Goal: Task Accomplishment & Management: Complete application form

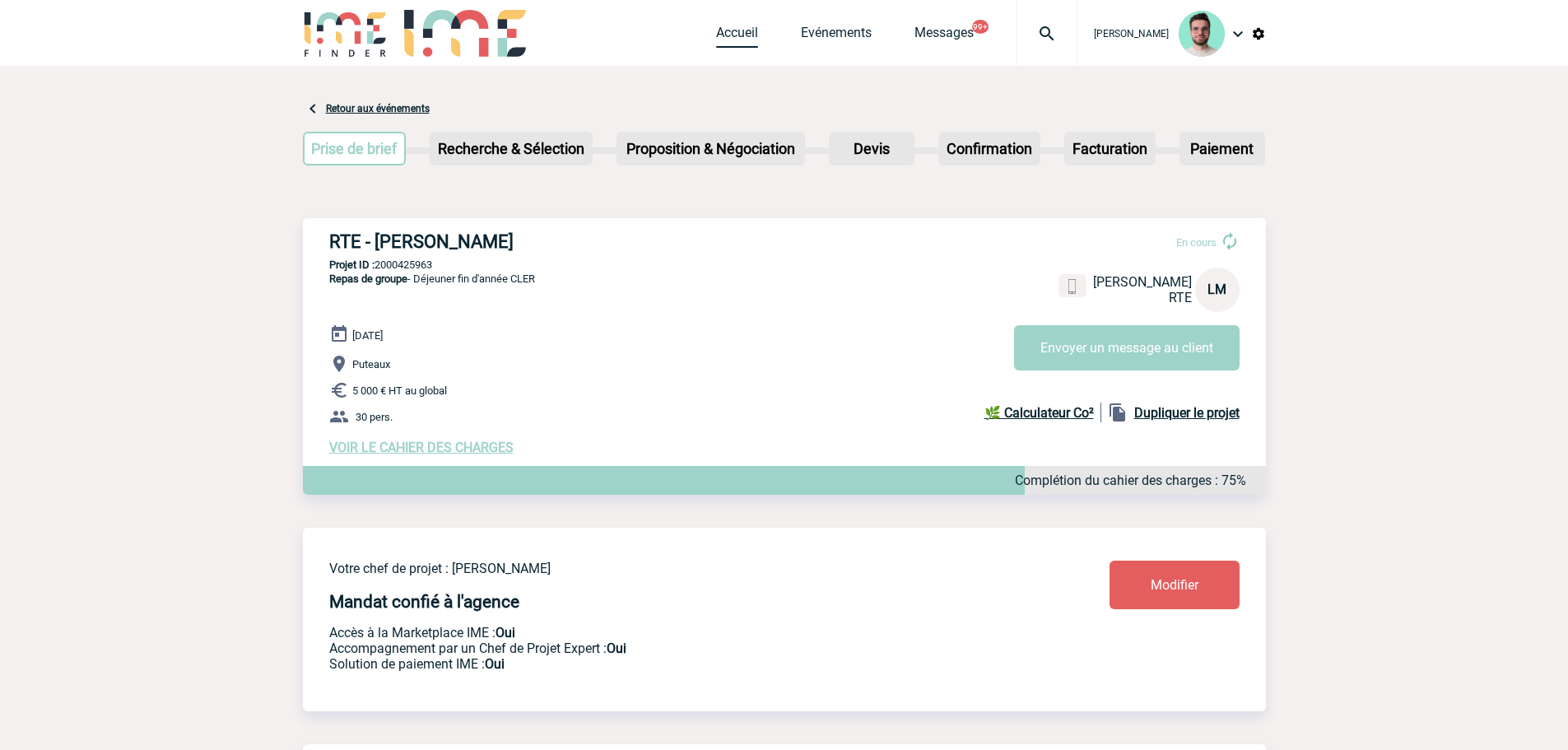
click at [733, 32] on link "Accueil" at bounding box center [737, 36] width 42 height 23
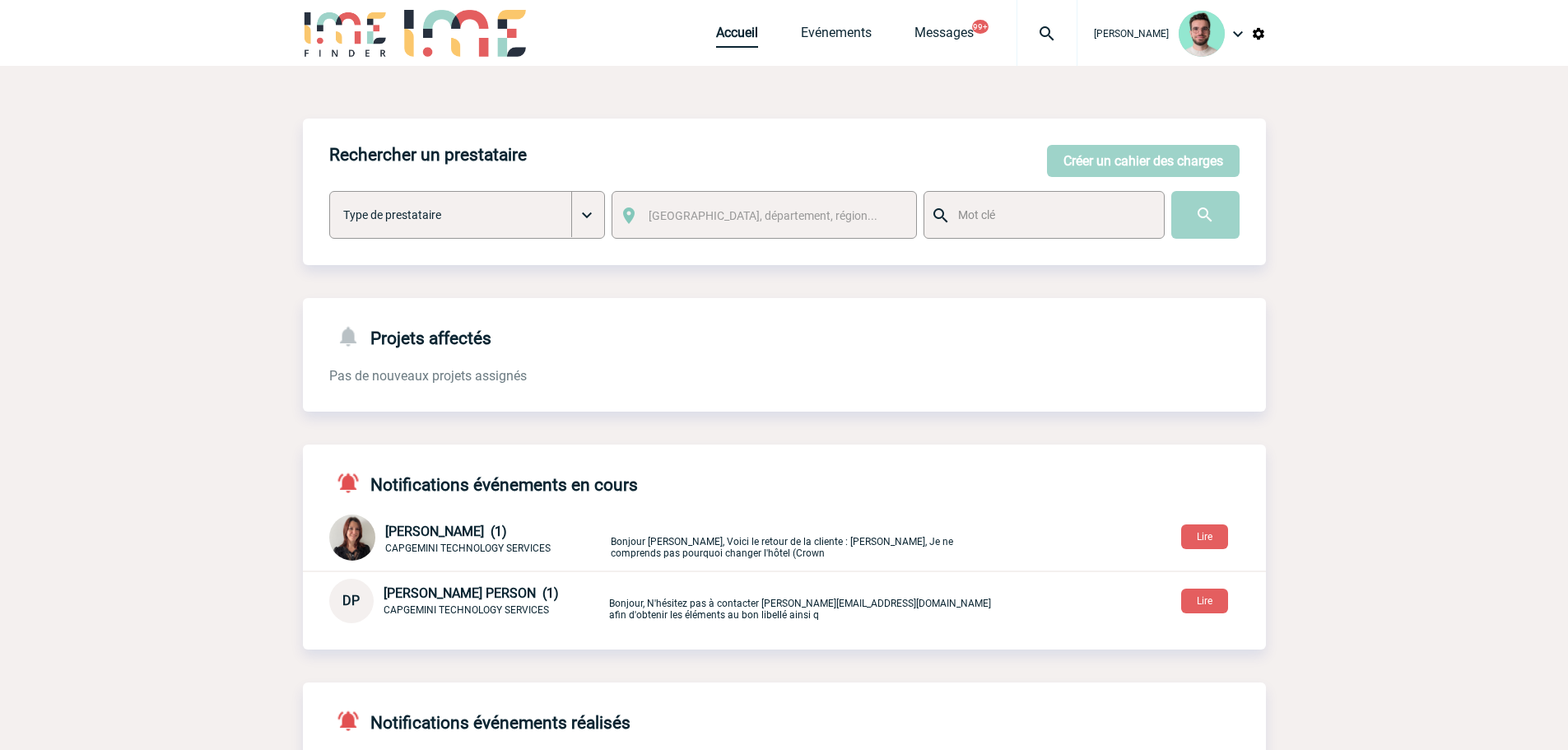
click at [727, 33] on link "Accueil" at bounding box center [737, 36] width 42 height 23
click at [807, 43] on link "Evénements" at bounding box center [836, 36] width 71 height 23
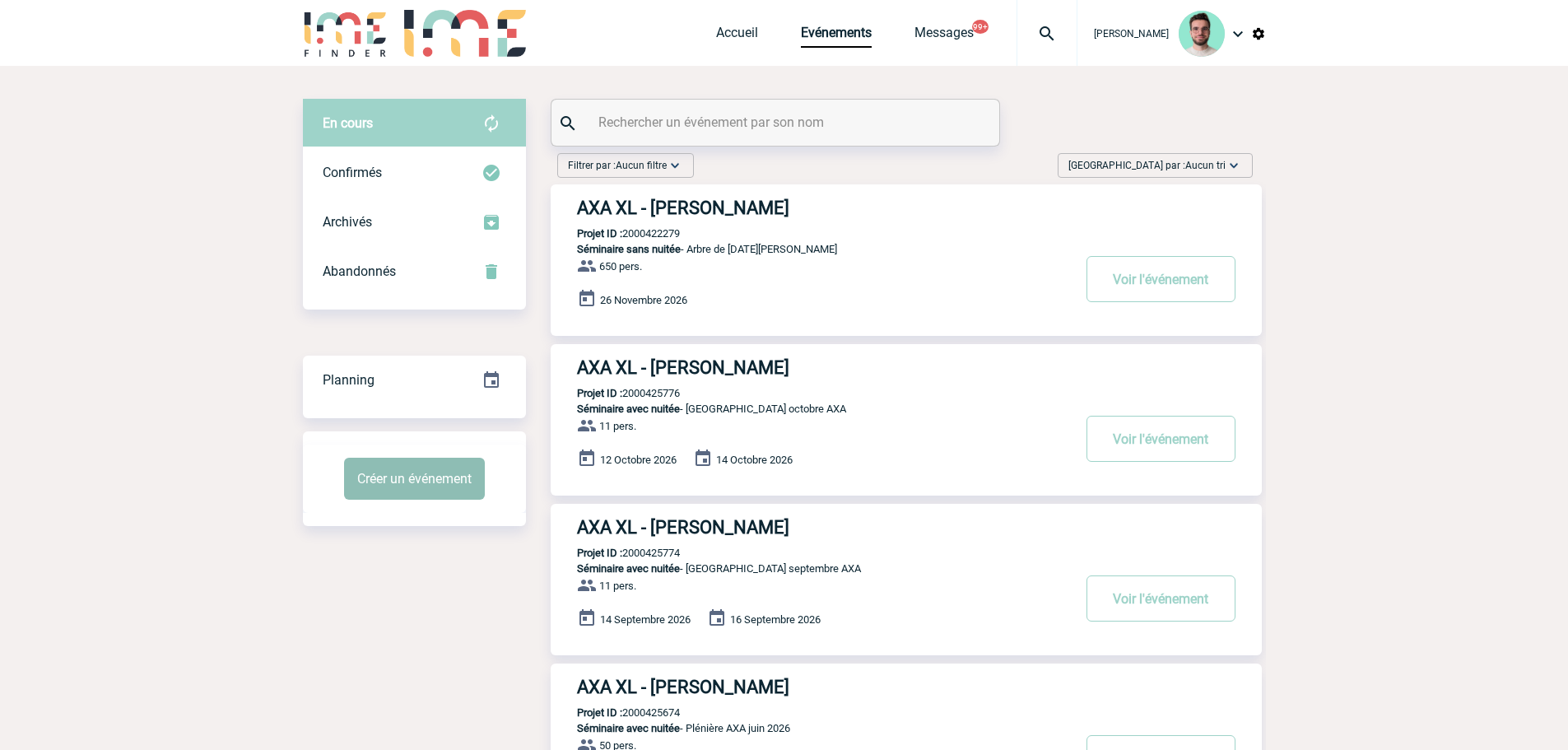
click at [417, 471] on button "Créer un événement" at bounding box center [414, 479] width 141 height 42
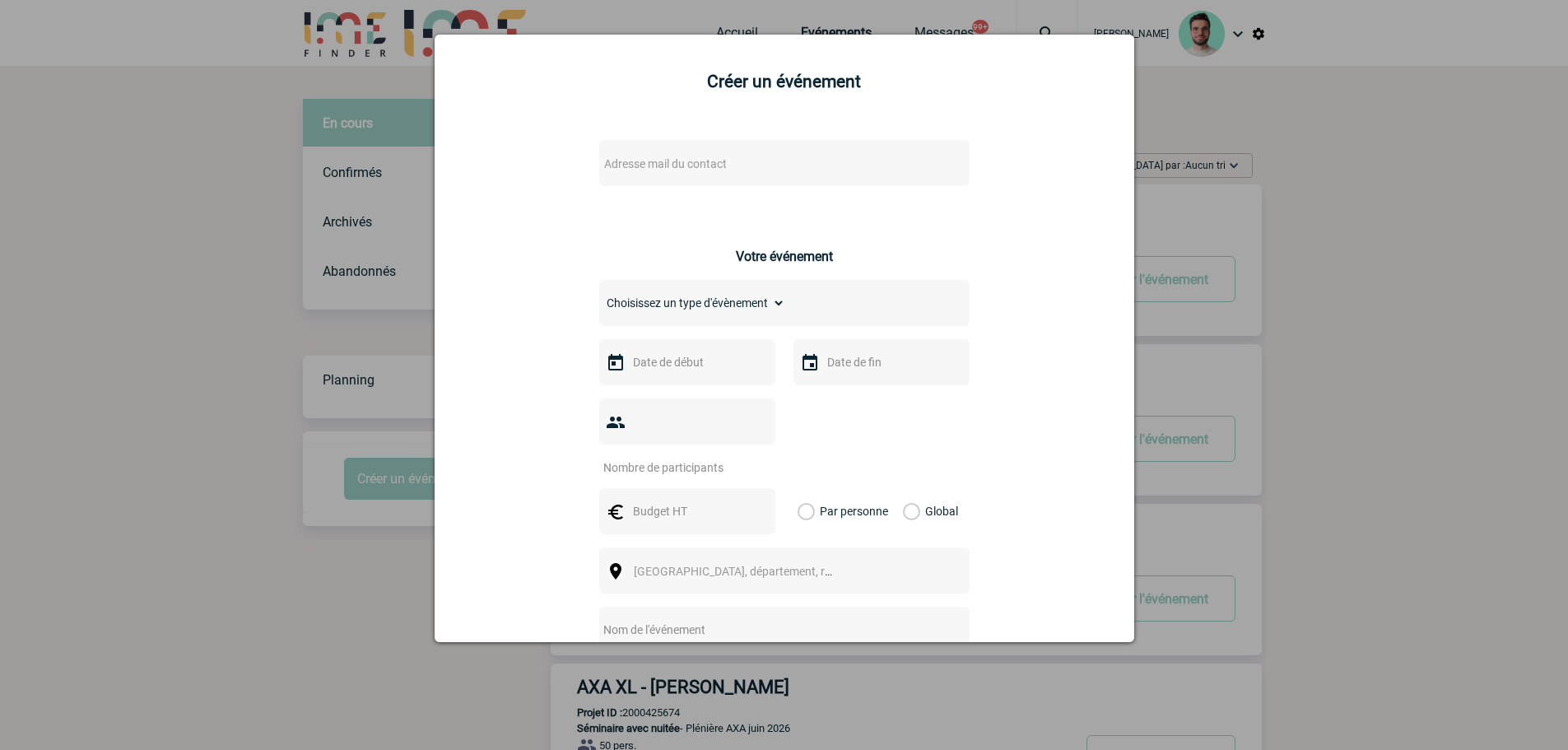
click at [553, 192] on div "Adresse mail du contact Ce contact n'a pas d’entité active dans la plateforme V…" at bounding box center [784, 549] width 658 height 850
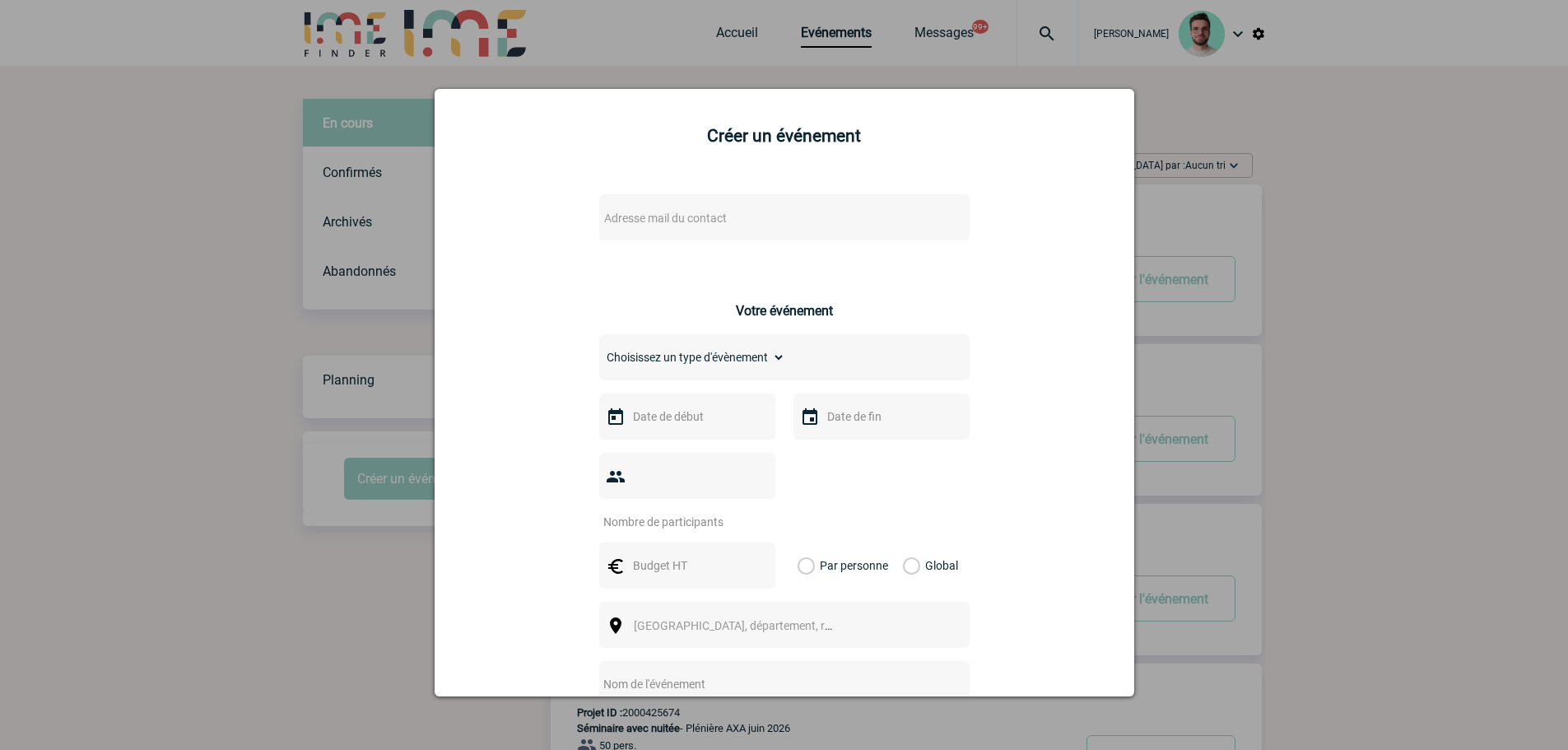
click at [635, 232] on div "Adresse mail du contact" at bounding box center [784, 218] width 371 height 46
click at [634, 226] on span "Adresse mail du contact" at bounding box center [742, 218] width 288 height 23
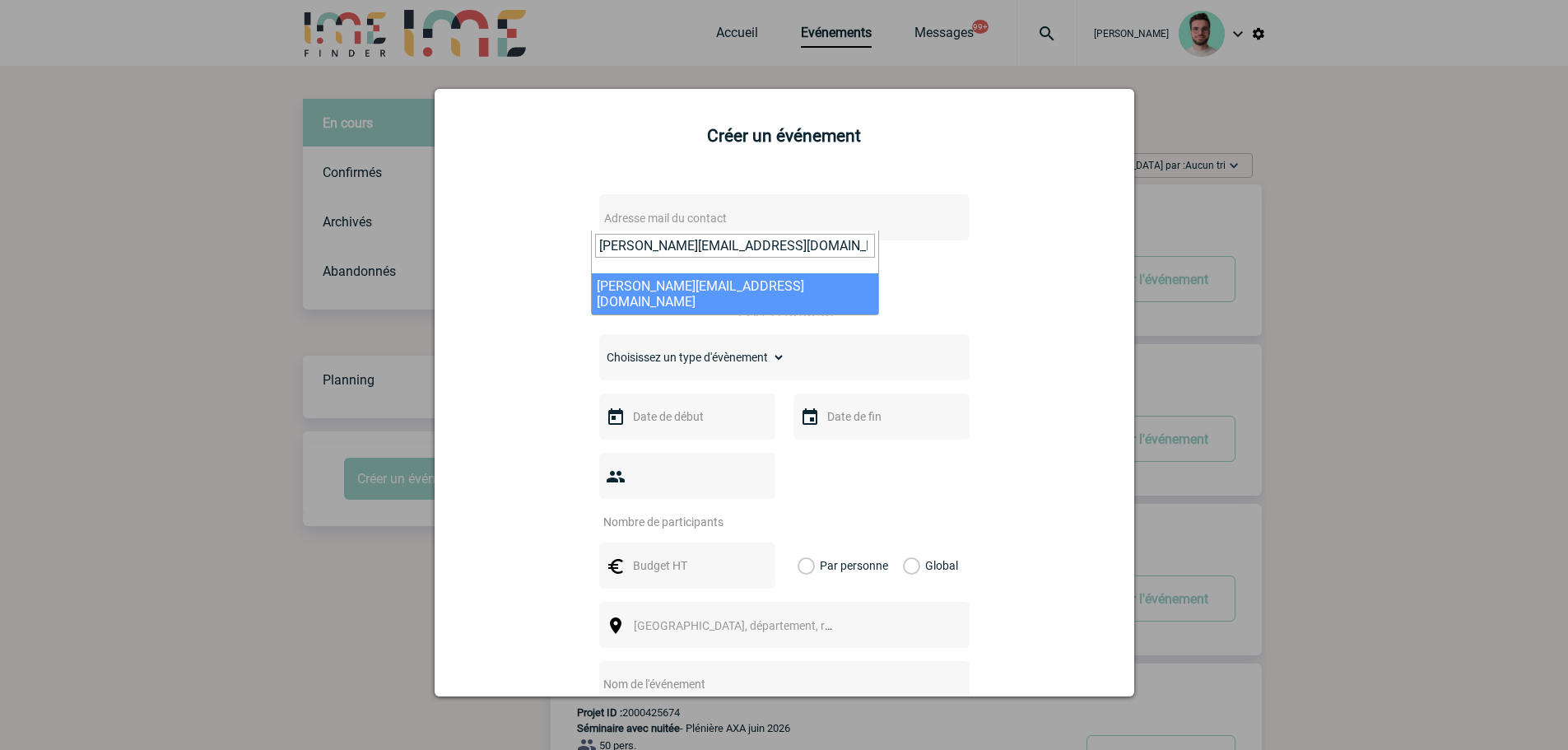
type input "carole.brierre@capgemini.com"
select select "104699"
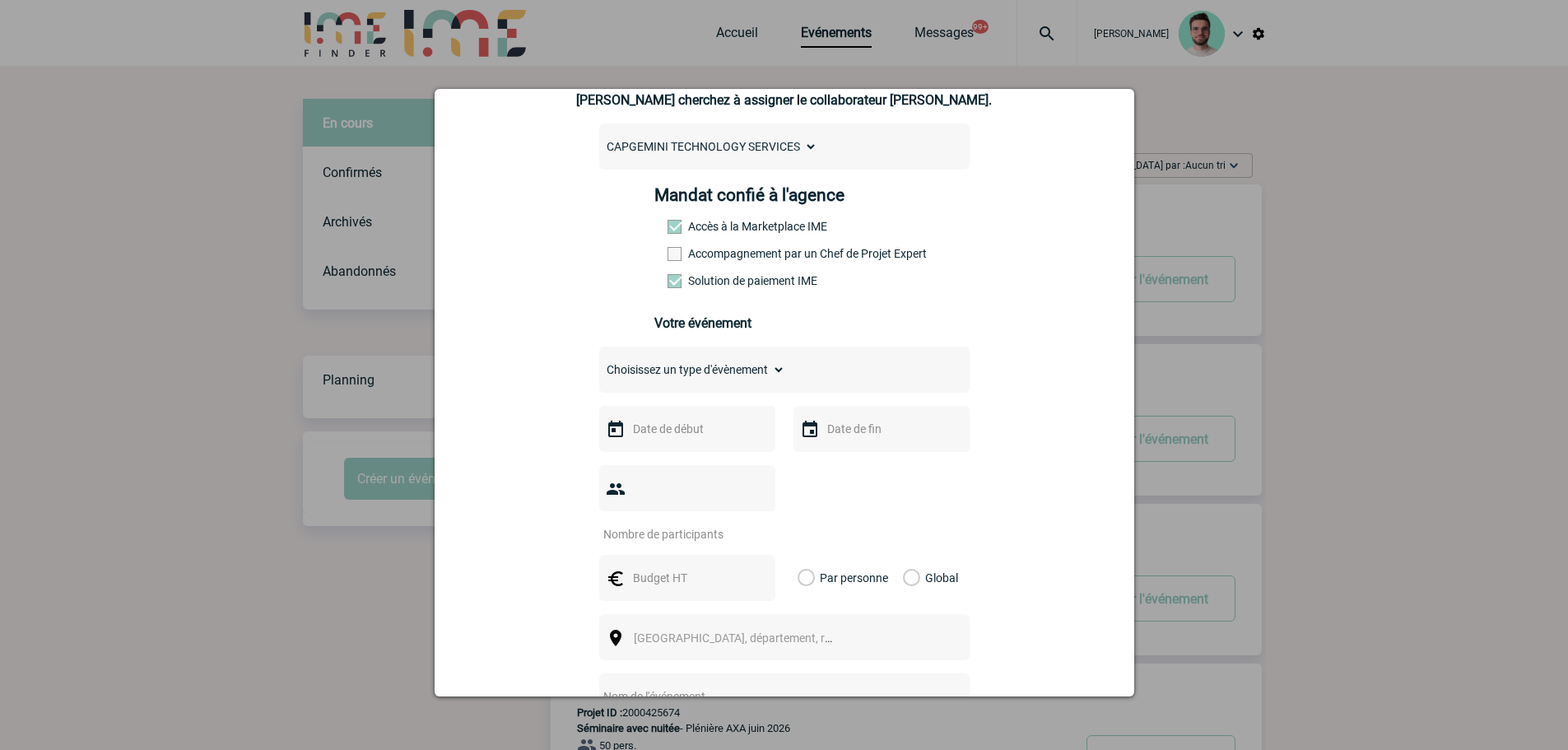
scroll to position [165, 0]
click at [672, 251] on span at bounding box center [674, 253] width 14 height 14
click at [0, 0] on input "Accompagnement par un Chef de Projet Expert" at bounding box center [0, 0] width 0 height 0
click at [637, 353] on div "Choisissez un type d'évènement Séminaire avec nuitée Séminaire sans nuitée Repa…" at bounding box center [784, 369] width 371 height 46
click at [634, 377] on select "Choisissez un type d'évènement Séminaire avec nuitée Séminaire sans nuitée Repa…" at bounding box center [692, 369] width 186 height 23
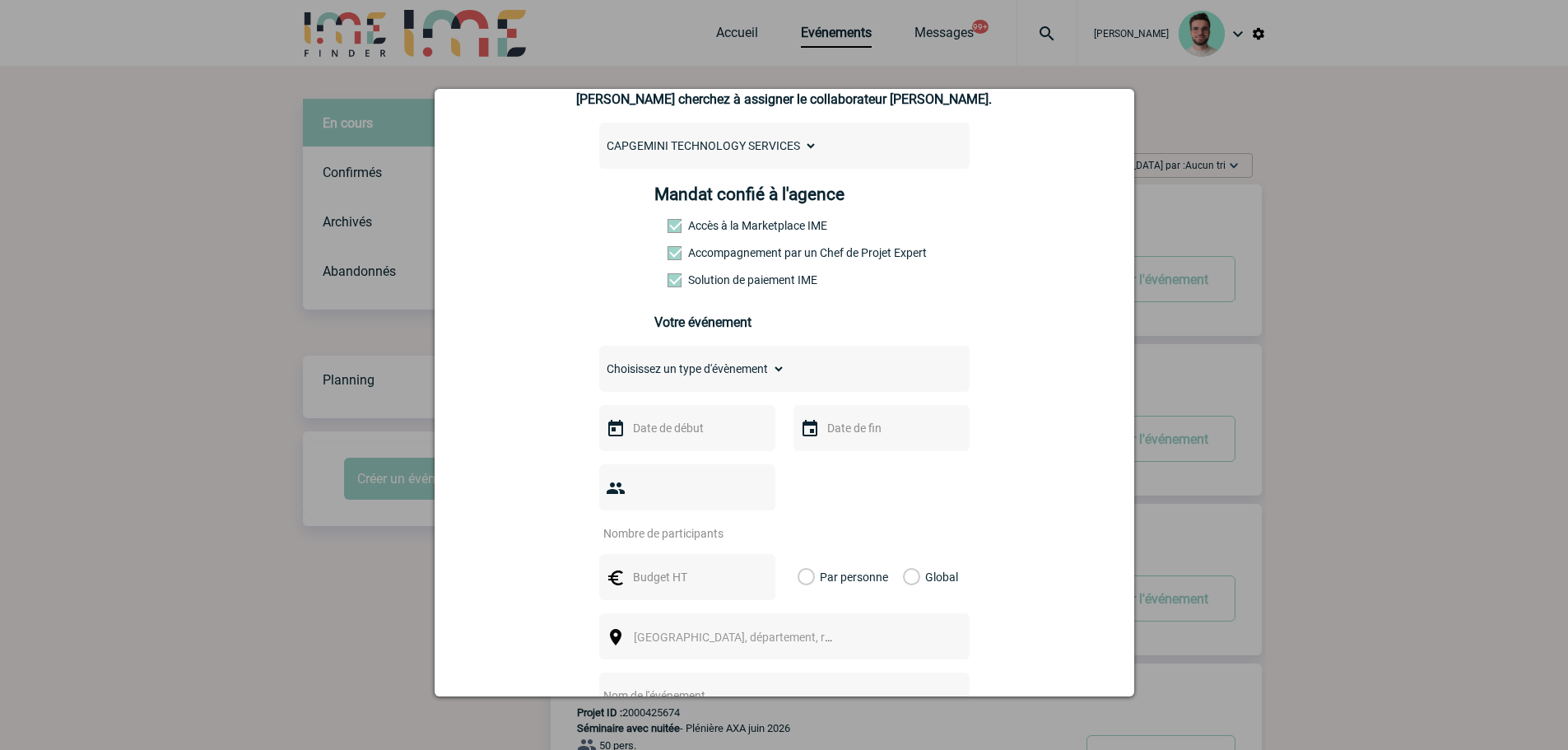
select select "9"
click at [599, 362] on select "Choisissez un type d'évènement Séminaire avec nuitée Séminaire sans nuitée Repa…" at bounding box center [692, 369] width 186 height 23
click at [677, 450] on div at bounding box center [687, 429] width 176 height 46
click at [680, 439] on input "text" at bounding box center [686, 429] width 114 height 21
click at [831, 466] on span "Suivant" at bounding box center [836, 462] width 13 height 13
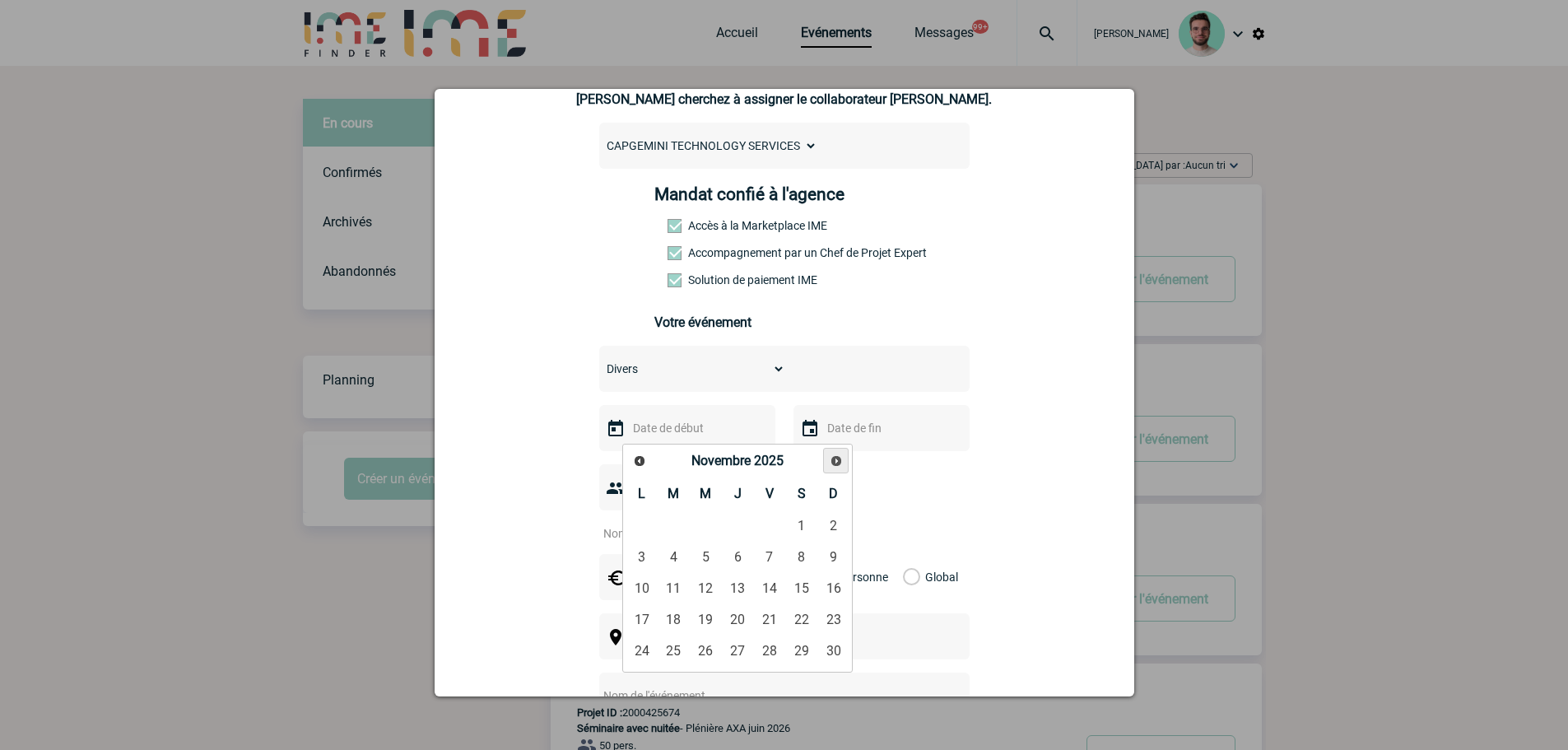
click at [831, 466] on span "Suivant" at bounding box center [836, 462] width 13 height 13
click at [747, 556] on link "11" at bounding box center [737, 557] width 30 height 30
type input "11-12-2025"
click at [852, 429] on input "text" at bounding box center [880, 429] width 114 height 21
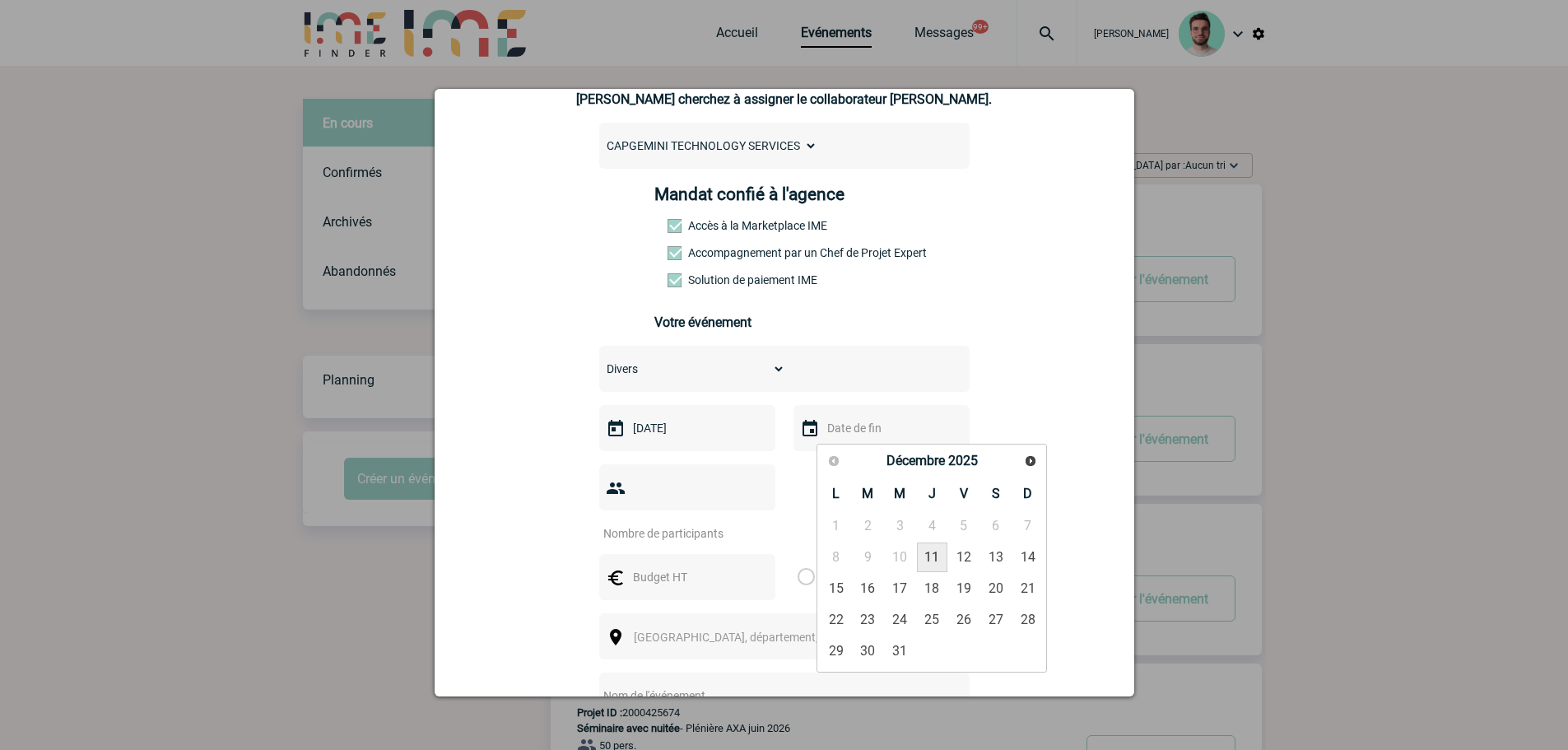
click at [920, 556] on link "11" at bounding box center [932, 557] width 30 height 30
type input "11-12-2025"
click at [651, 523] on input "number" at bounding box center [676, 533] width 155 height 21
type input "1"
click at [655, 566] on input "text" at bounding box center [686, 577] width 114 height 21
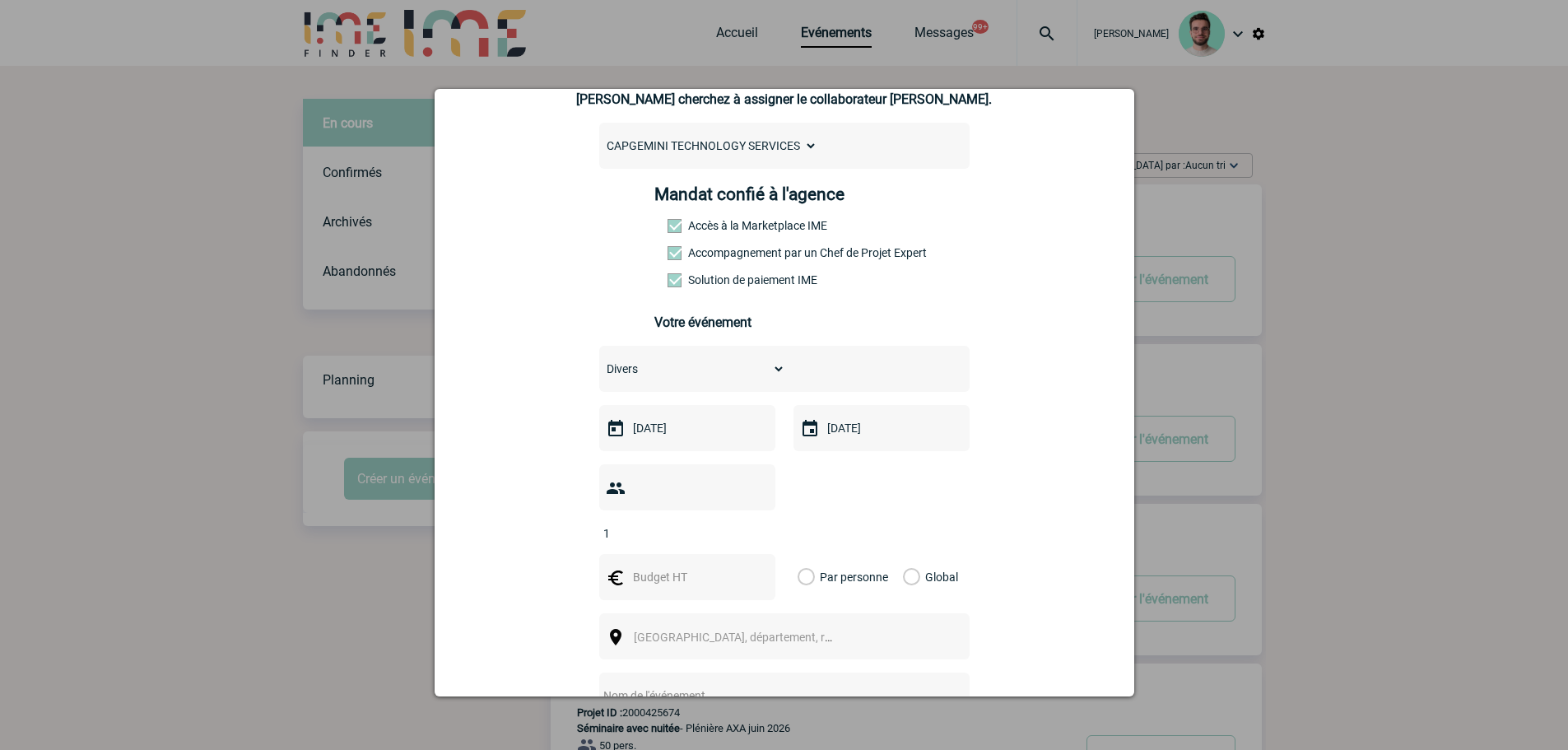
click at [649, 566] on input "text" at bounding box center [686, 577] width 114 height 21
type input "10000"
click at [908, 554] on label "Global" at bounding box center [908, 577] width 11 height 46
click at [0, 0] on input "Global" at bounding box center [0, 0] width 0 height 0
click at [666, 630] on span "Ville, département, région..." at bounding box center [748, 637] width 229 height 13
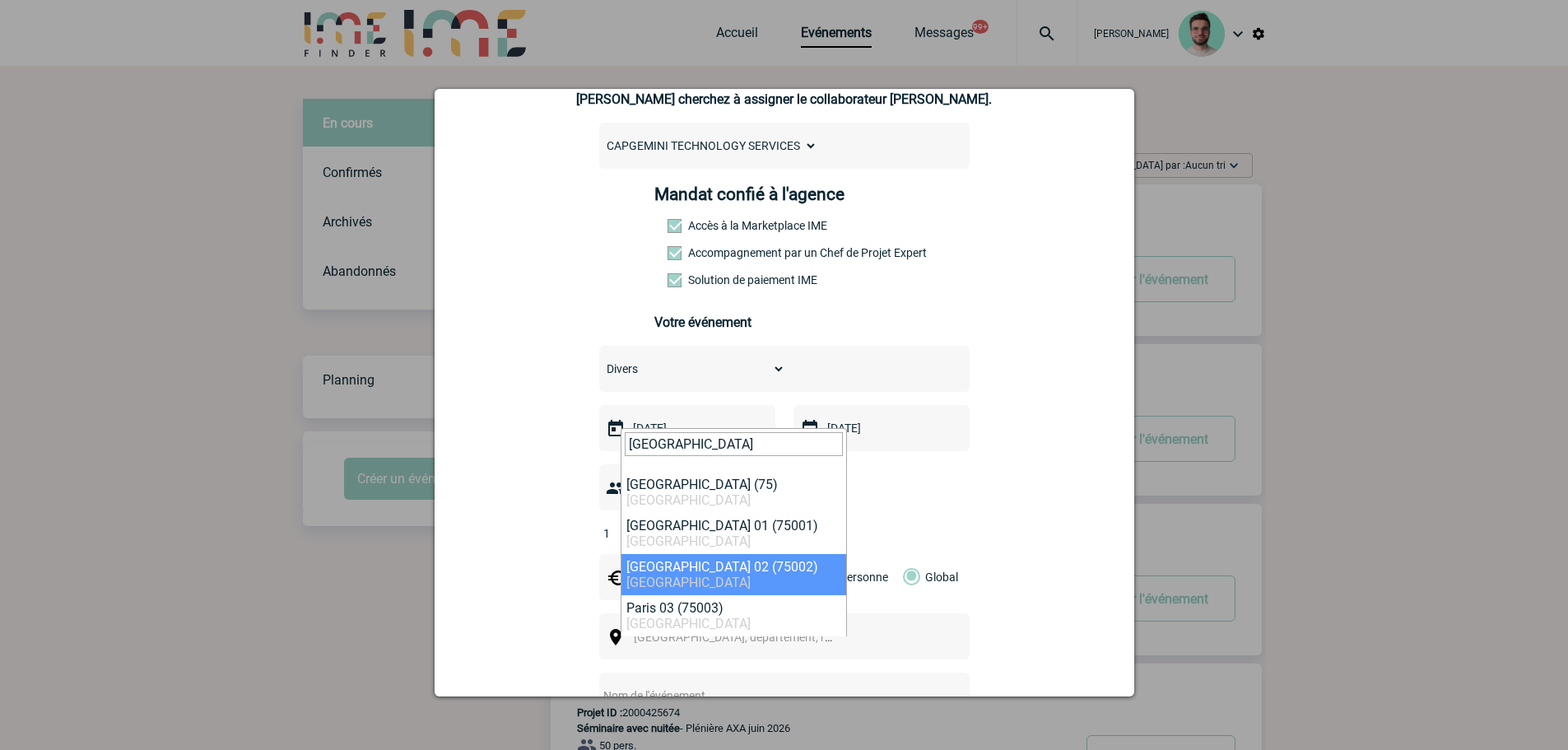
type input "paris"
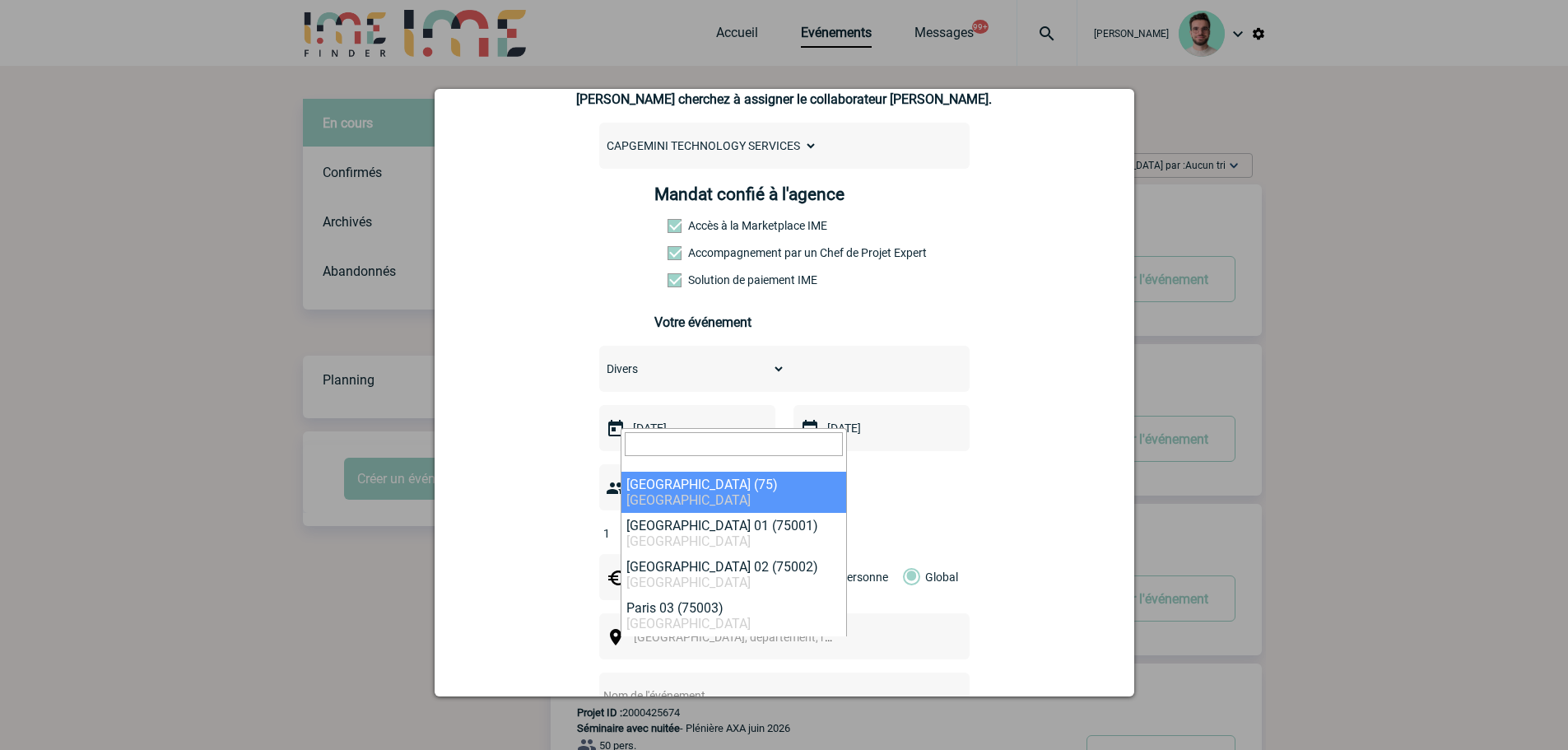
select select "3"
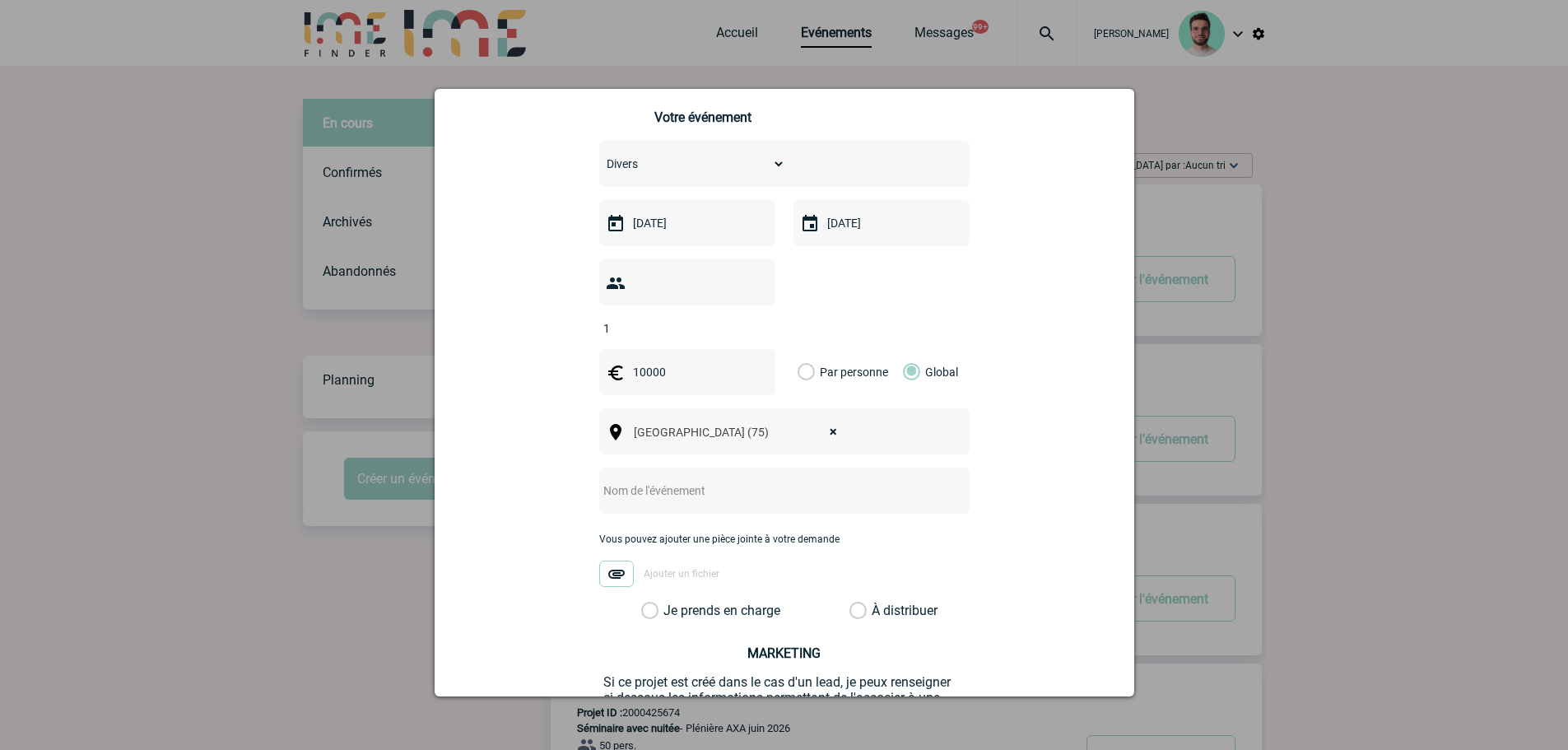
scroll to position [495, 0]
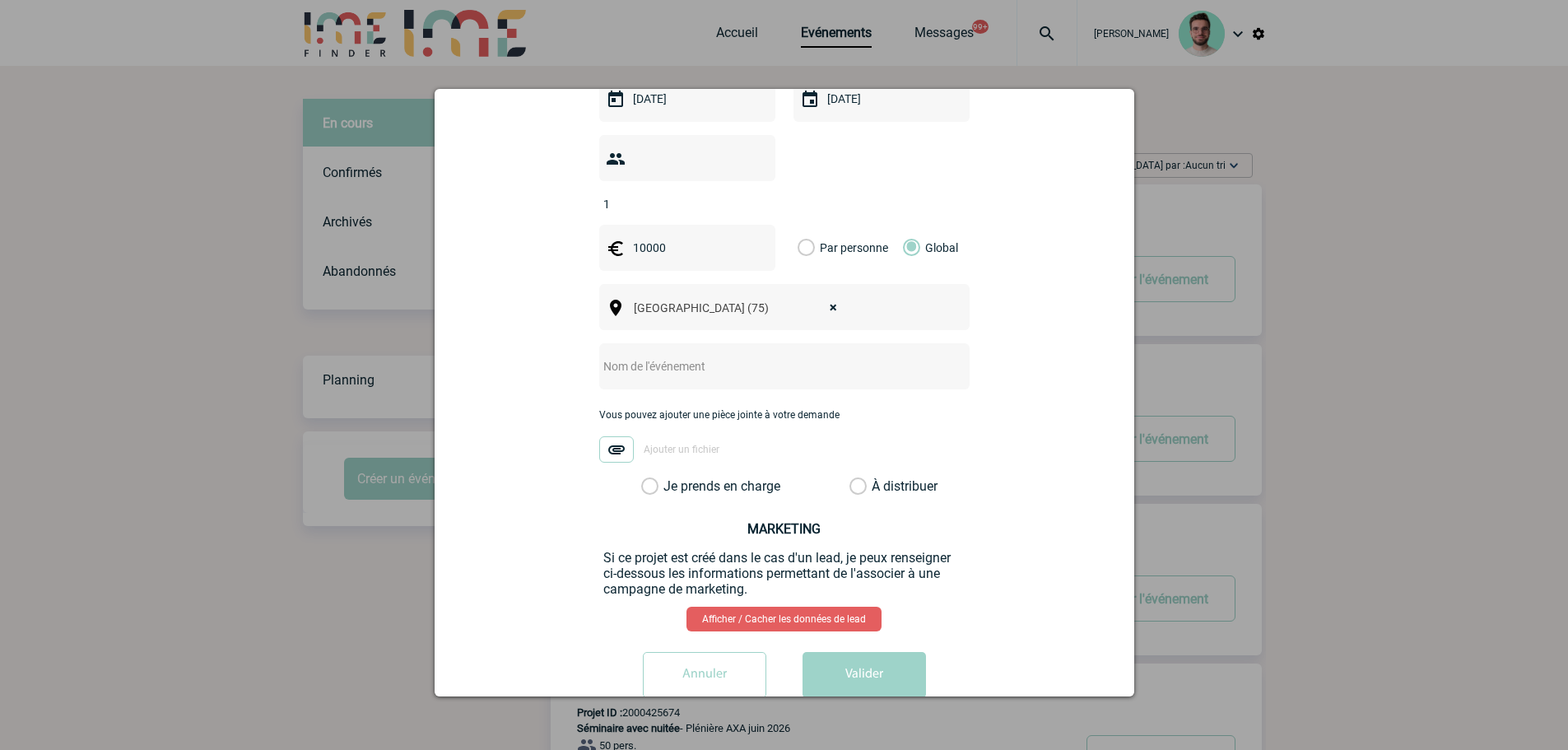
click at [649, 354] on div at bounding box center [784, 367] width 371 height 46
click at [653, 356] on input "text" at bounding box center [762, 367] width 327 height 21
paste input "Event Annuel Accelerate Together"
type input "Centralisation - Event Annuel Accelerate Together"
click at [669, 479] on label "Je prends en charge" at bounding box center [655, 487] width 28 height 16
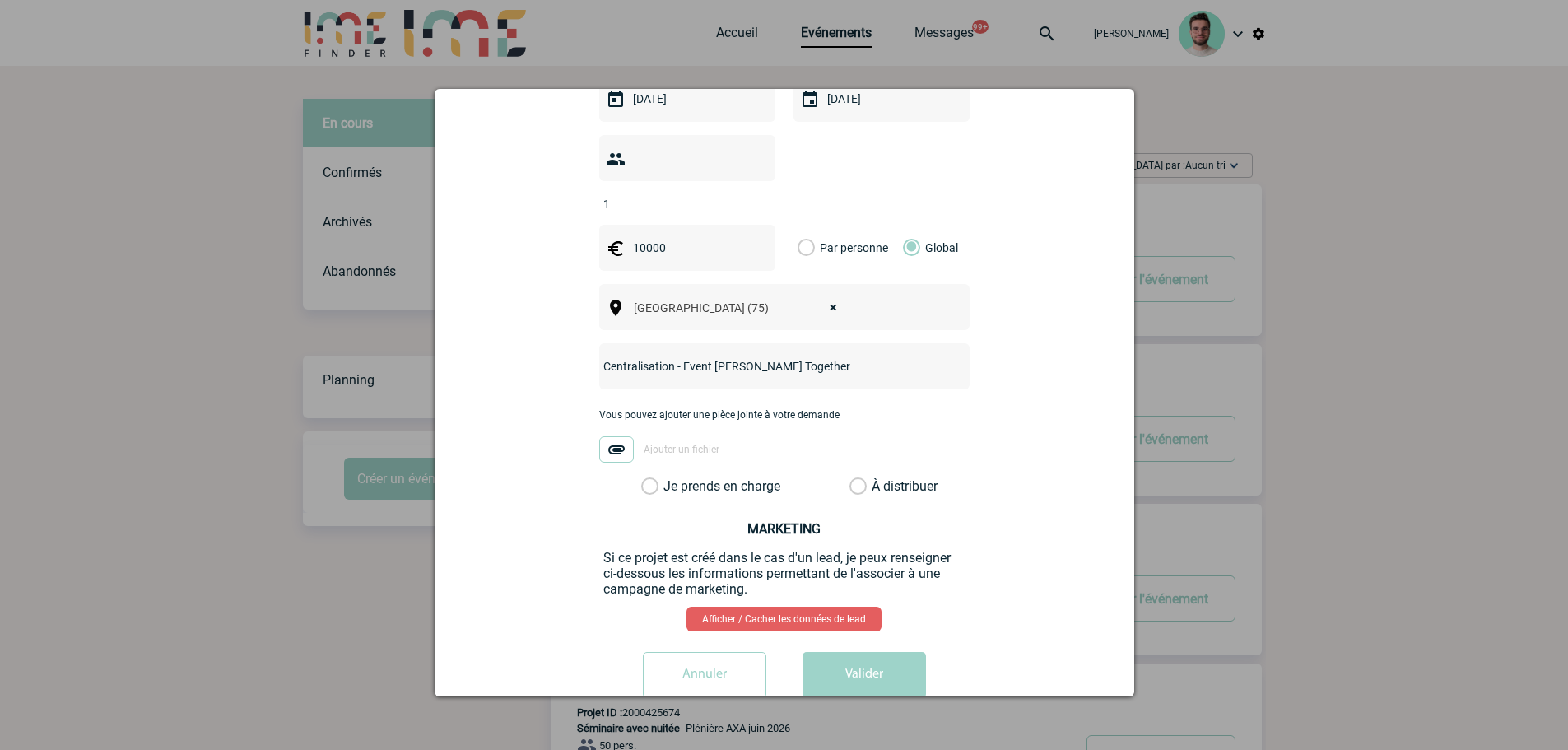
click at [0, 0] on input "Je prends en charge" at bounding box center [0, 0] width 0 height 0
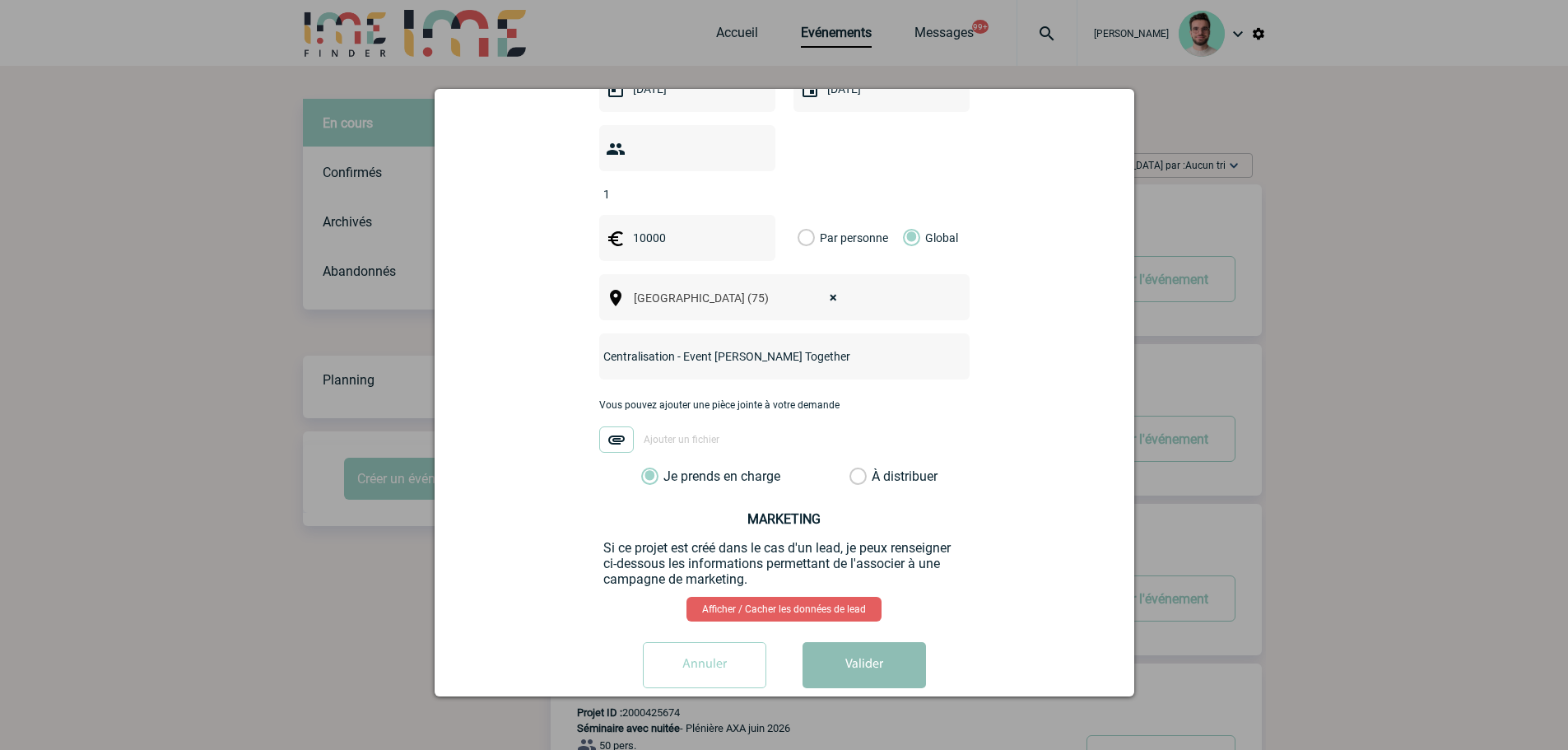
scroll to position [506, 0]
click at [875, 655] on button "Valider" at bounding box center [864, 663] width 124 height 46
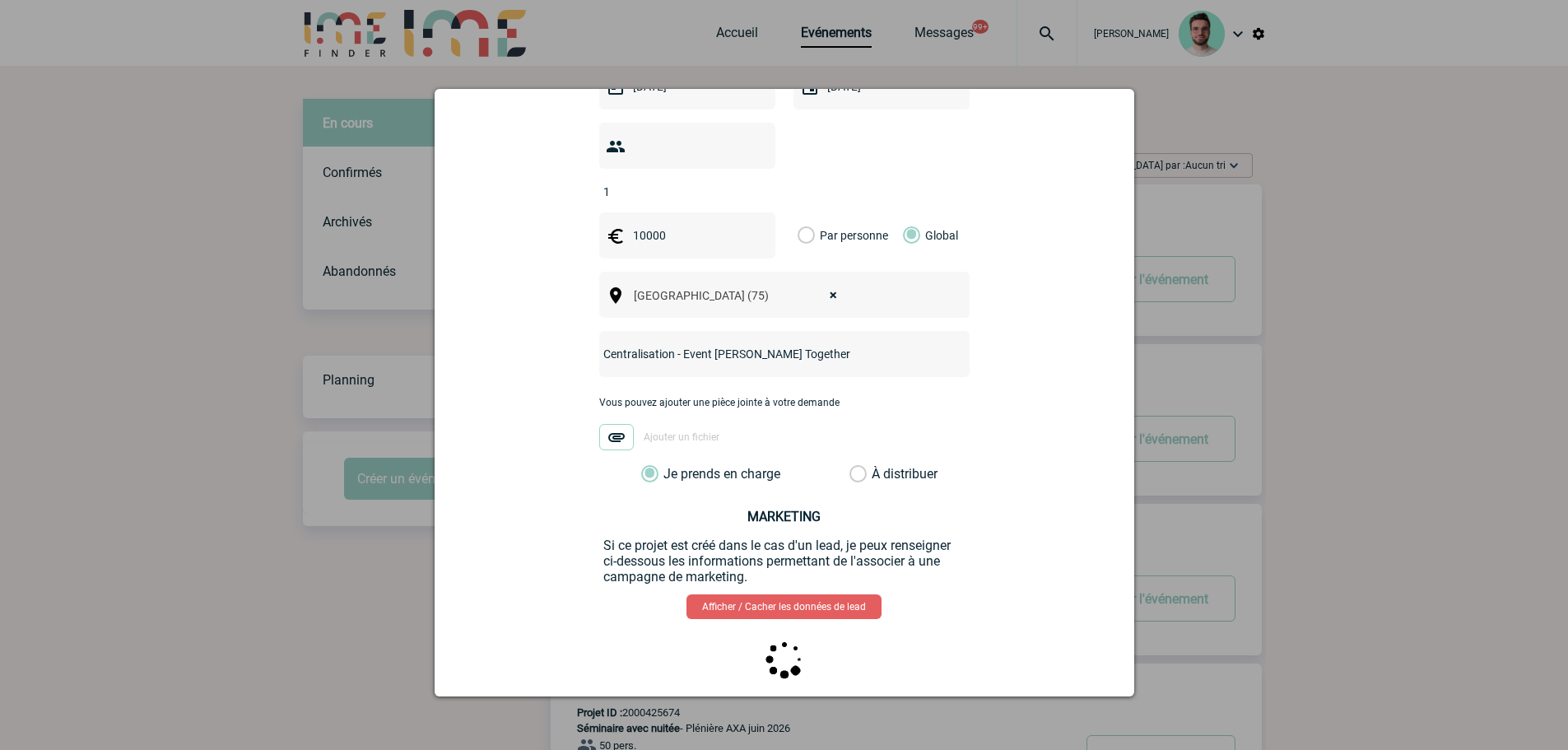
scroll to position [0, 0]
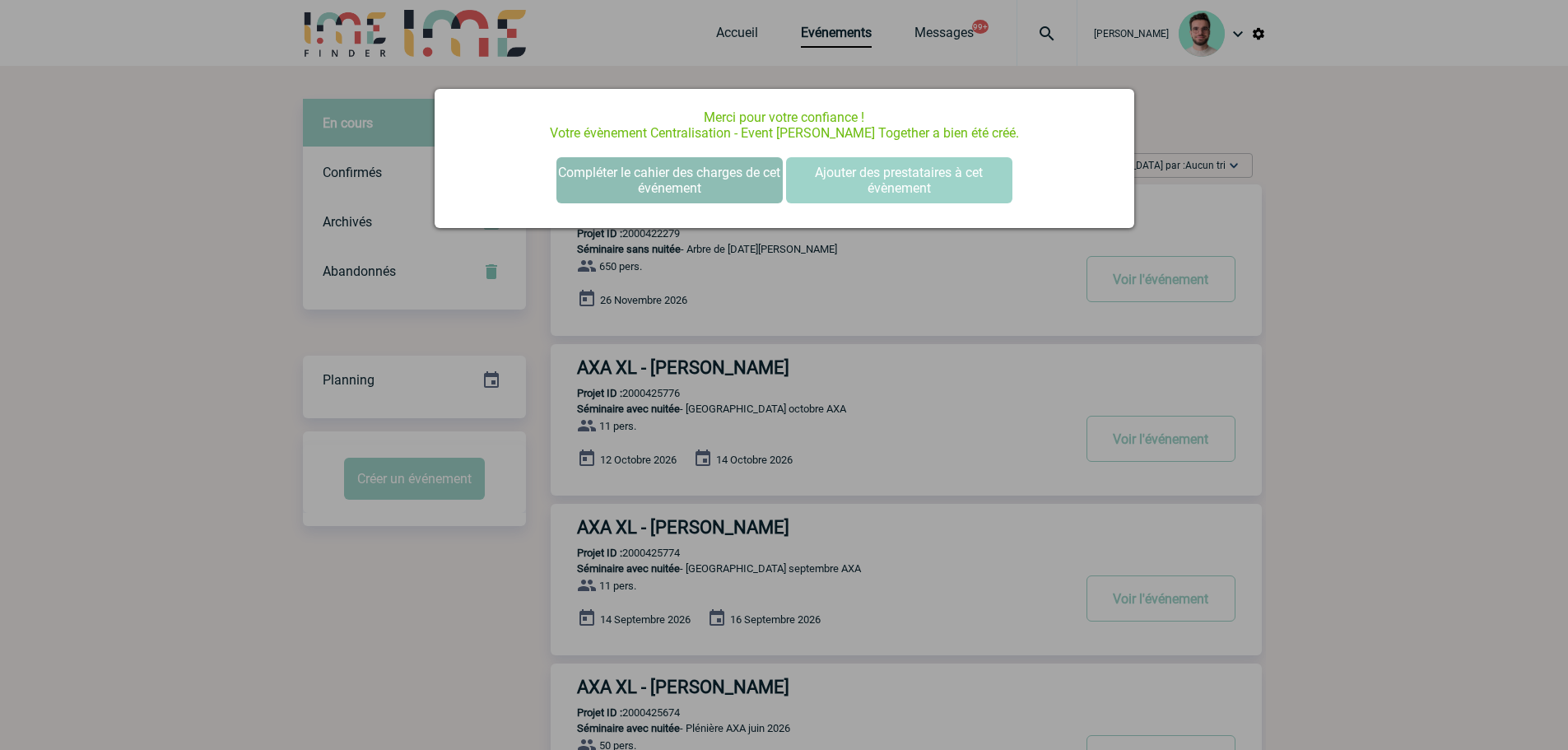
click at [644, 197] on button "Compléter le cahier des charges de cet événement" at bounding box center [669, 180] width 227 height 46
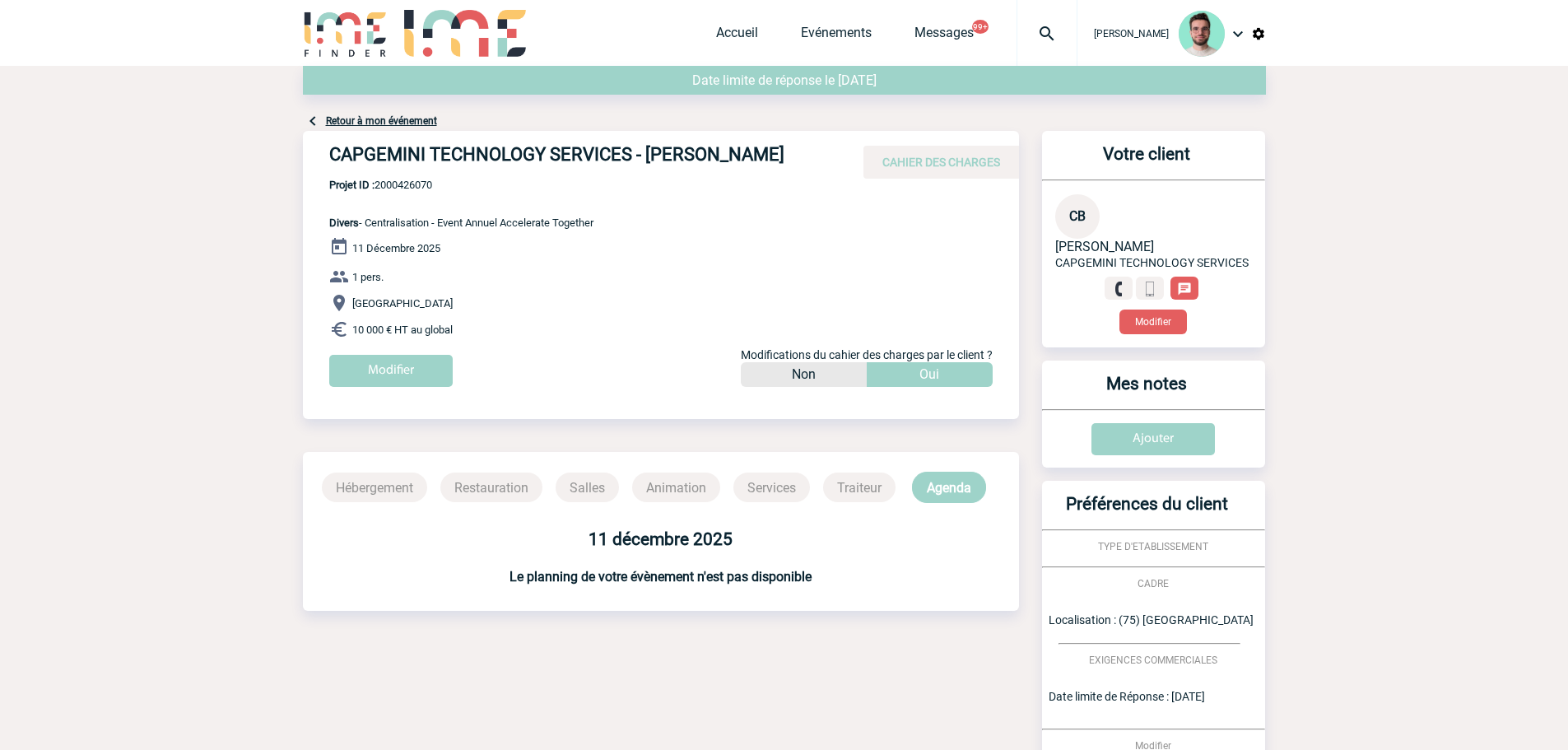
click at [403, 173] on div "CAPGEMINI TECHNOLOGY SERVICES - Carole BRIERRE CAHIER DES CHARGES" at bounding box center [661, 155] width 716 height 48
click at [408, 180] on span "Projet ID : 2000426070" at bounding box center [461, 185] width 264 height 12
click at [409, 181] on span "Projet ID : 2000426070" at bounding box center [461, 185] width 264 height 12
copy span "2000426070"
click at [404, 135] on div "CAPGEMINI TECHNOLOGY SERVICES - Carole BRIERRE CAHIER DES CHARGES" at bounding box center [661, 155] width 716 height 48
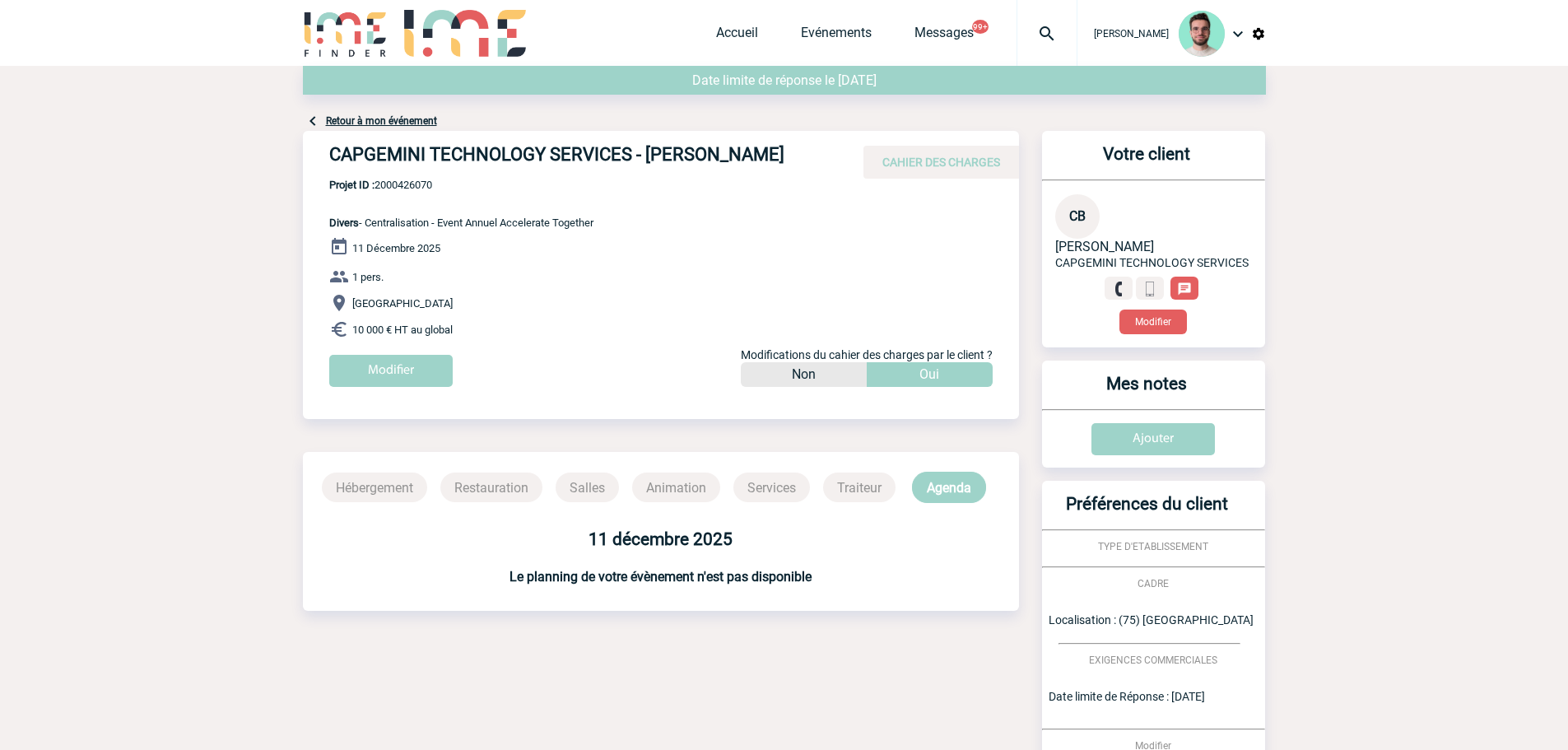
click at [401, 121] on link "Retour à mon événement" at bounding box center [381, 121] width 111 height 12
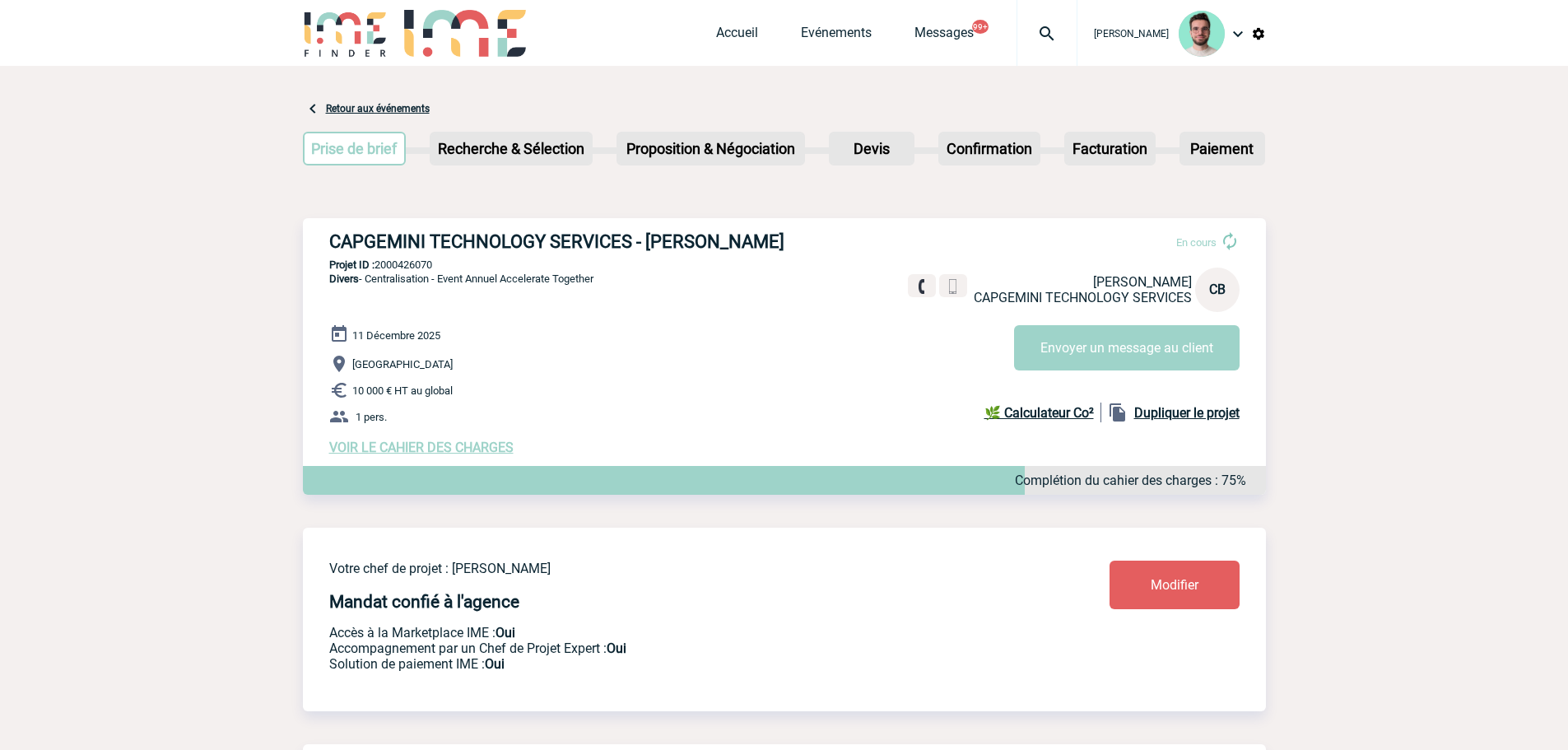
click at [658, 256] on div "CAPGEMINI TECHNOLOGY SERVICES - [PERSON_NAME] En cours [PERSON_NAME] CAPGEMINI …" at bounding box center [784, 344] width 963 height 251
click at [658, 251] on h3 "CAPGEMINI TECHNOLOGY SERVICES - [PERSON_NAME]" at bounding box center [577, 241] width 494 height 21
copy div "CAPGEMINI TECHNOLOGY SERVICES - [PERSON_NAME]"
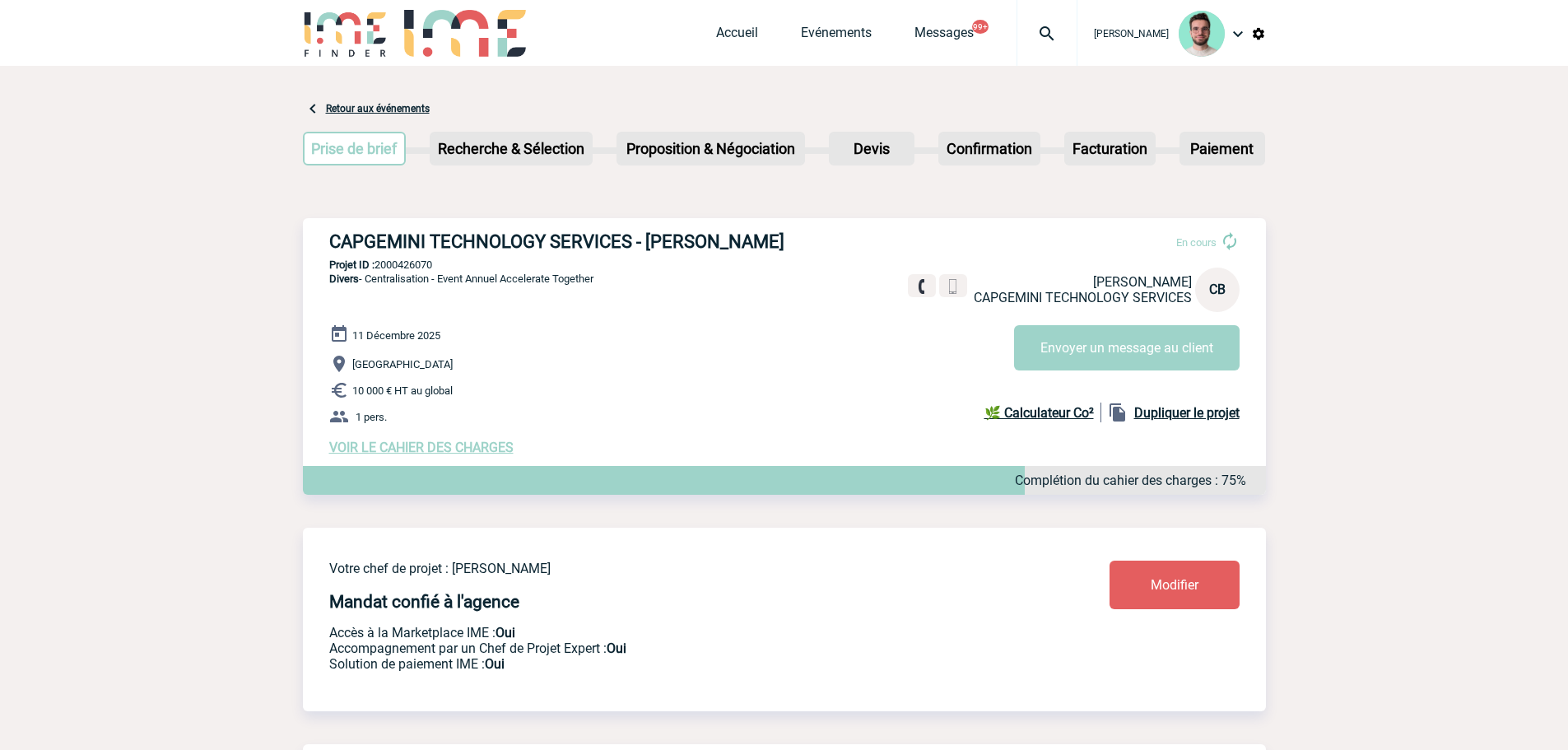
click at [383, 274] on div "CAPGEMINI TECHNOLOGY SERVICES - [PERSON_NAME] En cours [PERSON_NAME] CAPGEMINI …" at bounding box center [784, 344] width 963 height 251
click at [394, 264] on p "Projet ID : 2000426070" at bounding box center [784, 265] width 963 height 12
copy p "2000426070"
click at [821, 42] on link "Evénements" at bounding box center [836, 36] width 71 height 23
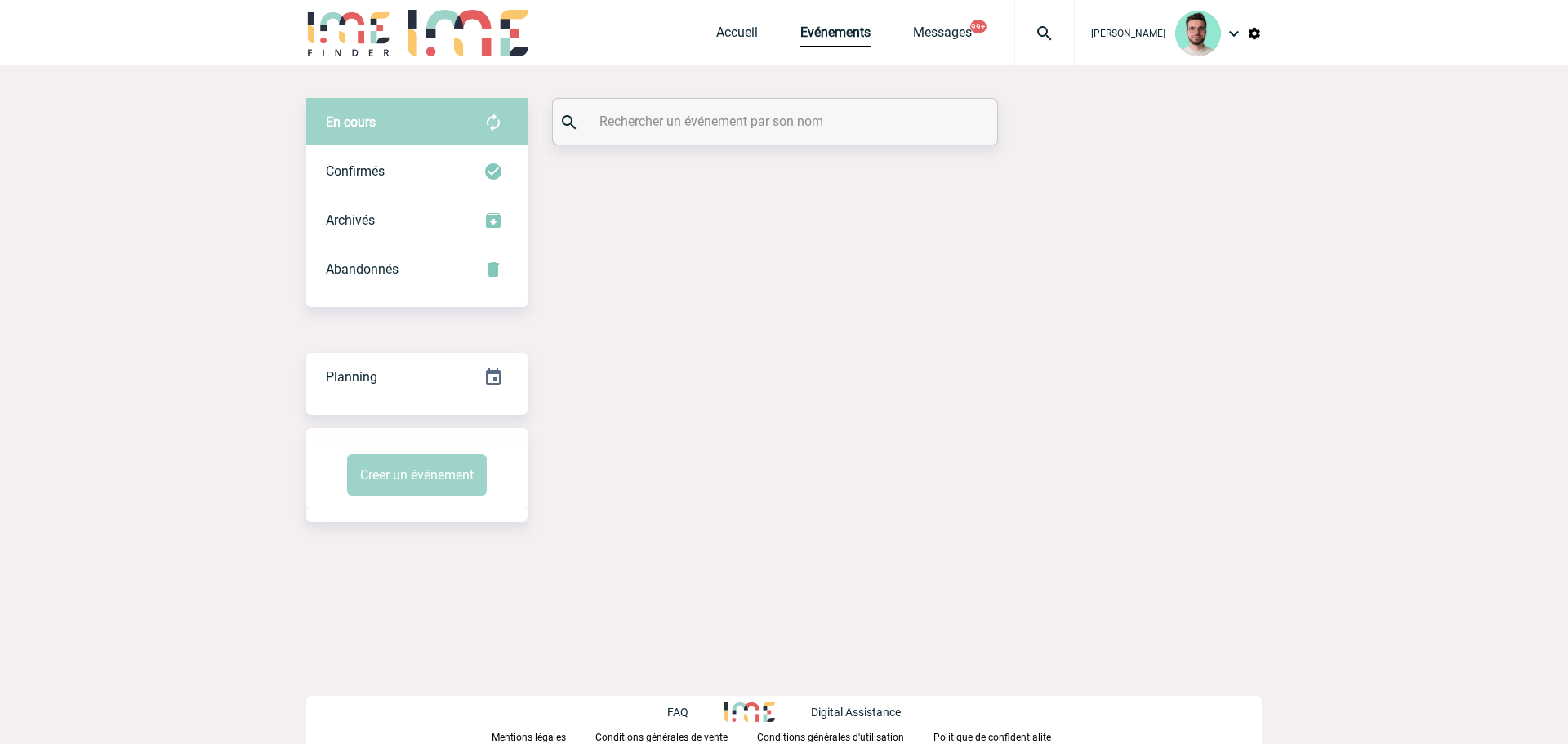
drag, startPoint x: 0, startPoint y: 0, endPoint x: 764, endPoint y: 109, distance: 771.7
click at [769, 104] on div at bounding box center [775, 122] width 445 height 46
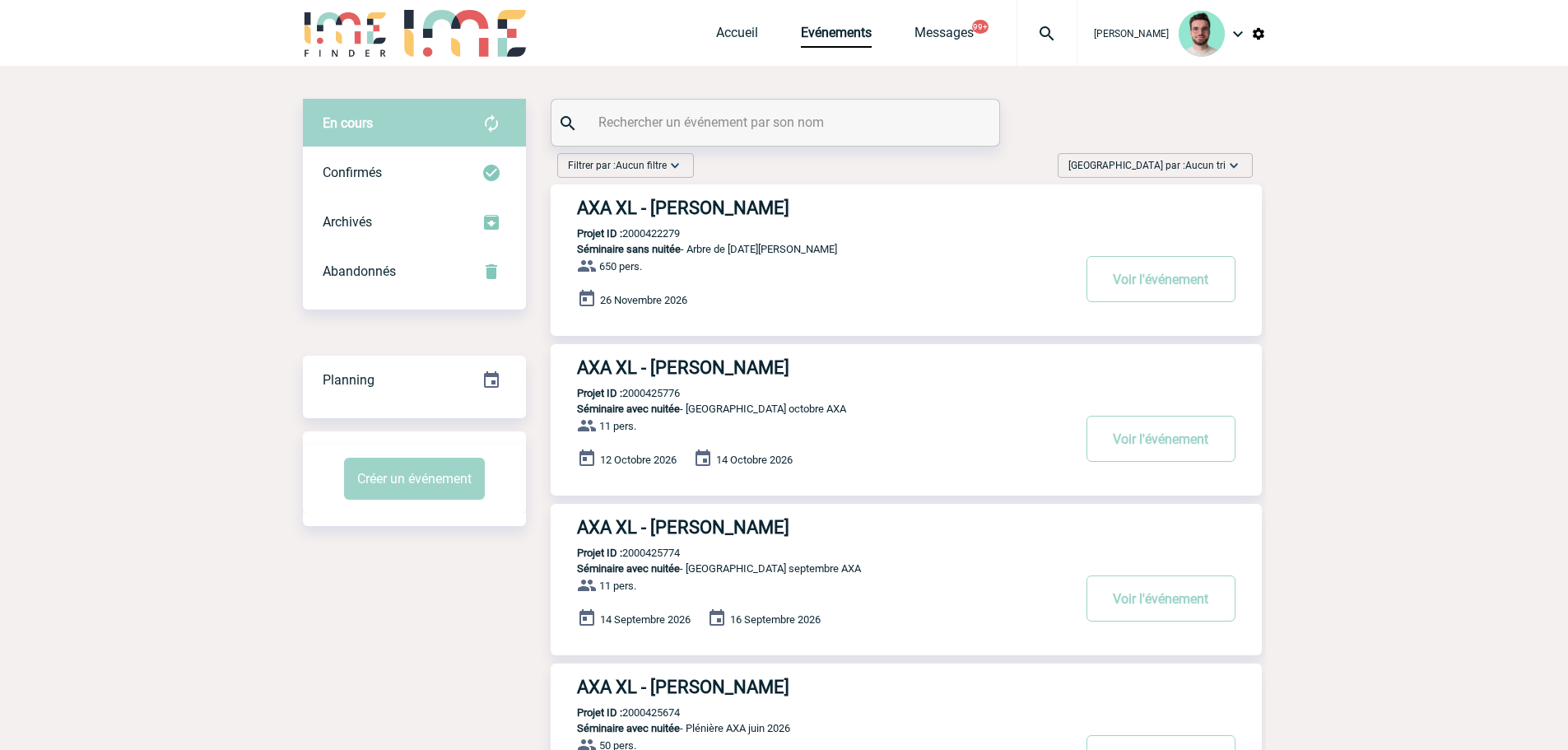
click at [768, 117] on input "text" at bounding box center [777, 122] width 367 height 24
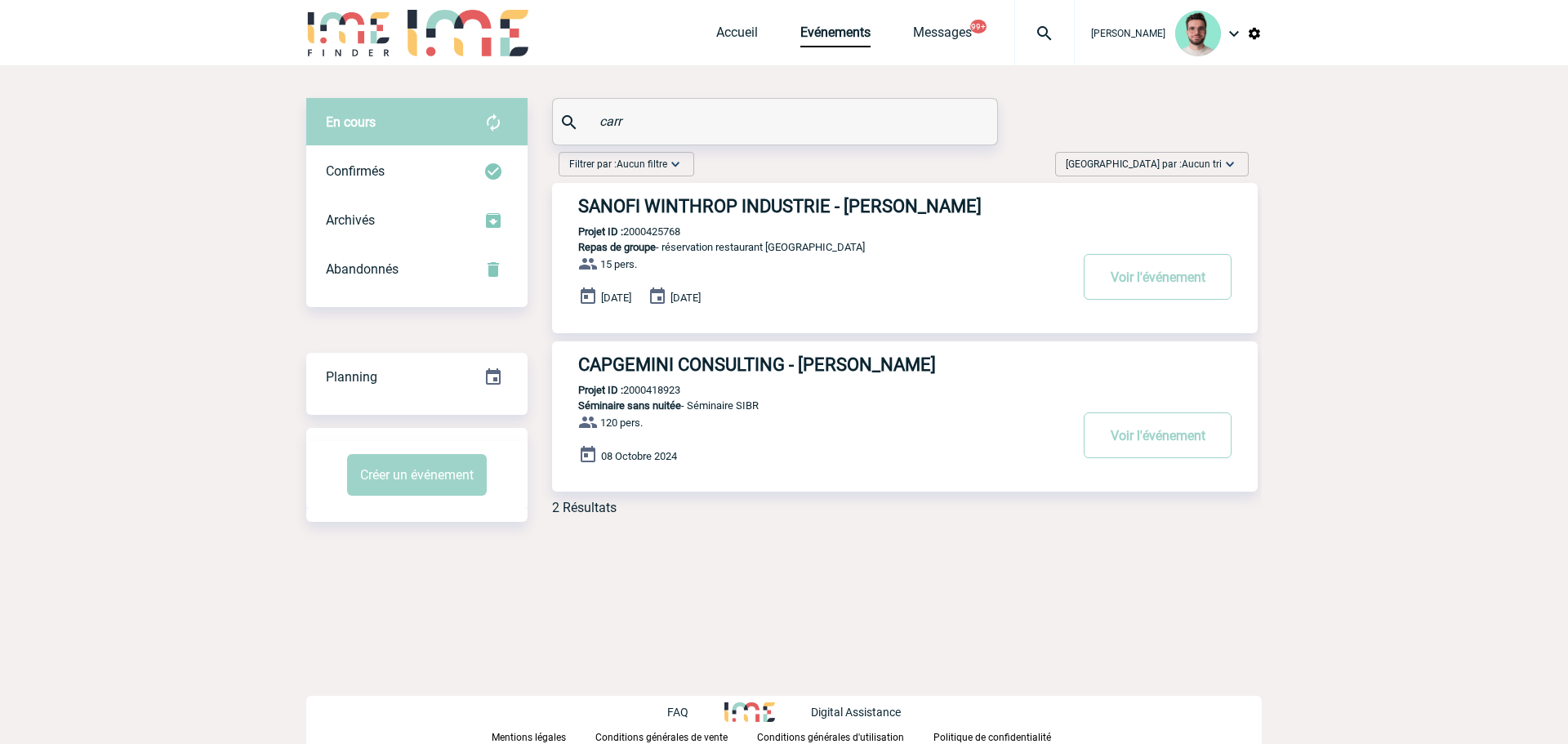
type input "carr"
click at [663, 231] on p "Projet ID : 2000425768" at bounding box center [616, 231] width 128 height 12
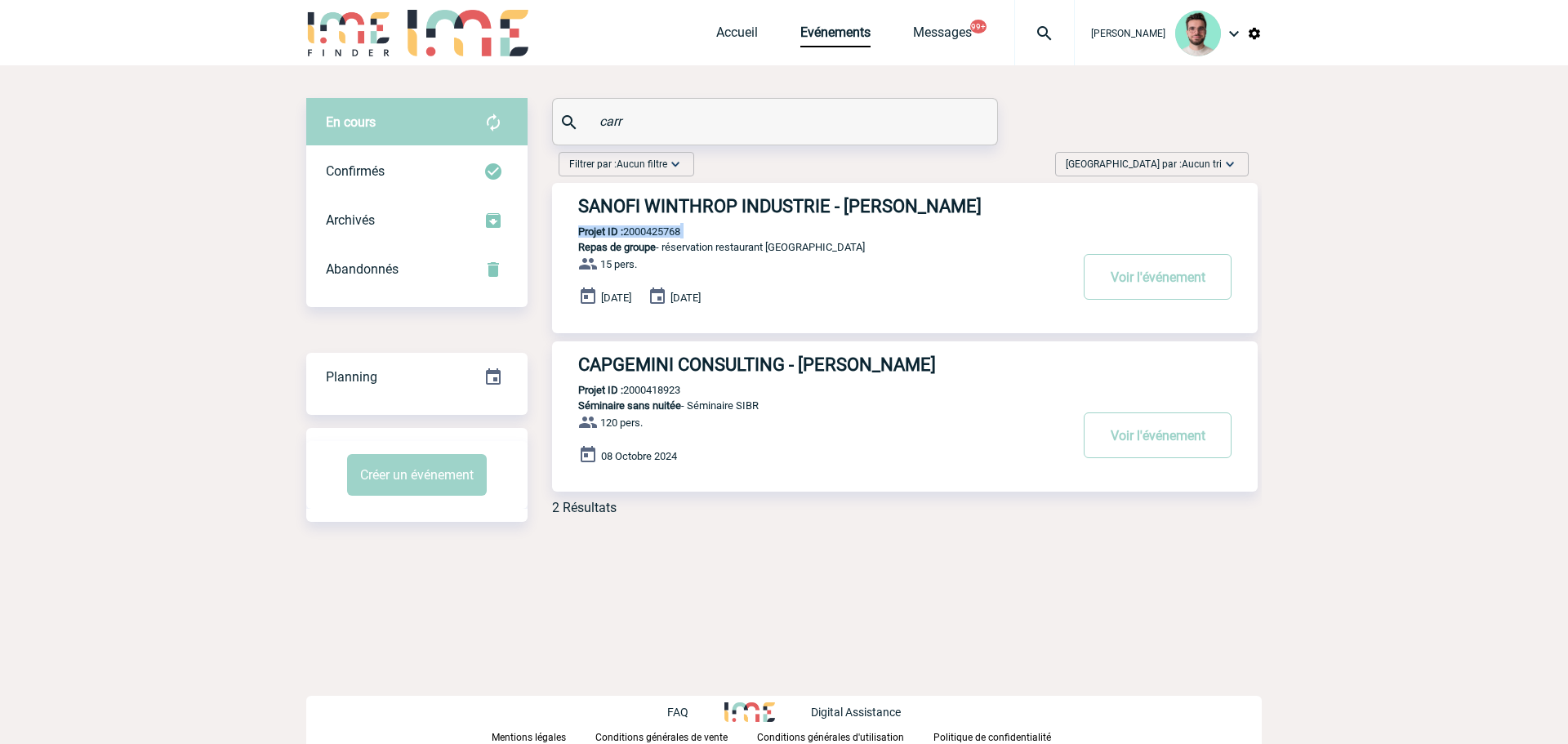
click at [663, 231] on p "Projet ID : 2000425768" at bounding box center [616, 231] width 128 height 12
click at [693, 233] on div "SANOFI WINTHROP INDUSTRIE - Carla CARRIÈRES Projet ID : 2000425768 Repas de gro…" at bounding box center [904, 258] width 706 height 150
click at [670, 235] on p "Projet ID : 2000425768" at bounding box center [616, 231] width 128 height 12
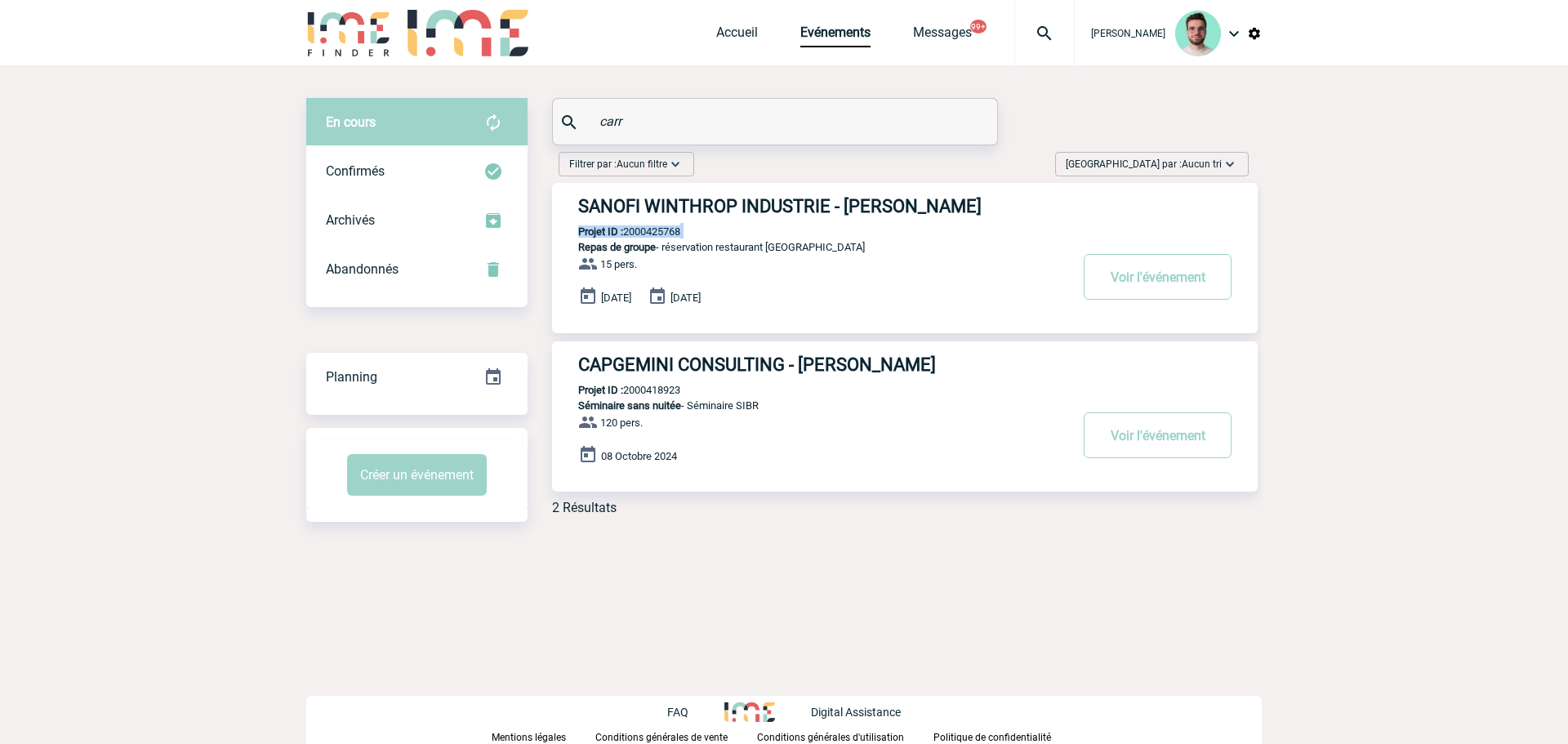
copy p "Projet ID : 2000425768"
drag, startPoint x: 670, startPoint y: 235, endPoint x: 690, endPoint y: 207, distance: 34.4
click at [690, 207] on div "SANOFI WINTHROP INDUSTRIE - Carla CARRIÈRES Projet ID : 2000425768 Repas de gro…" at bounding box center [904, 258] width 706 height 150
click at [674, 226] on div "SANOFI WINTHROP INDUSTRIE - Carla CARRIÈRES Projet ID : 2000425768 Repas de gro…" at bounding box center [904, 258] width 706 height 150
click at [665, 235] on p "Projet ID : 2000425768" at bounding box center [616, 231] width 128 height 12
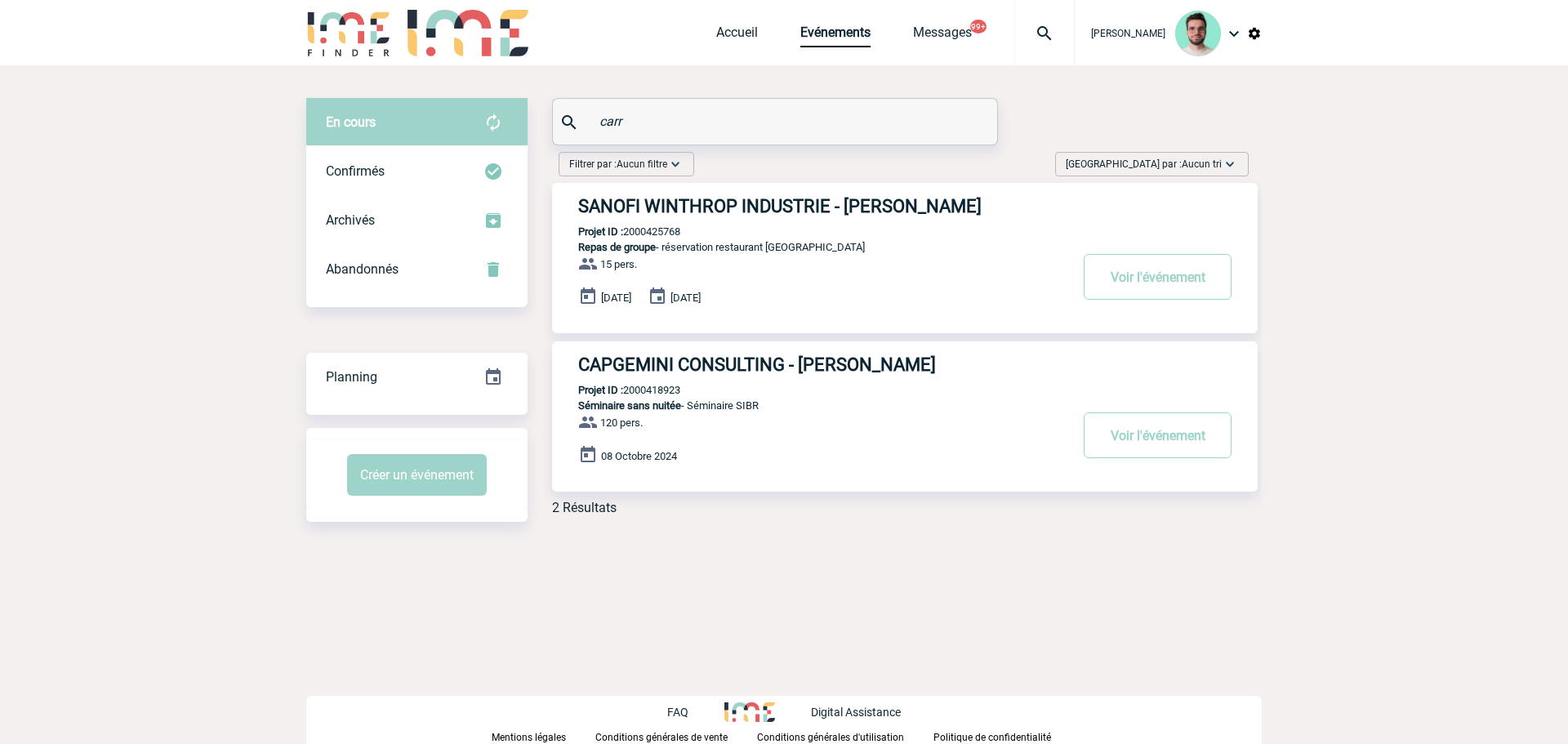
click at [665, 235] on p "Projet ID : 2000425768" at bounding box center [616, 231] width 128 height 12
copy p "2000425768"
click at [692, 207] on h3 "SANOFI WINTHROP INDUSTRIE - Carla CARRIÈRES" at bounding box center [823, 206] width 491 height 20
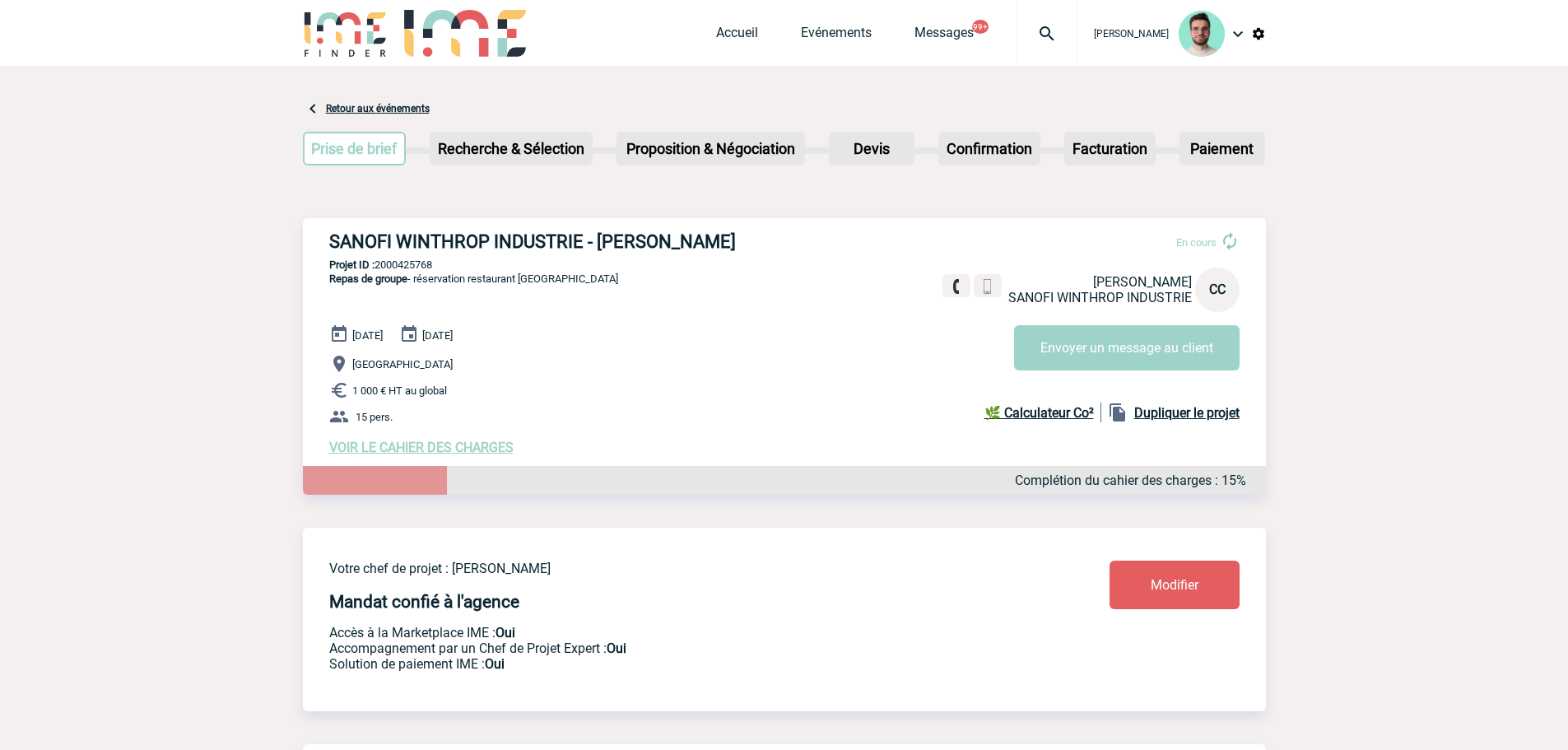
click at [424, 262] on p "Projet ID : 2000425768" at bounding box center [784, 265] width 963 height 12
copy p "2000425768"
click at [747, 35] on link "Accueil" at bounding box center [737, 36] width 42 height 23
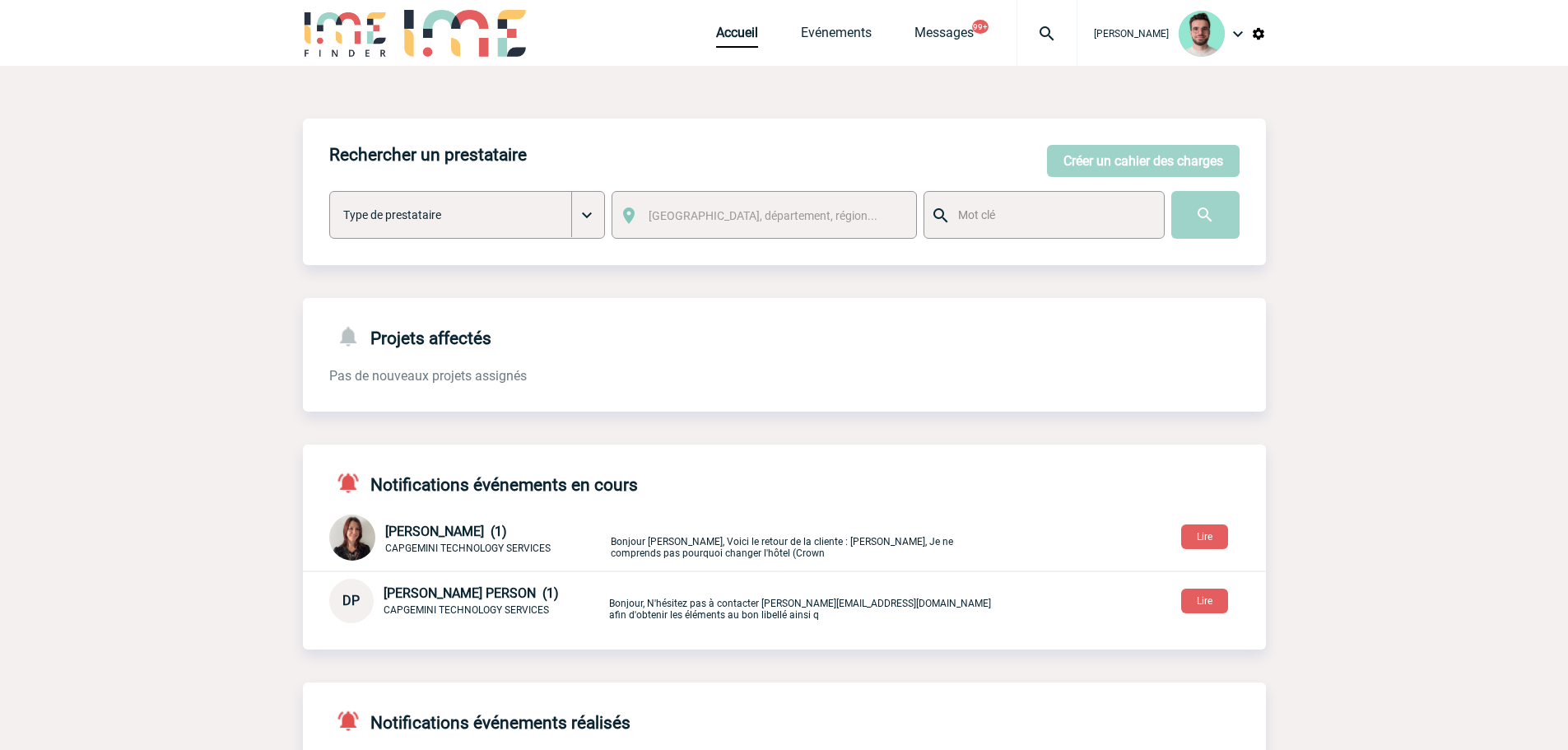
click at [1046, 44] on div at bounding box center [1047, 33] width 61 height 66
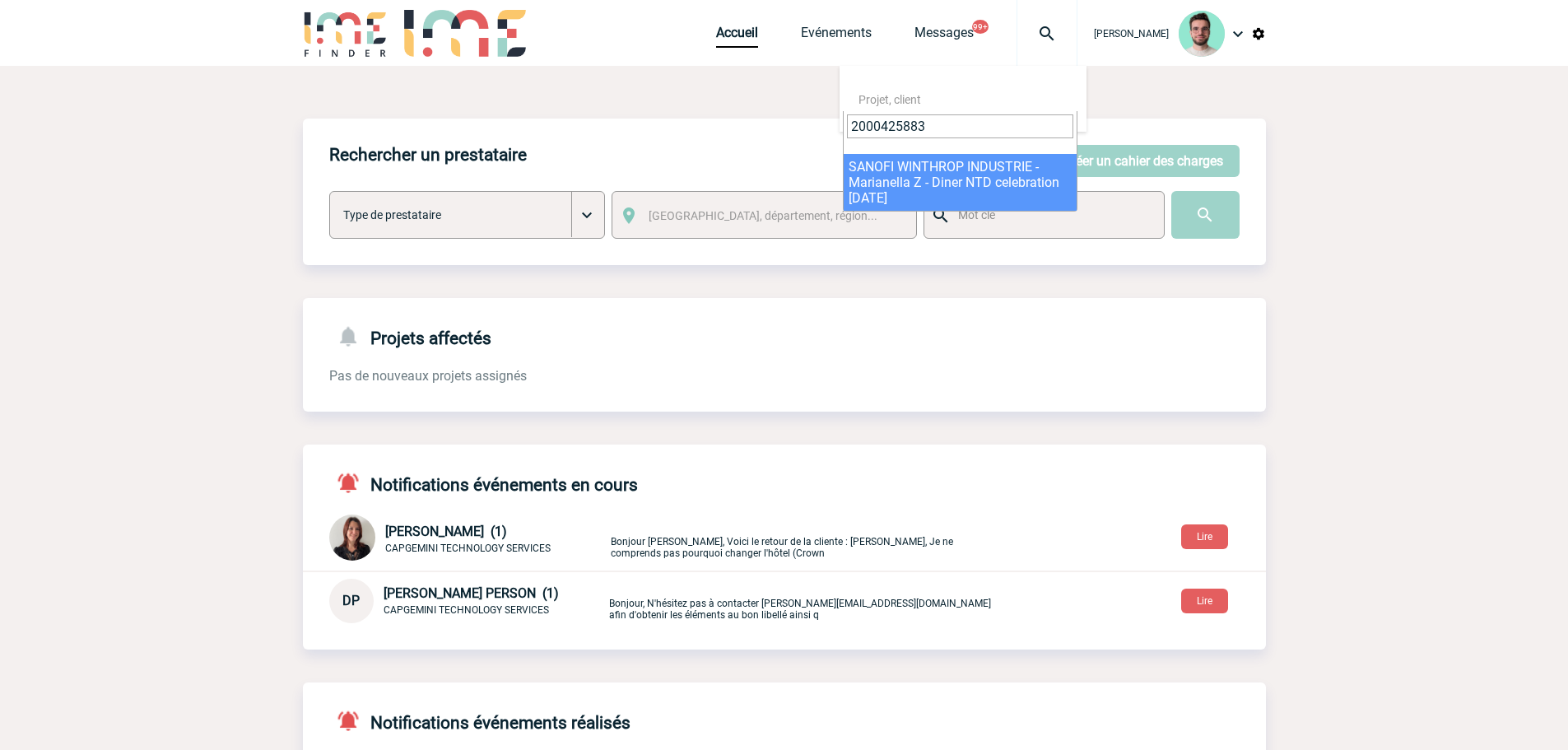
type input "2000425883"
select select "25384"
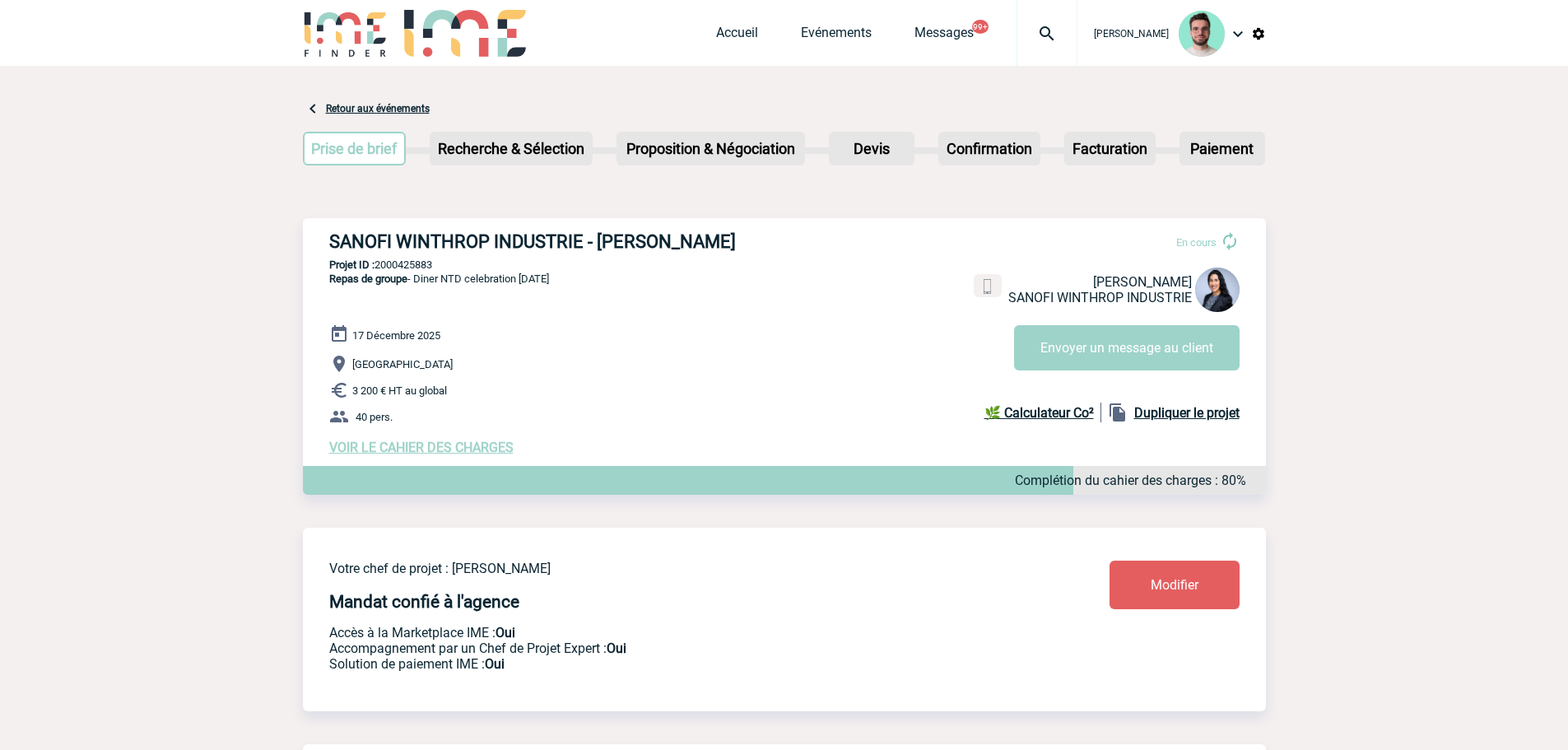
click at [709, 241] on h3 "SANOFI WINTHROP INDUSTRIE - Marianella ZERPA" at bounding box center [577, 241] width 494 height 21
copy h3 "ZERPA"
click at [406, 271] on p "Projet ID : 2000425883" at bounding box center [784, 265] width 963 height 12
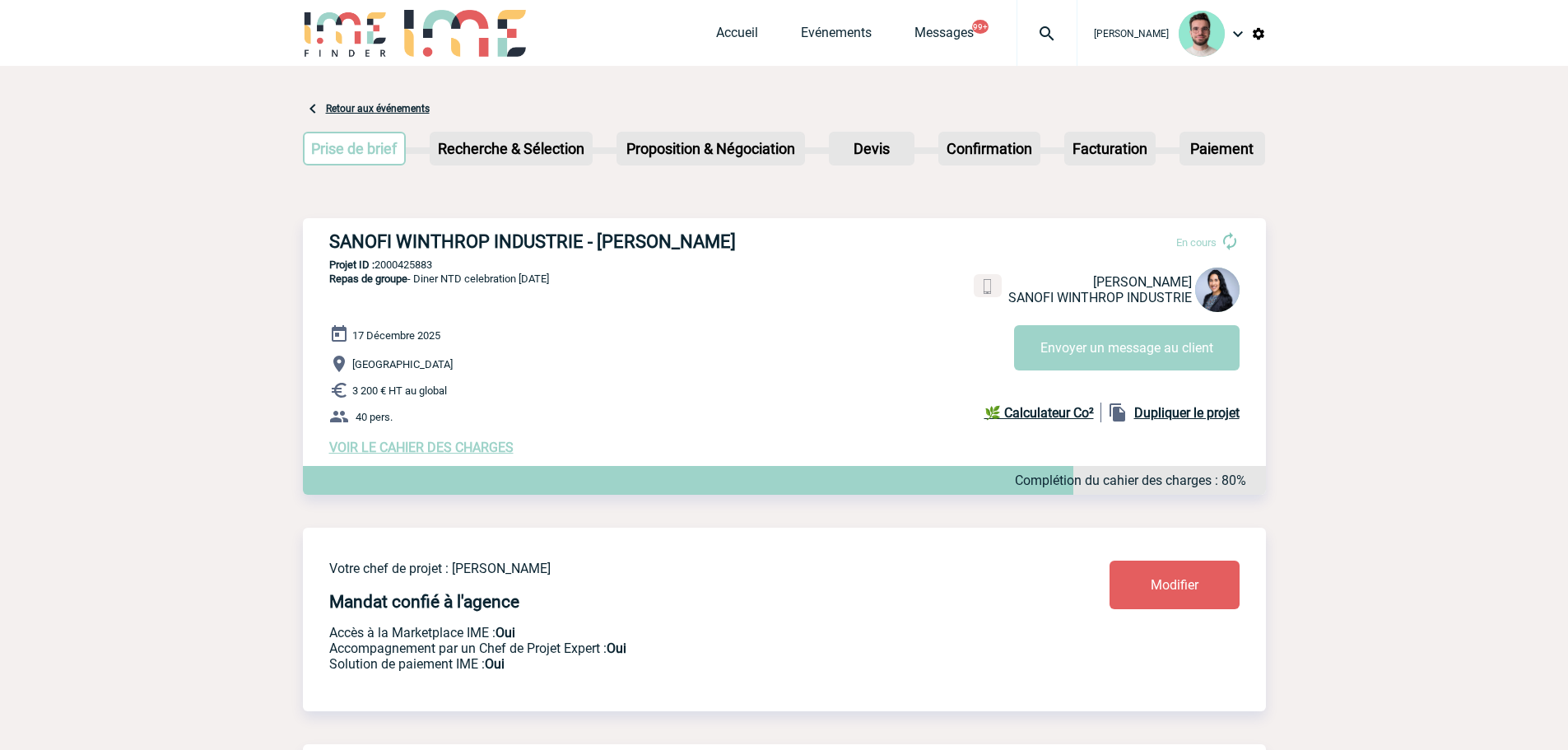
copy p "2000425883"
drag, startPoint x: 709, startPoint y: 21, endPoint x: 713, endPoint y: 30, distance: 9.8
click at [716, 22] on div "Accueil Evénements Messages 99+ Projet, client Projet, client" at bounding box center [896, 33] width 362 height 66
click at [716, 30] on link "Accueil" at bounding box center [737, 36] width 42 height 23
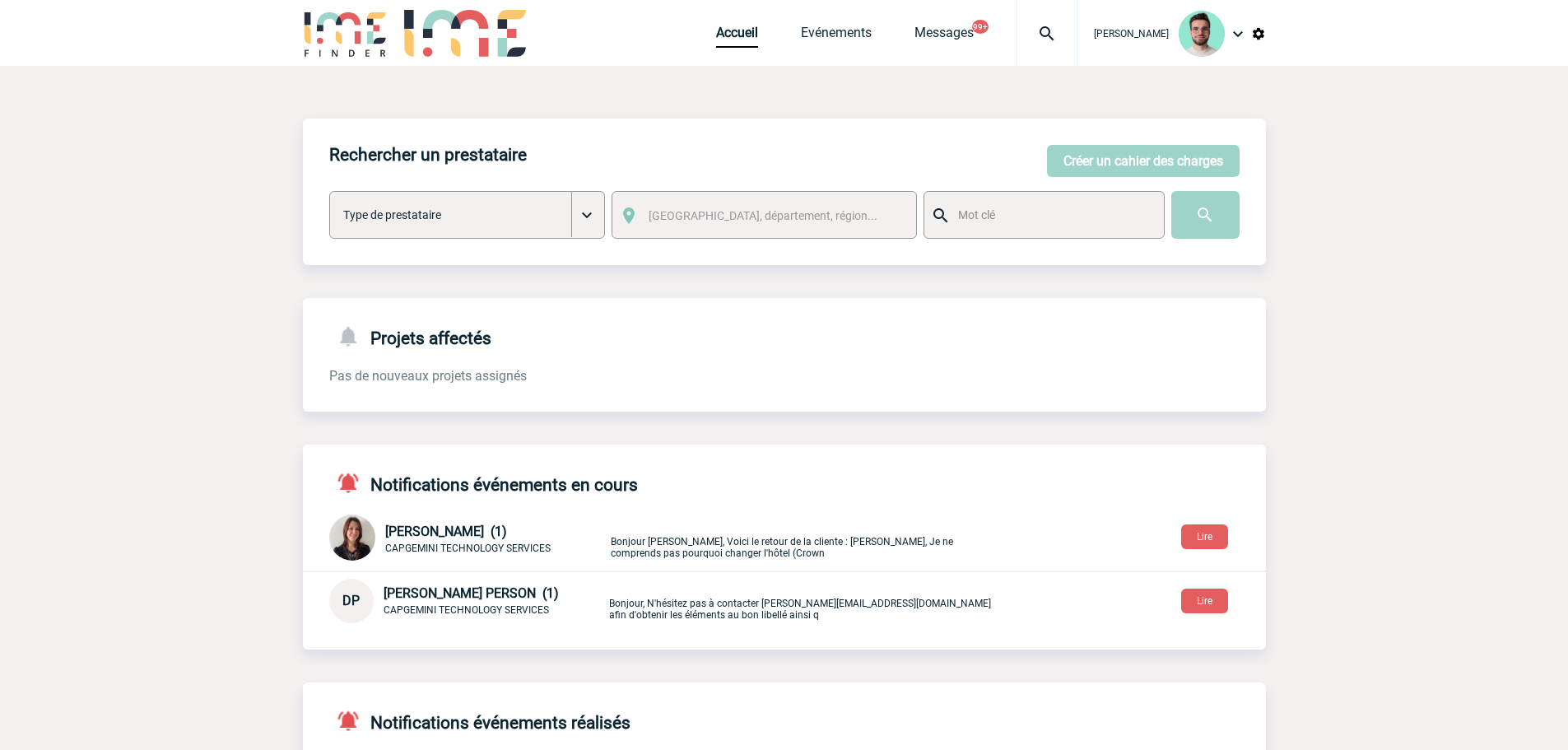
click at [1041, 50] on div at bounding box center [1047, 33] width 61 height 66
type input "2000425452"
select select "24953"
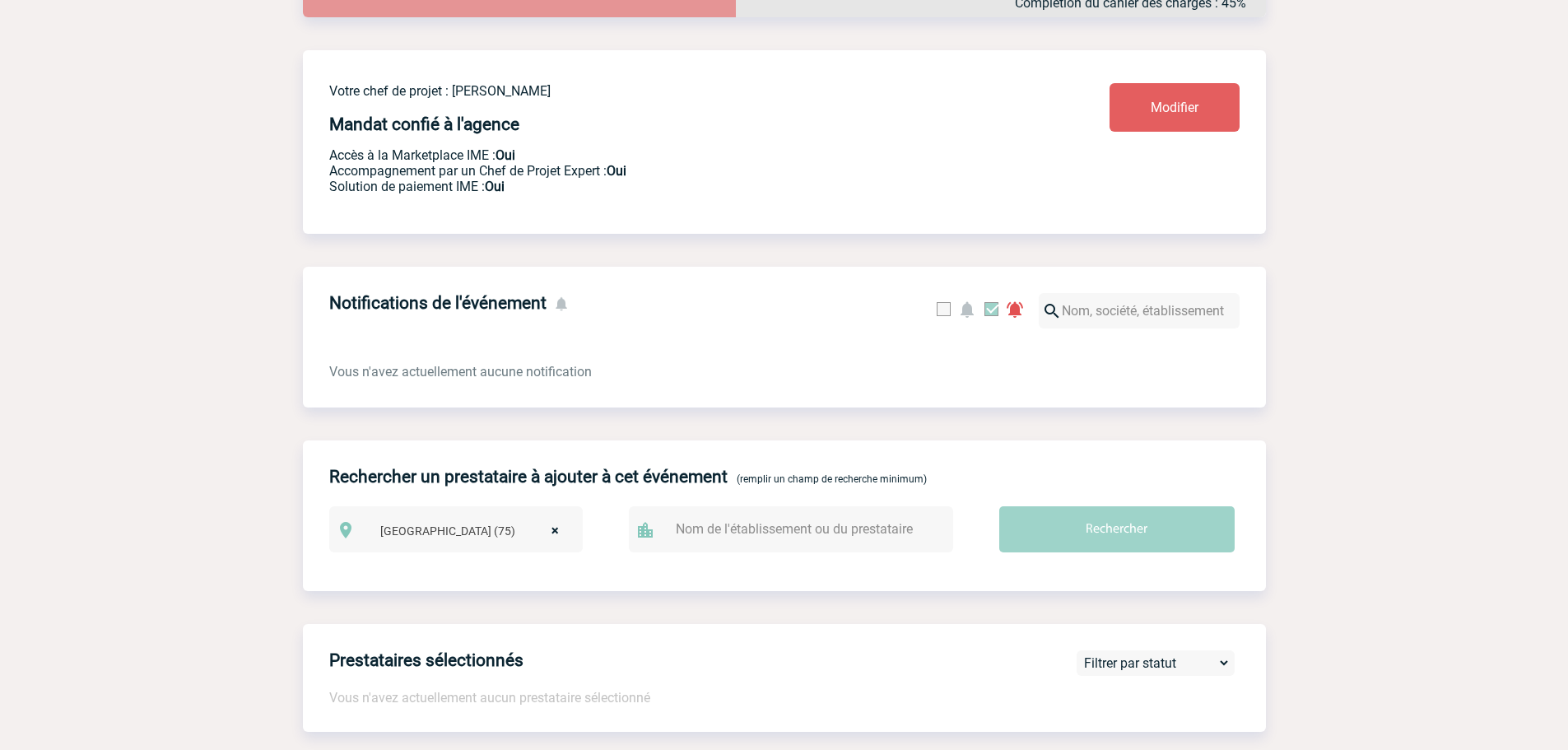
scroll to position [495, 0]
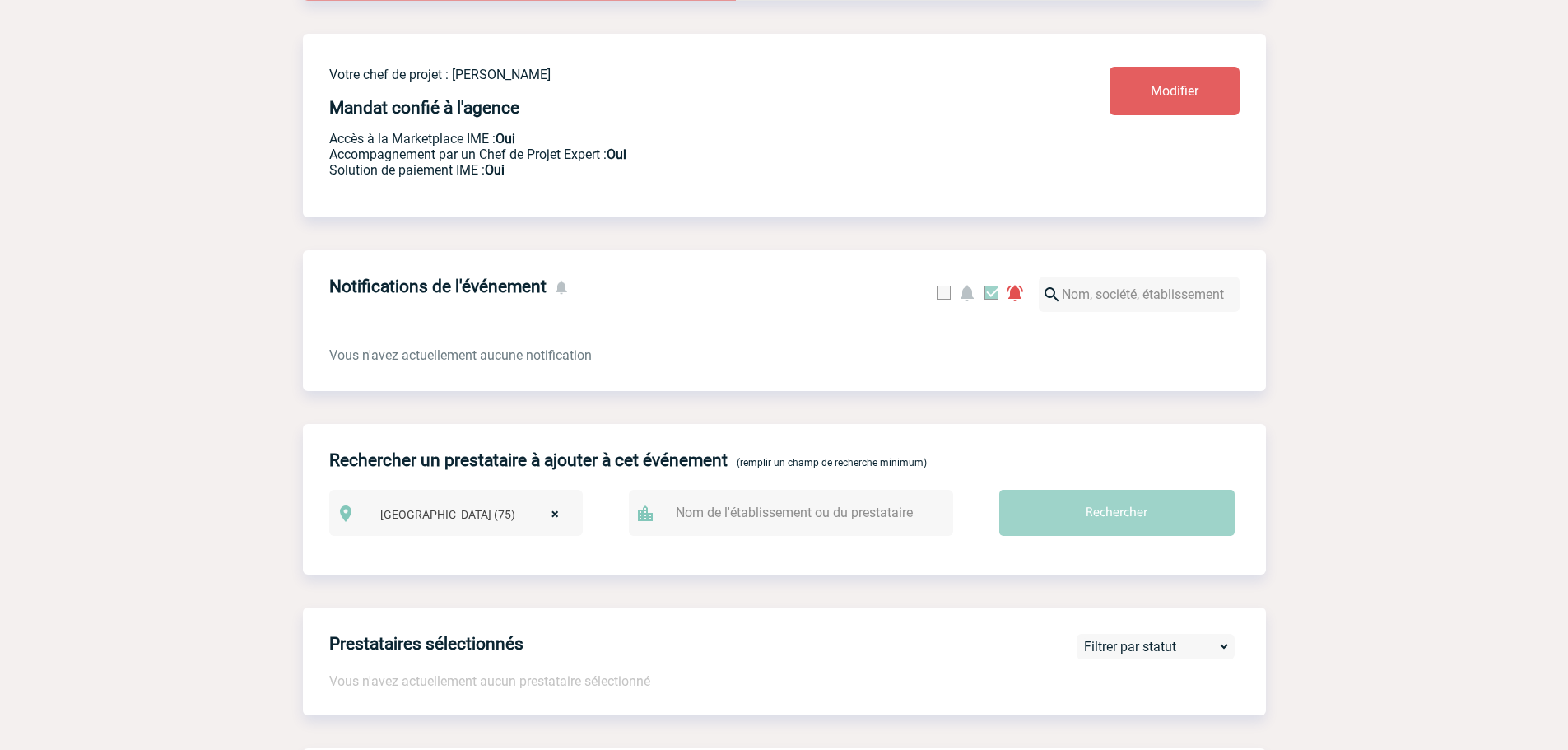
select select
type input "75014"
click at [441, 599] on span "75014 [GEOGRAPHIC_DATA] 14 (75014) [GEOGRAPHIC_DATA]" at bounding box center [475, 573] width 202 height 85
select select "17"
click at [1182, 536] on input "Rechercher" at bounding box center [1117, 513] width 236 height 46
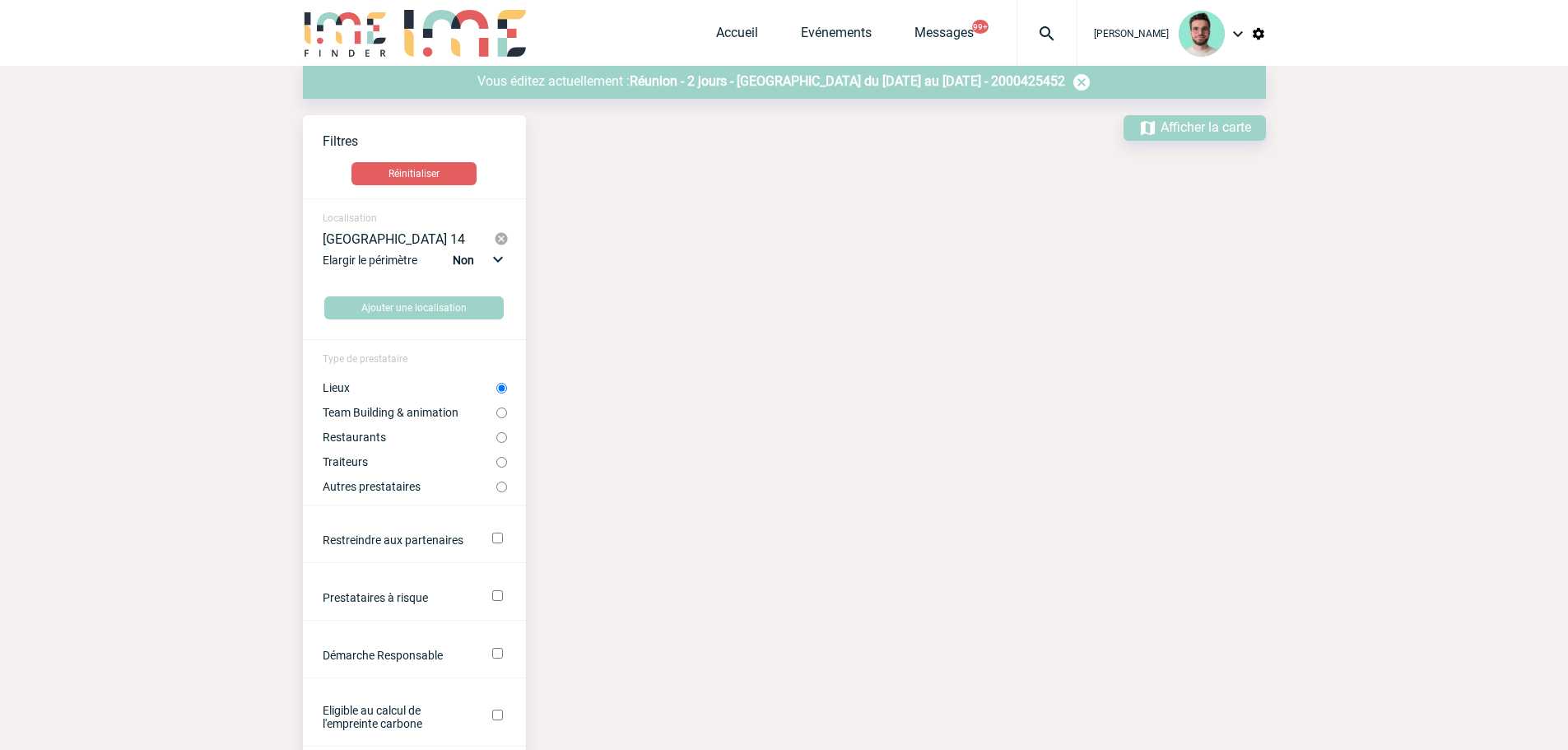
click at [358, 439] on label "Restaurants" at bounding box center [410, 438] width 174 height 13
click at [496, 439] on input "Restaurants" at bounding box center [501, 438] width 11 height 11
radio input "true"
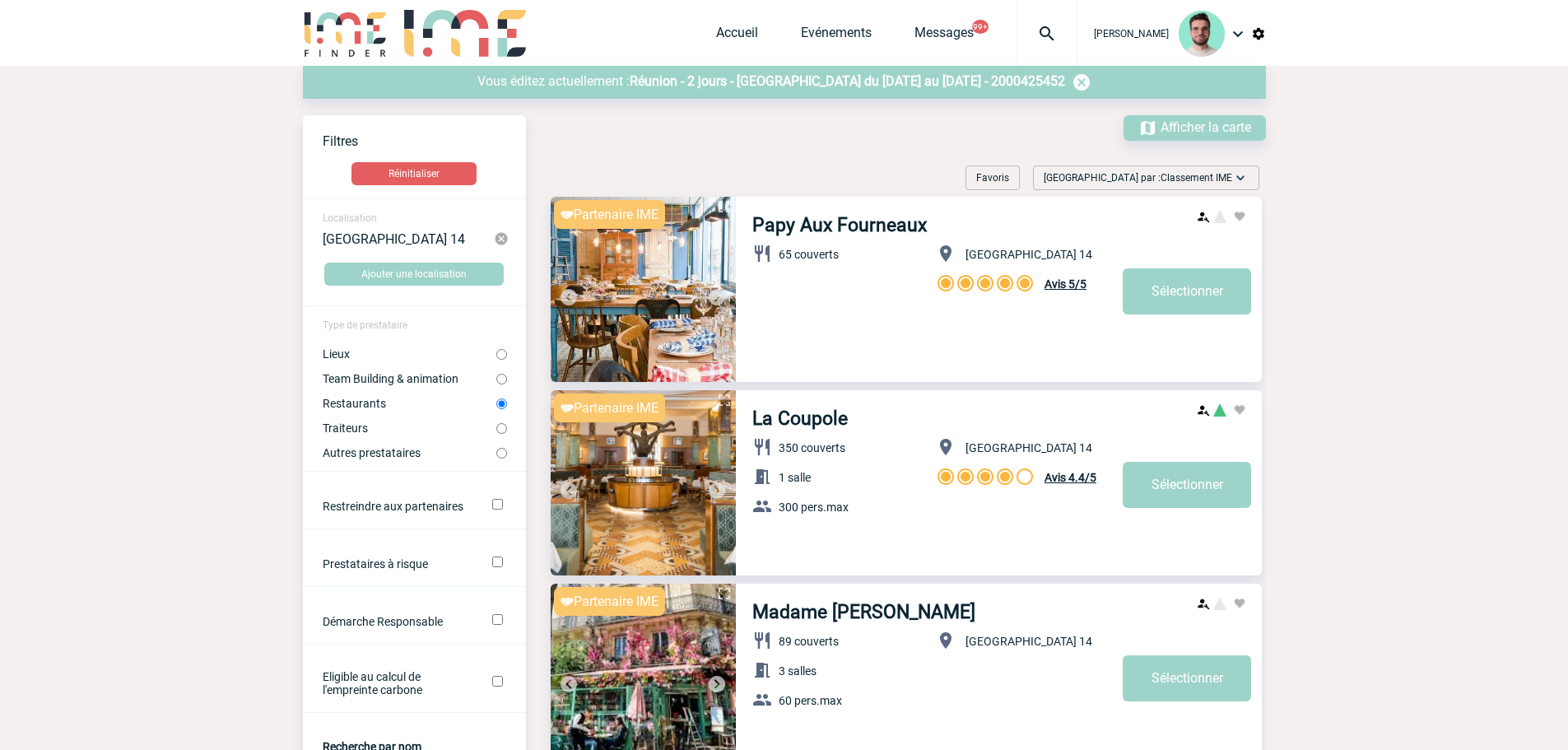
click at [386, 409] on label "Restaurants" at bounding box center [410, 404] width 174 height 13
click at [496, 409] on input "Restaurants" at bounding box center [501, 404] width 11 height 11
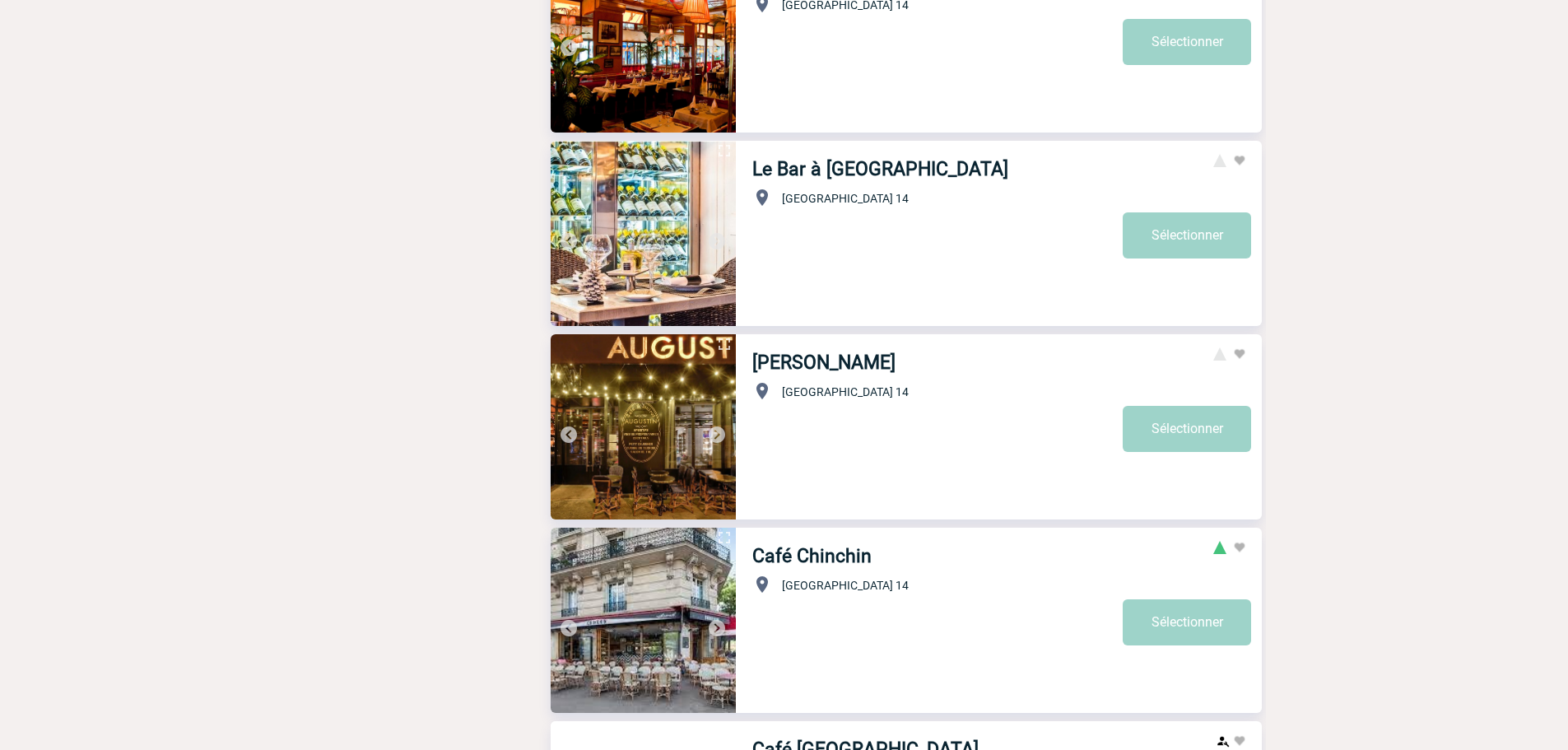
scroll to position [2059, 0]
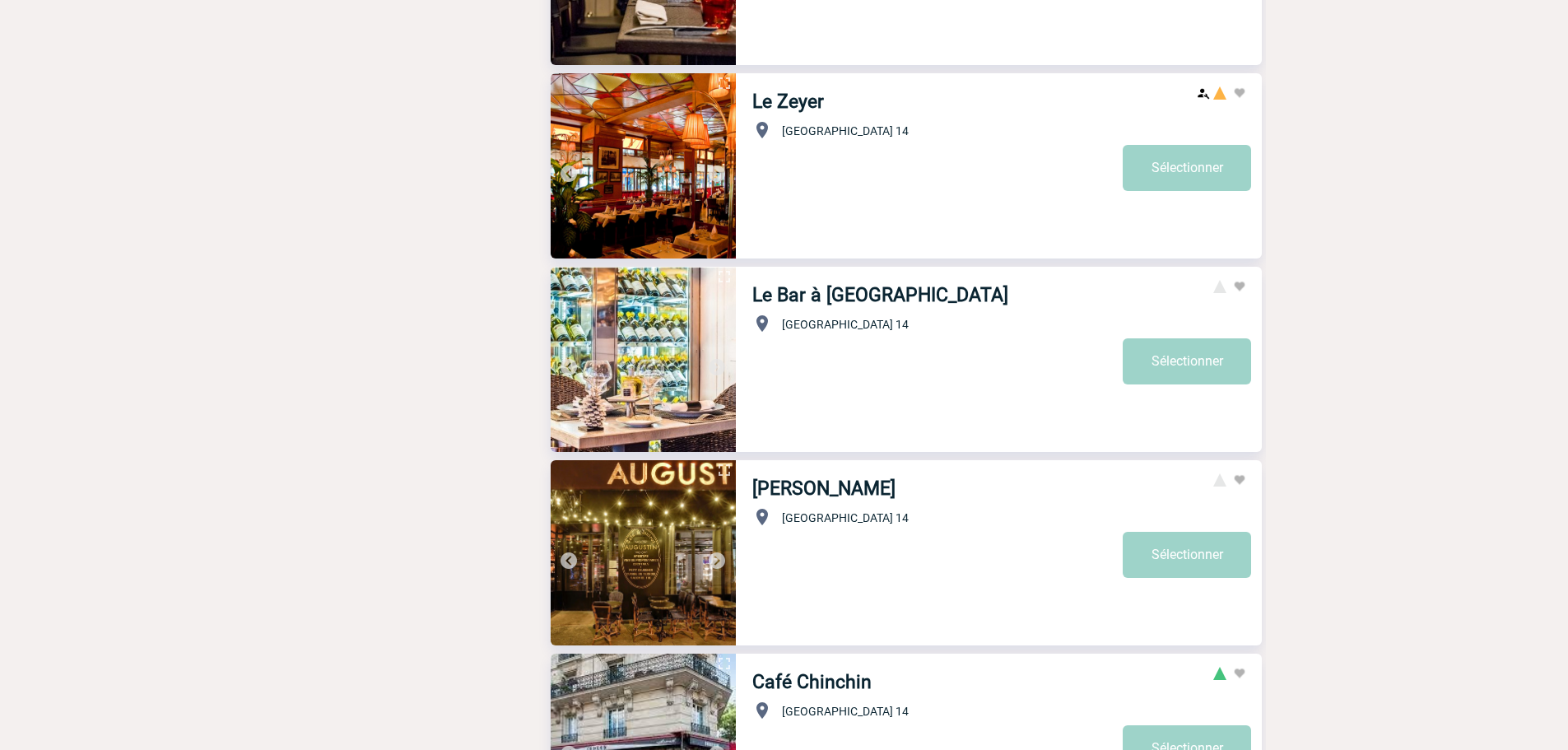
click at [715, 162] on img at bounding box center [643, 166] width 185 height 185
click at [723, 171] on img at bounding box center [717, 174] width 20 height 20
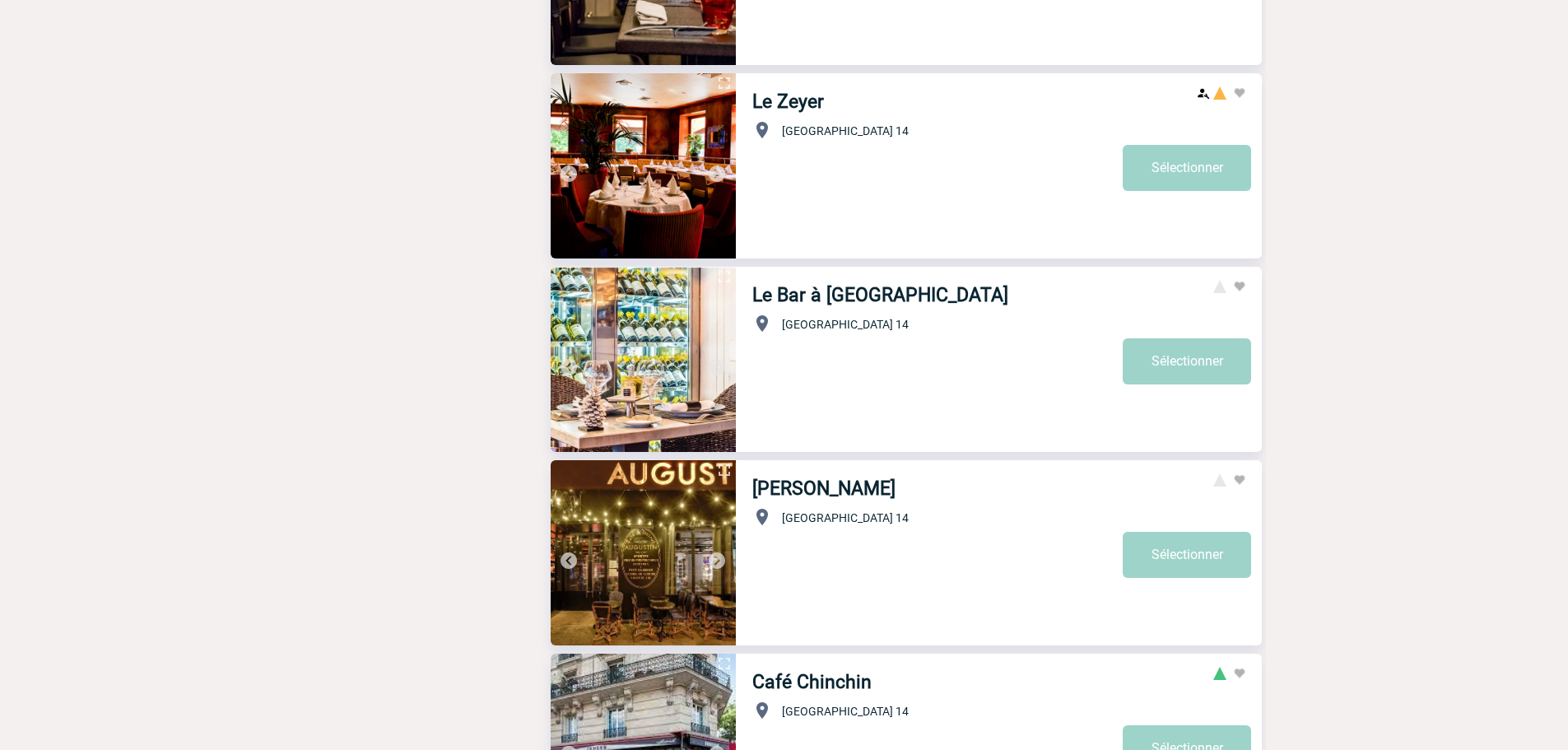
click at [722, 175] on img at bounding box center [717, 174] width 20 height 20
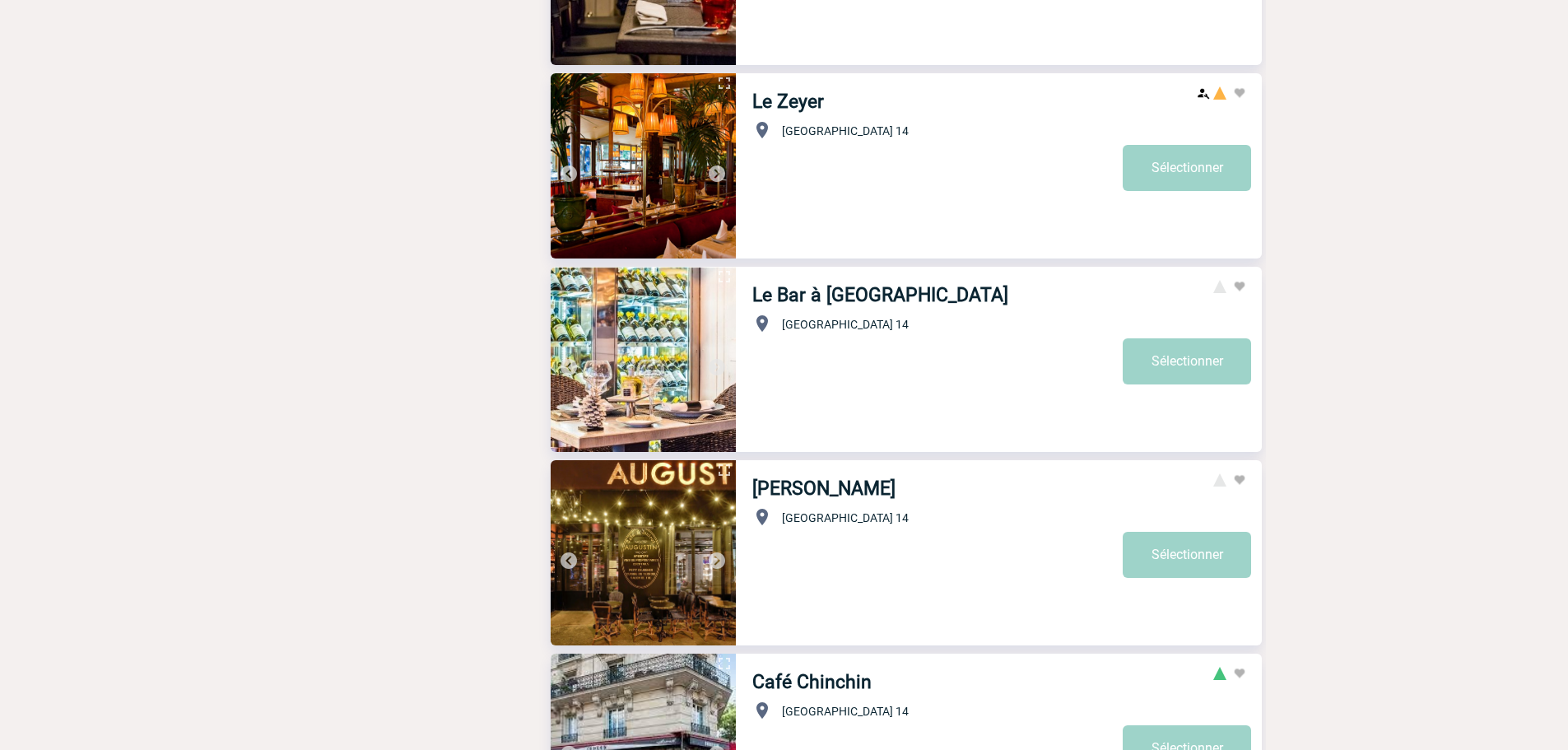
click at [722, 175] on img at bounding box center [717, 174] width 20 height 20
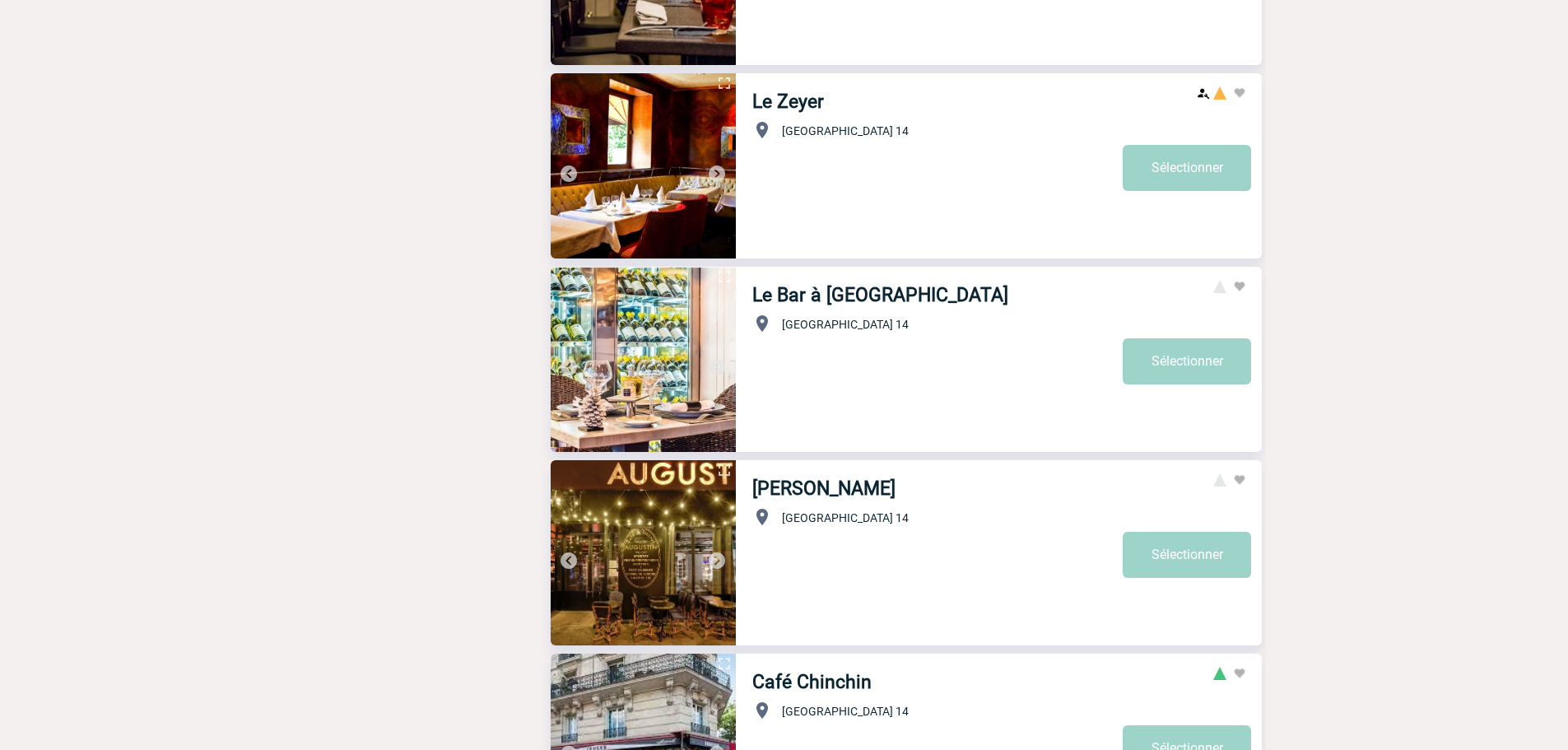
click at [722, 175] on img at bounding box center [717, 174] width 20 height 20
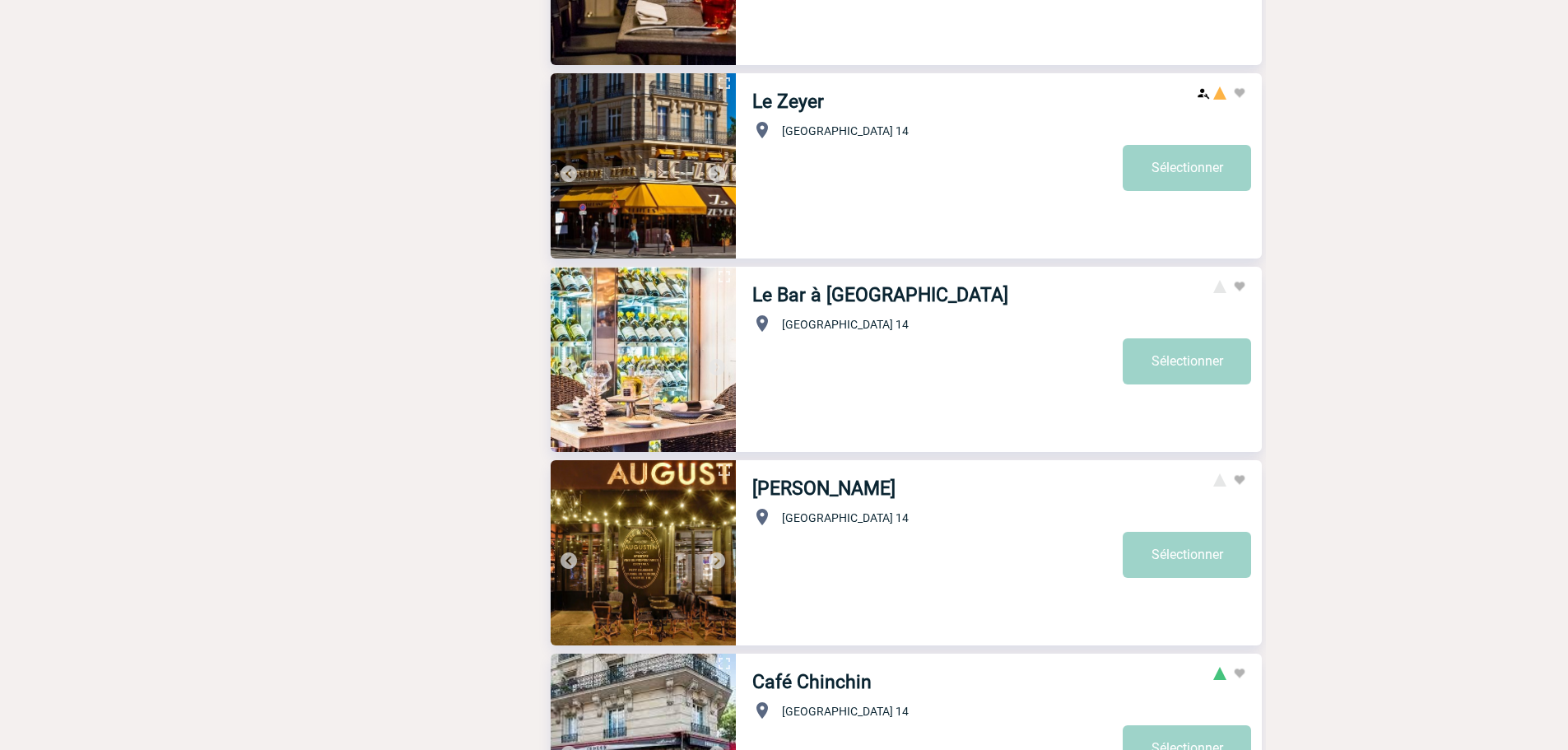
click at [722, 175] on img at bounding box center [717, 174] width 20 height 20
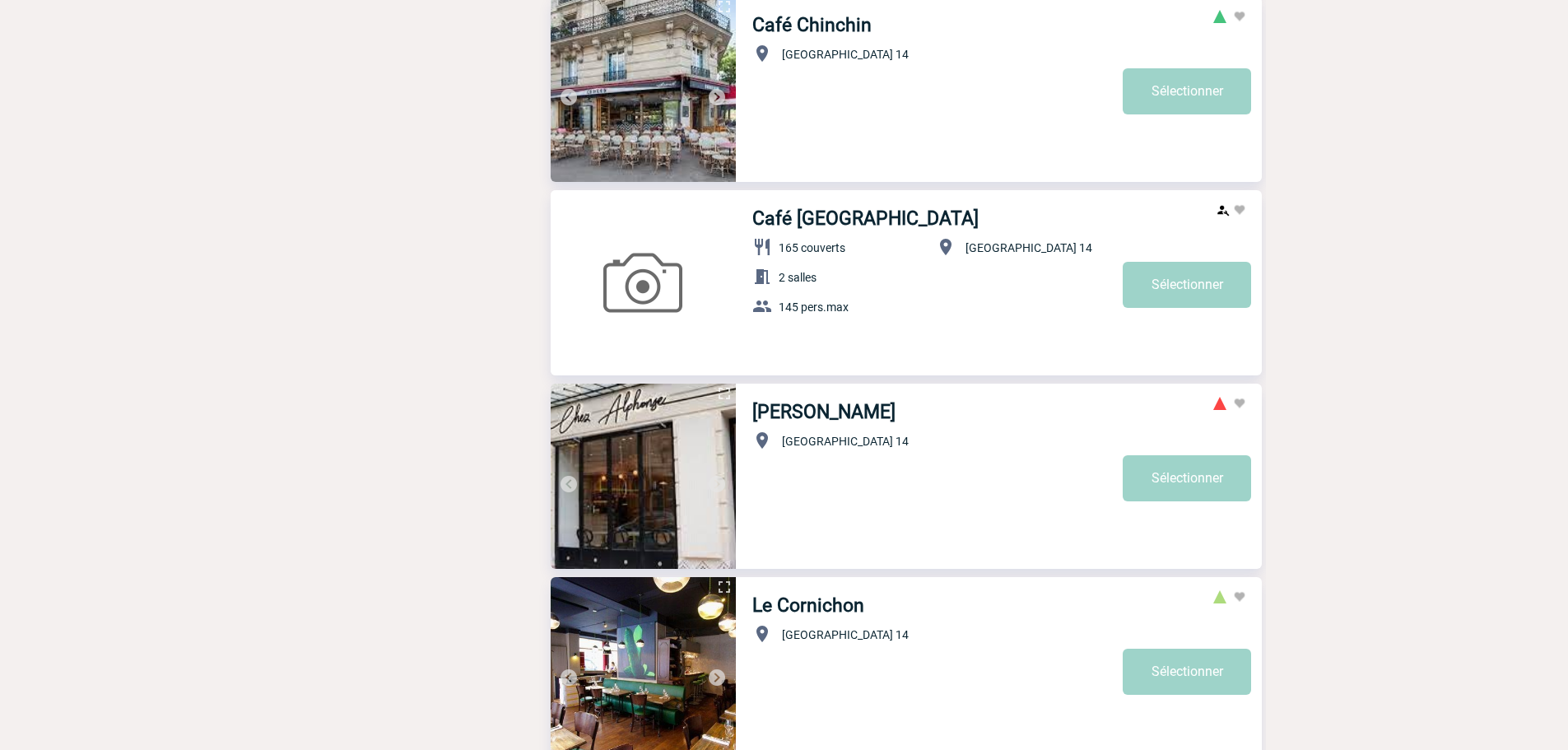
scroll to position [2717, 0]
click at [718, 486] on img at bounding box center [717, 483] width 20 height 20
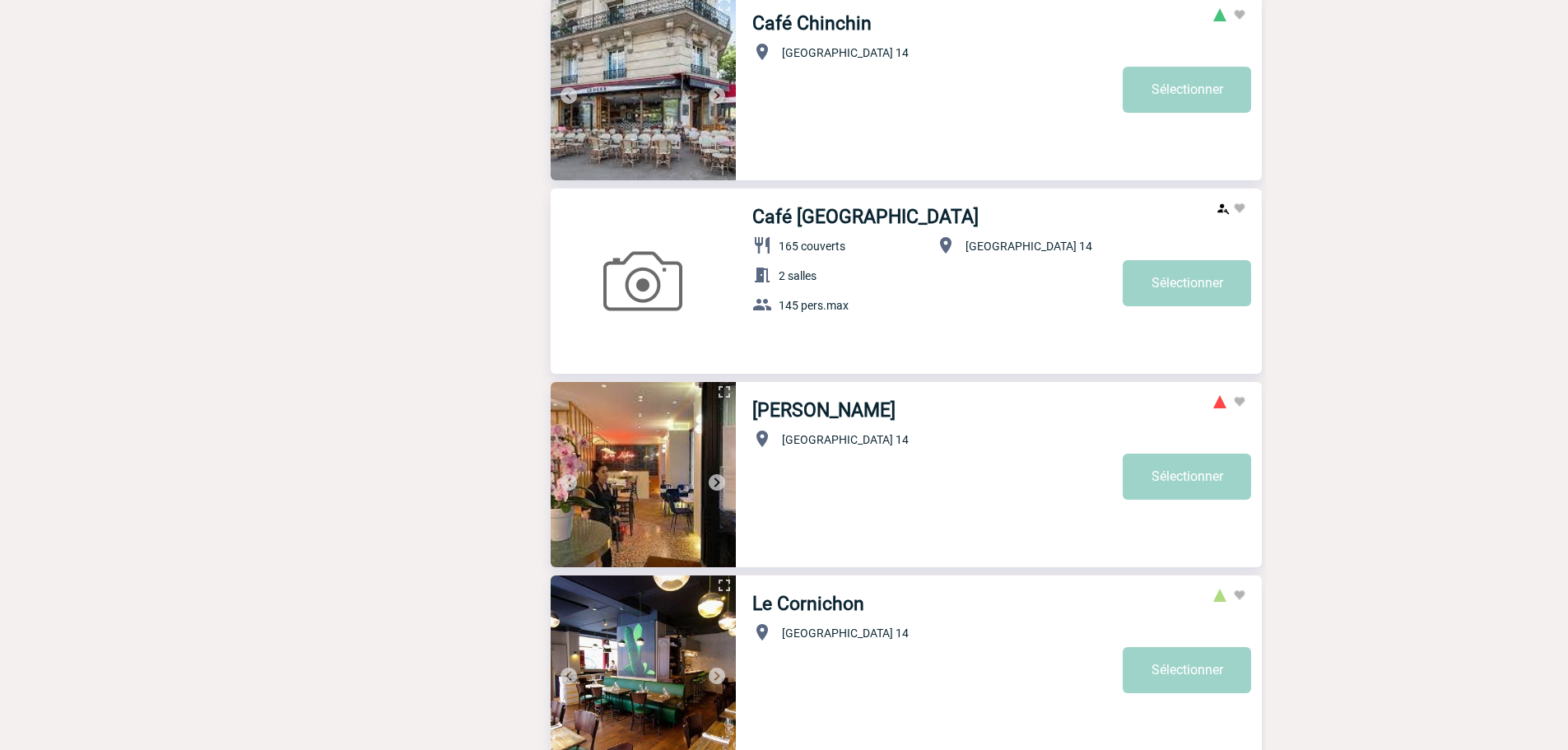
click at [718, 486] on img at bounding box center [717, 483] width 20 height 20
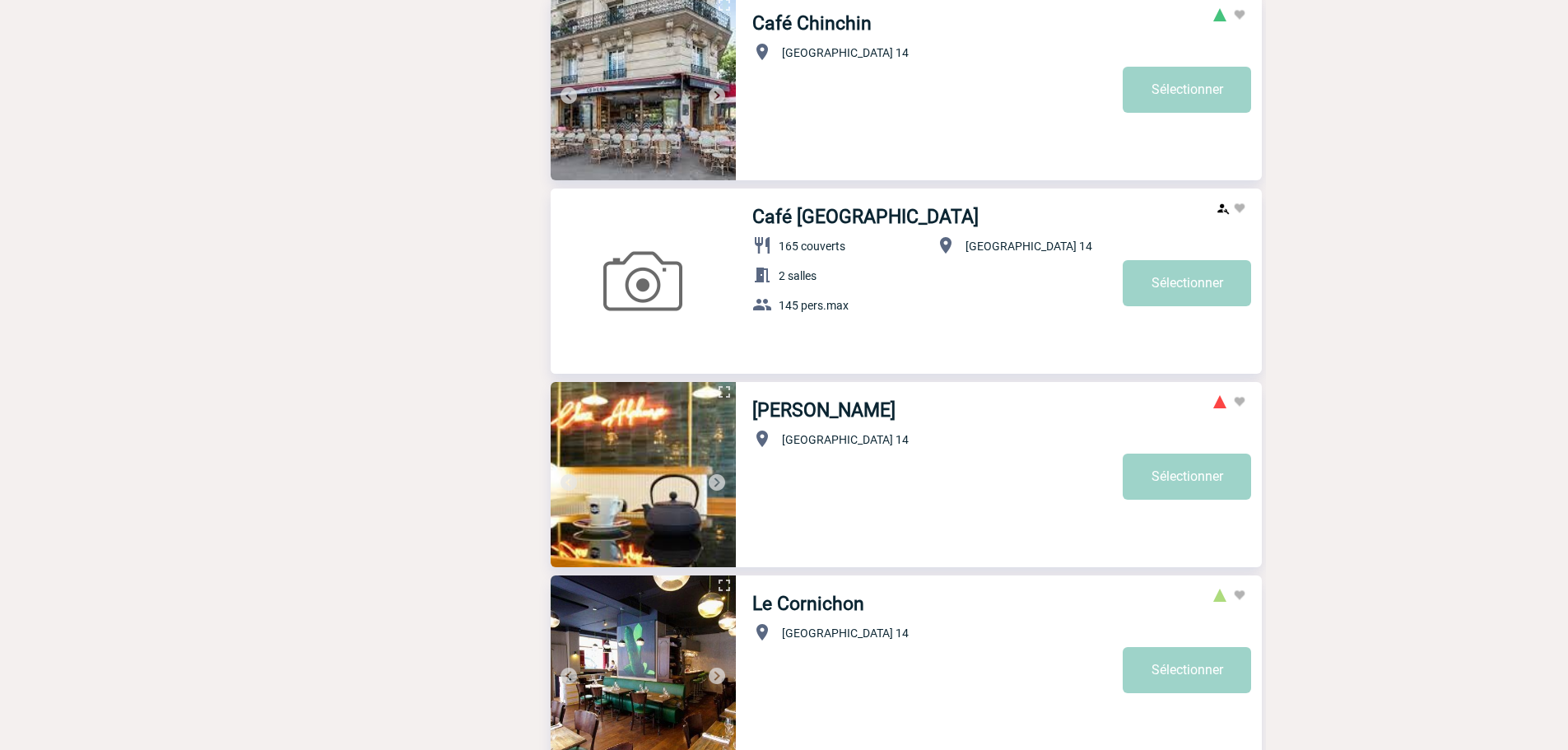
click at [718, 486] on img at bounding box center [717, 483] width 20 height 20
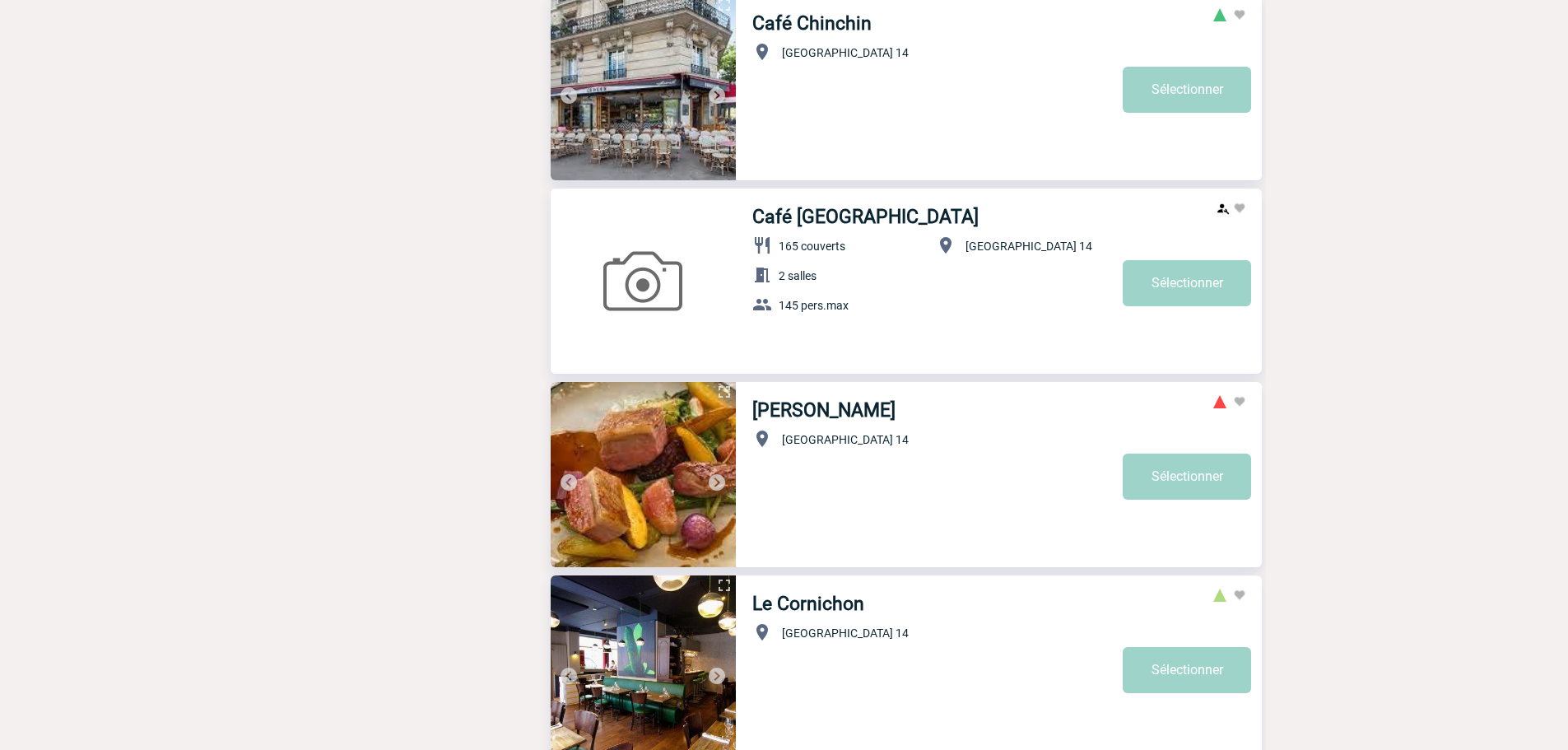
click at [718, 486] on img at bounding box center [717, 483] width 20 height 20
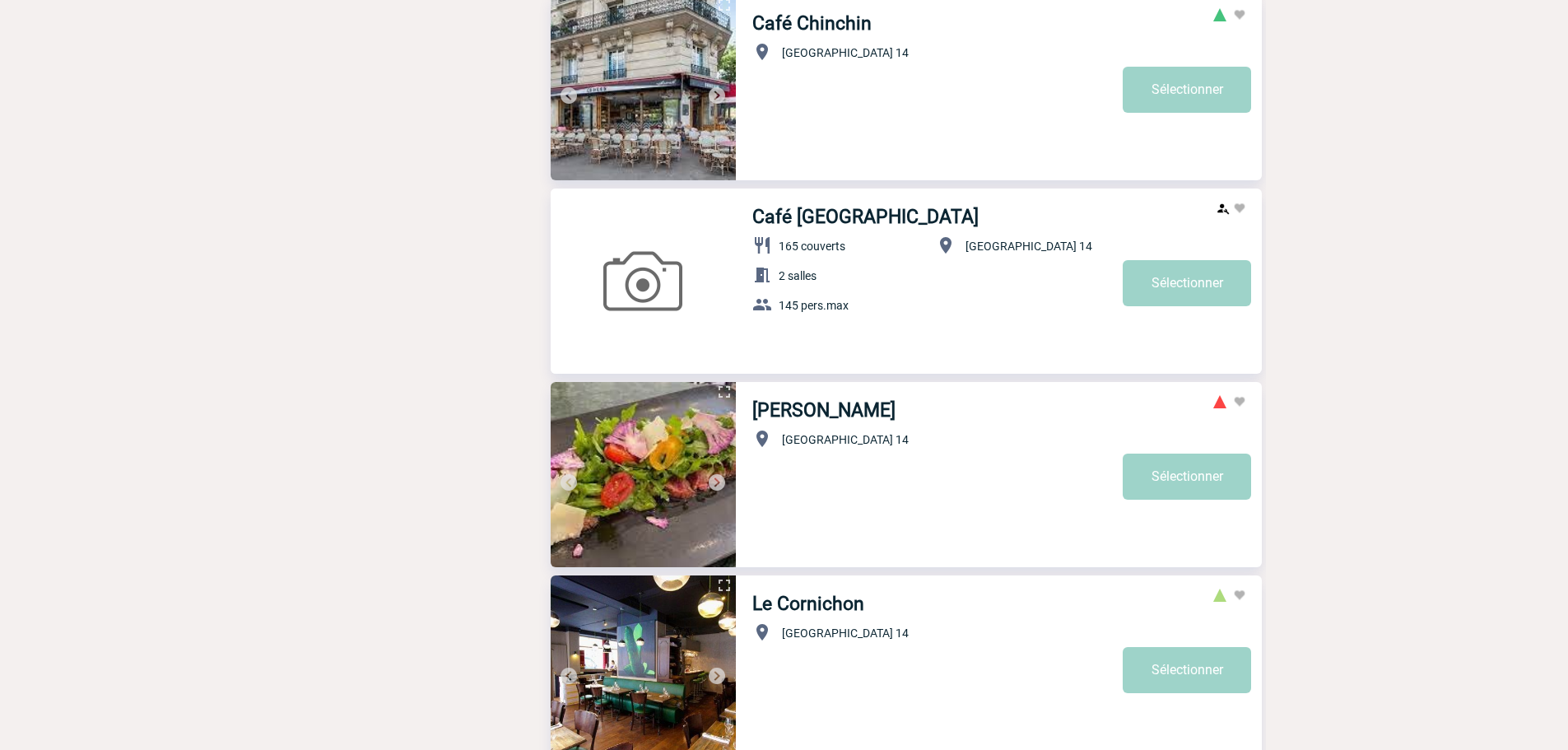
click at [718, 486] on img at bounding box center [717, 483] width 20 height 20
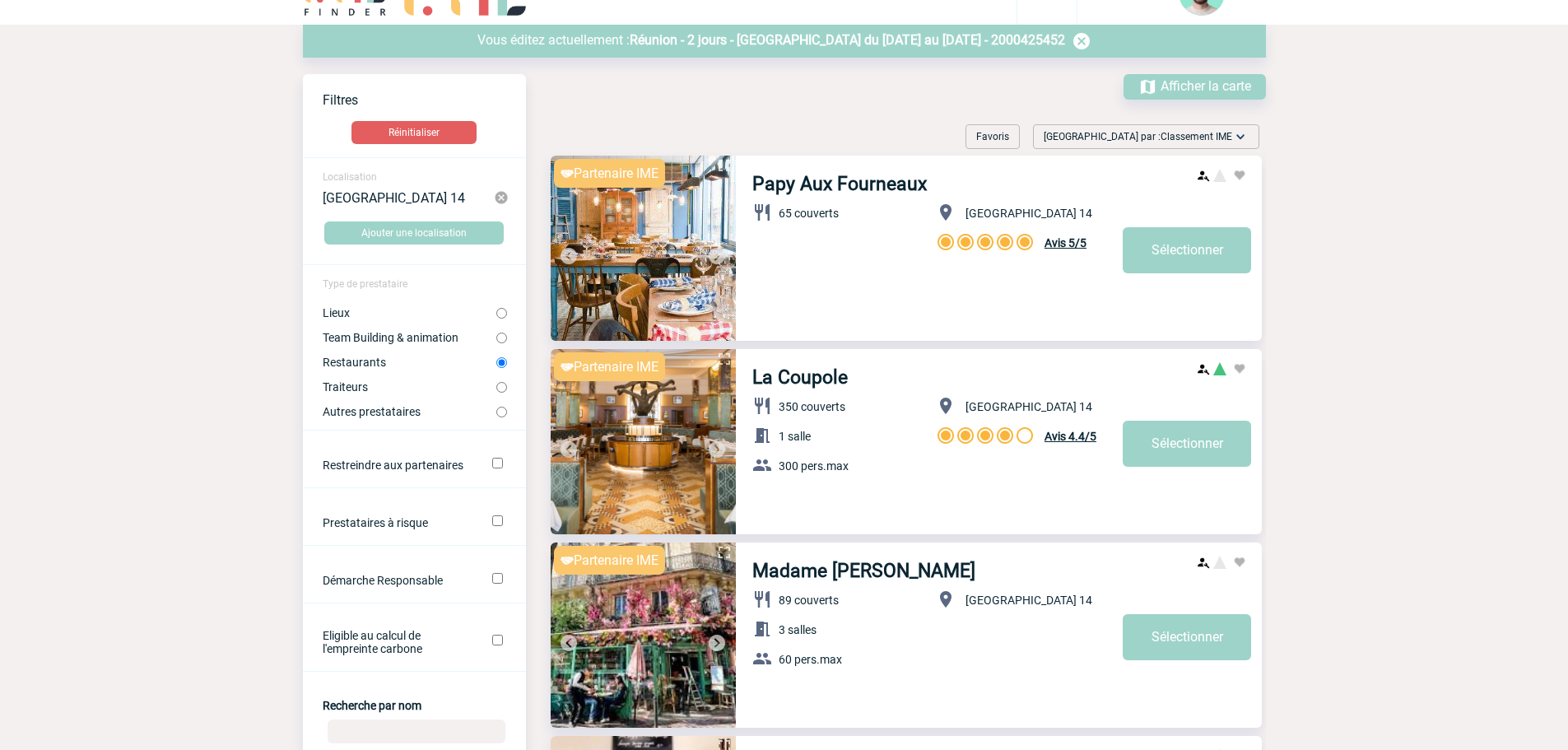
scroll to position [0, 0]
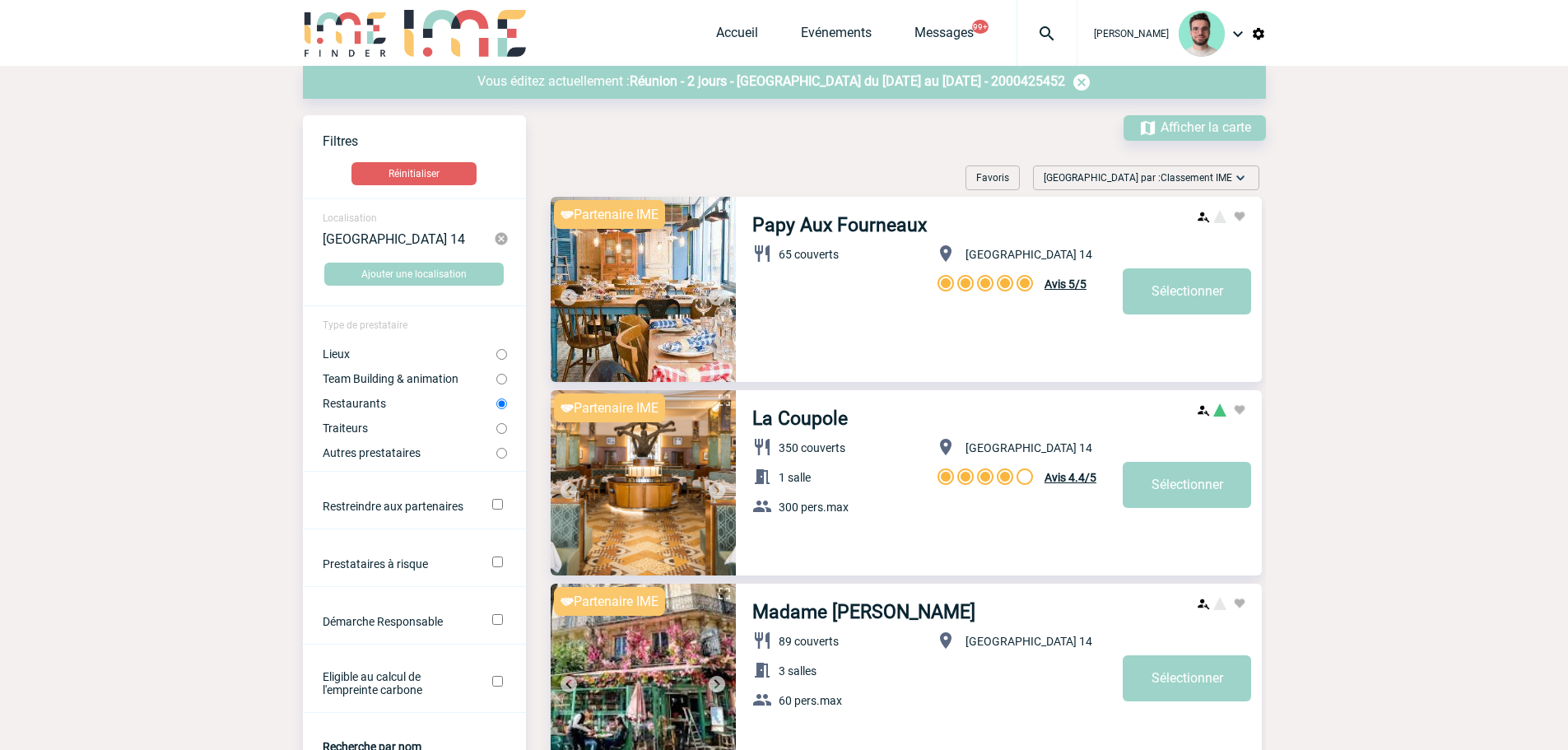
click at [823, 77] on span "Réunion - 2 jours - Paris du 19 Novembre 2025 au 20 Novembre 2025 - 2000425452" at bounding box center [847, 81] width 436 height 16
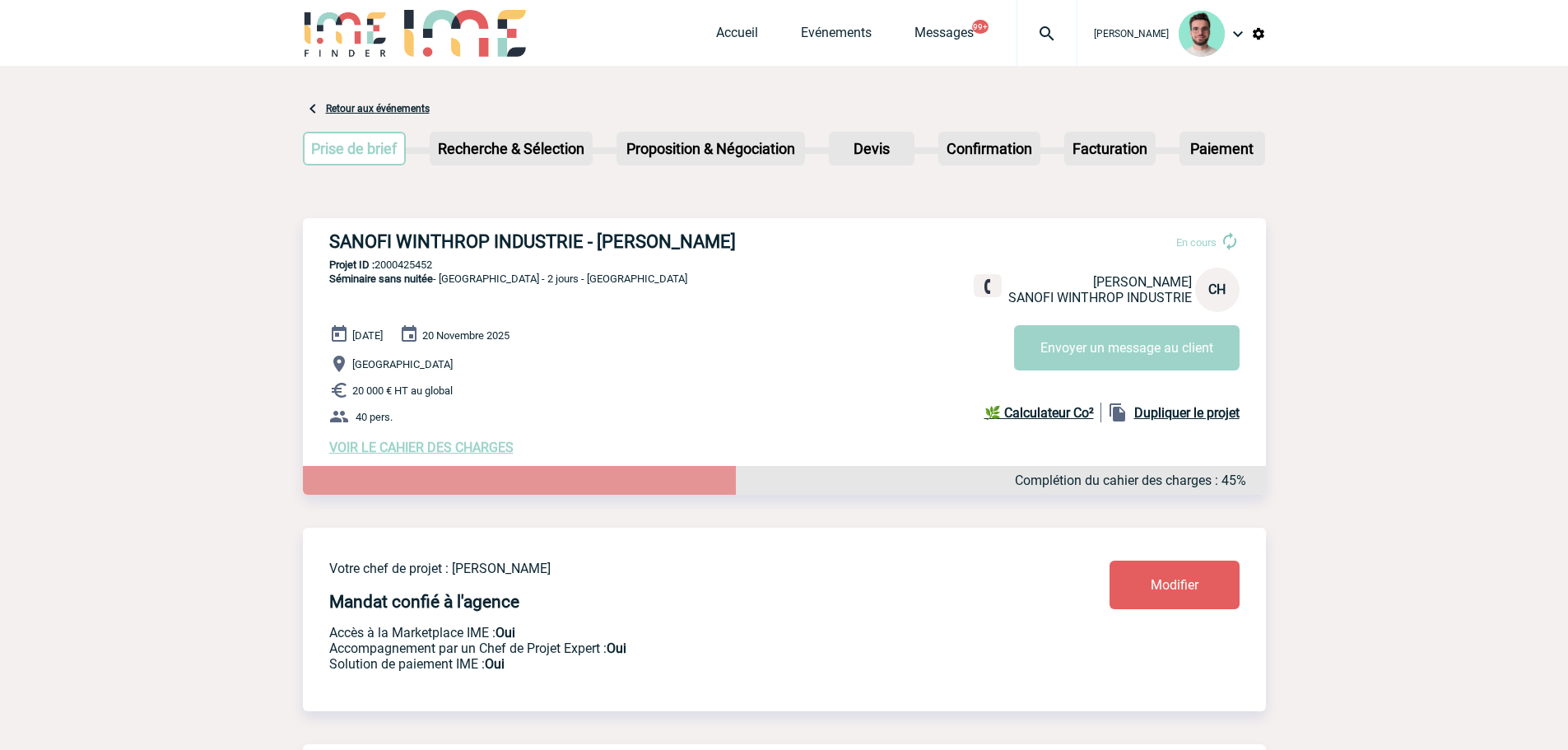
click at [391, 452] on span "VOIR LE CAHIER DES CHARGES" at bounding box center [422, 448] width 185 height 16
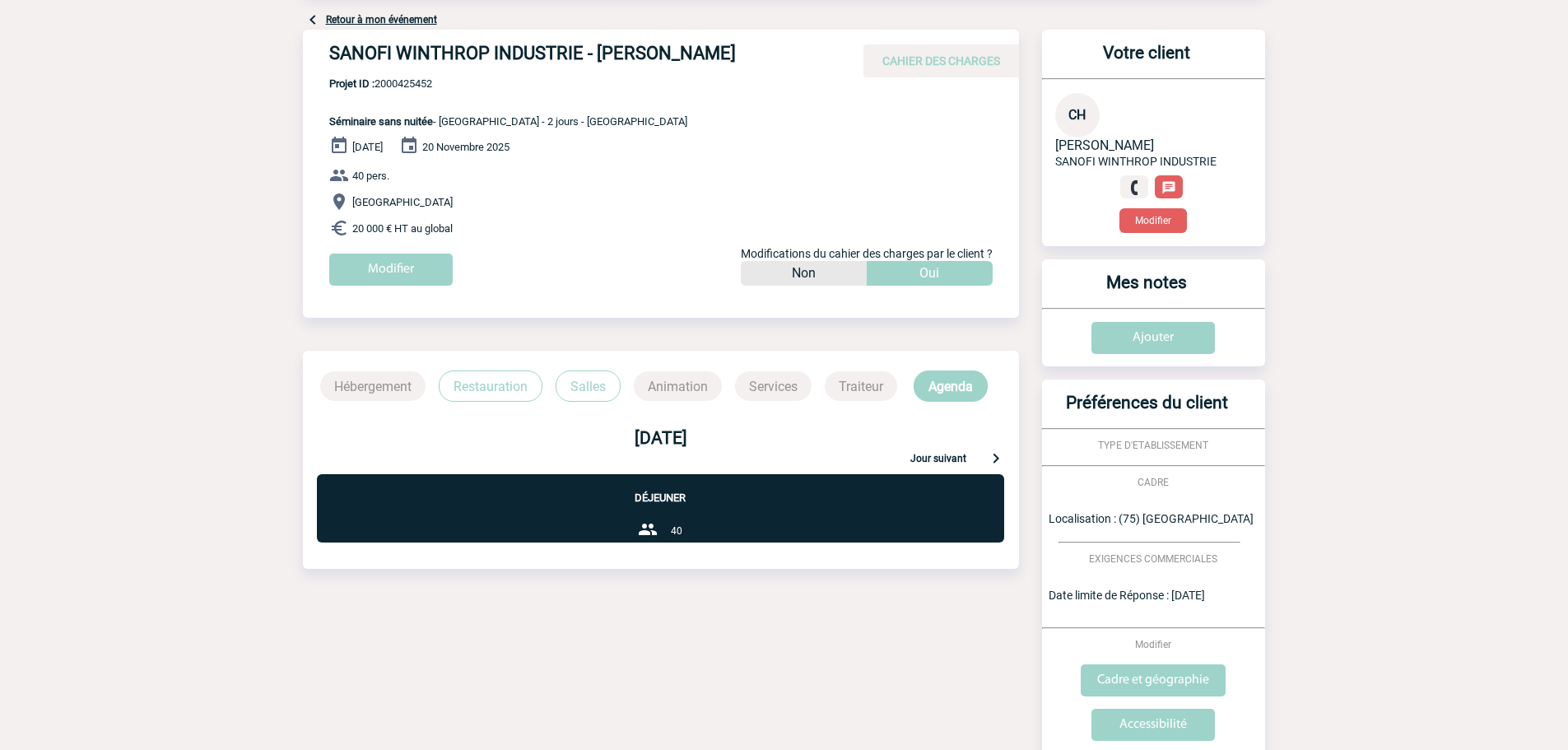
scroll to position [228, 0]
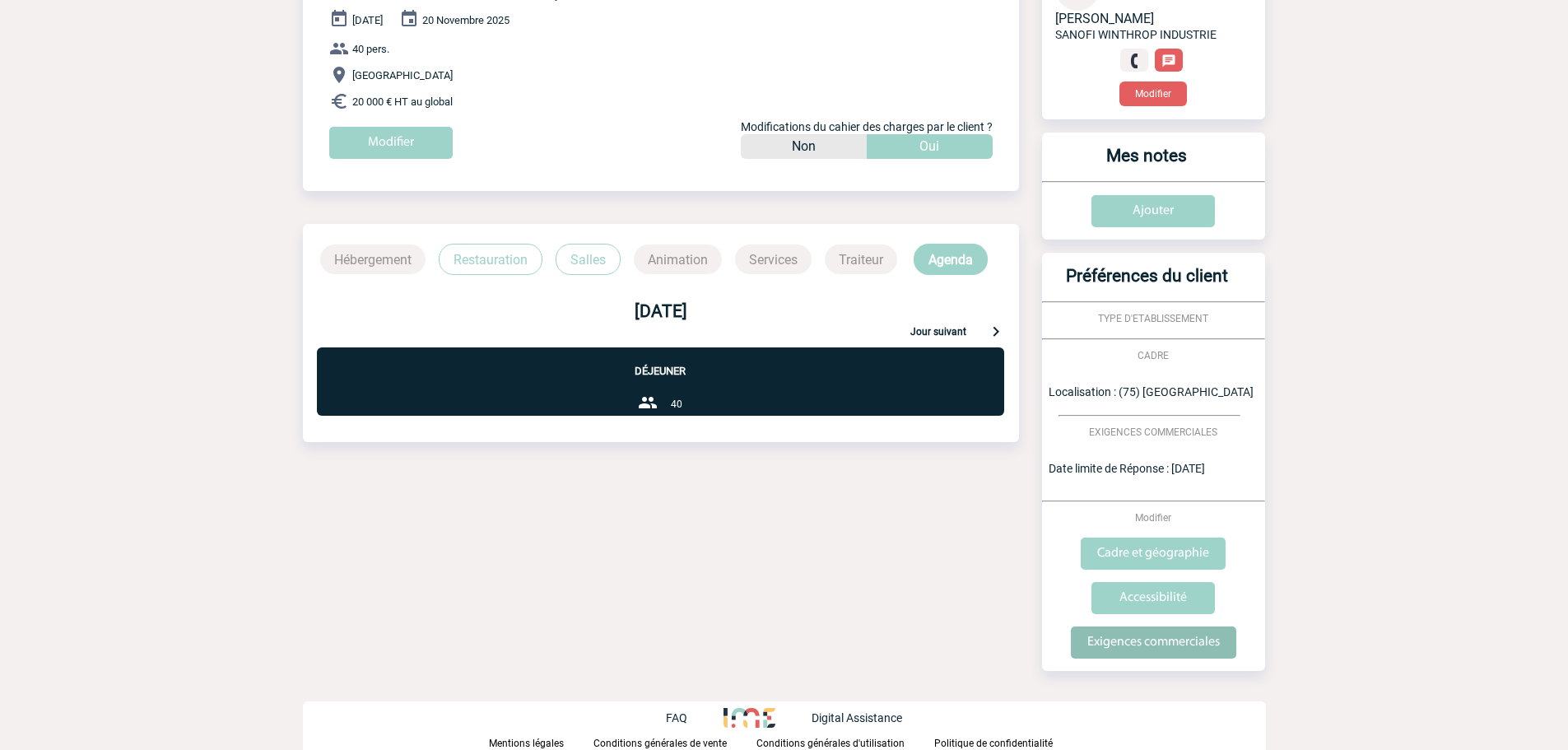
drag, startPoint x: 1098, startPoint y: 652, endPoint x: 1088, endPoint y: 622, distance: 31.6
click at [1098, 651] on input "Exigences commerciales" at bounding box center [1154, 642] width 166 height 32
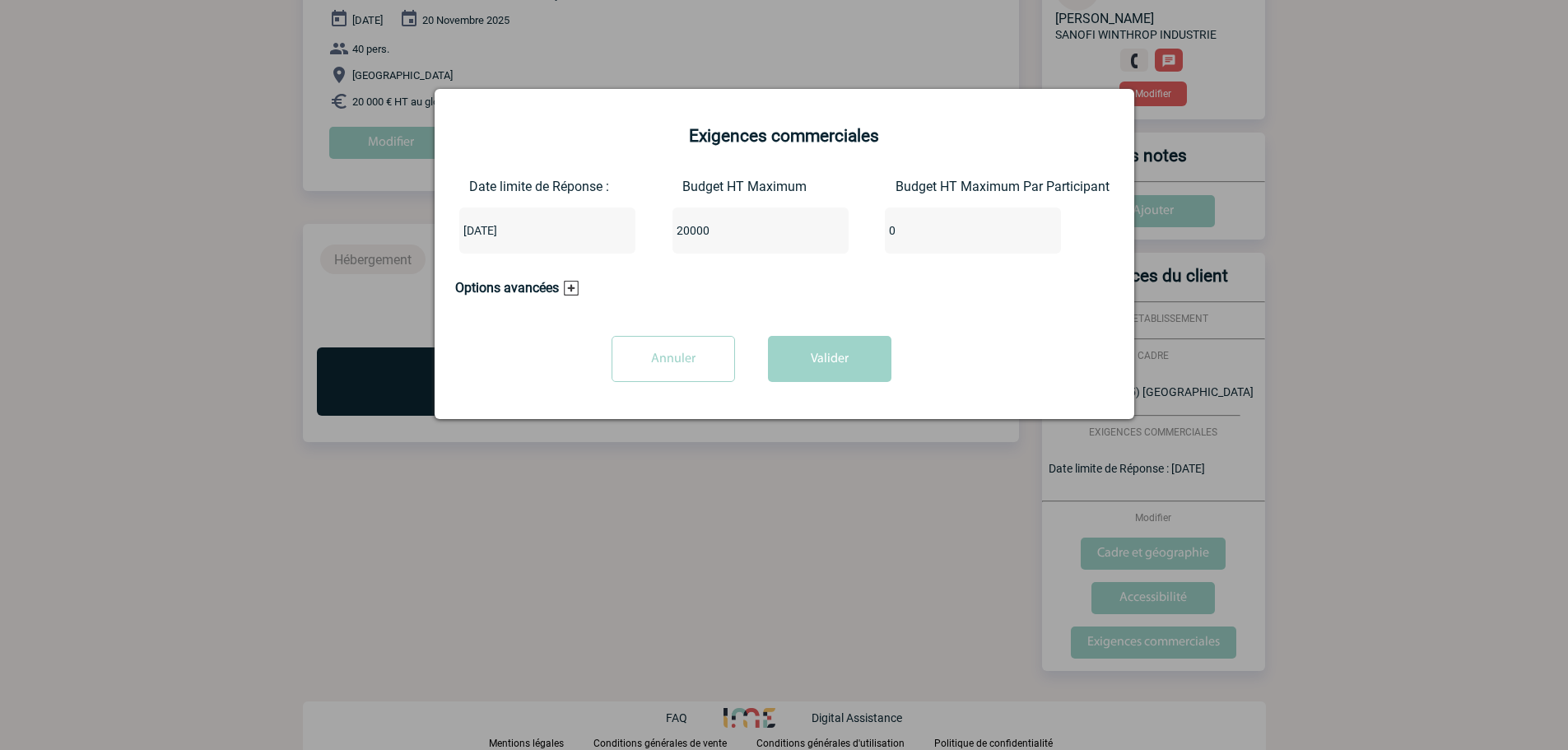
drag, startPoint x: 733, startPoint y: 238, endPoint x: 587, endPoint y: 241, distance: 146.0
click at [587, 241] on div "Date limite de Réponse : [DATE] Budget HT Maximum 20000 Budget HT Maximum Par P…" at bounding box center [784, 223] width 658 height 88
type input "5000"
click at [865, 354] on button "Valider" at bounding box center [830, 359] width 124 height 46
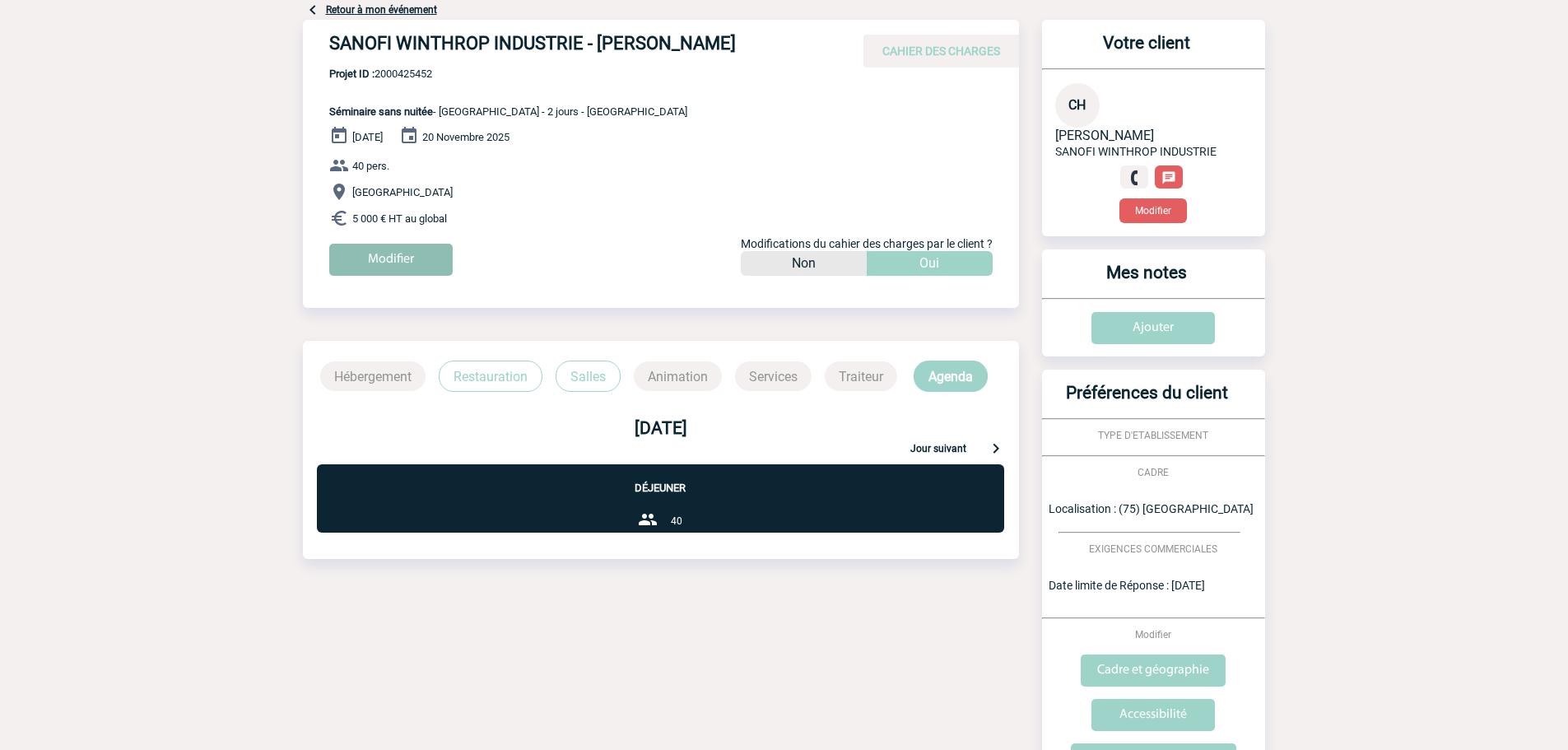
scroll to position [0, 0]
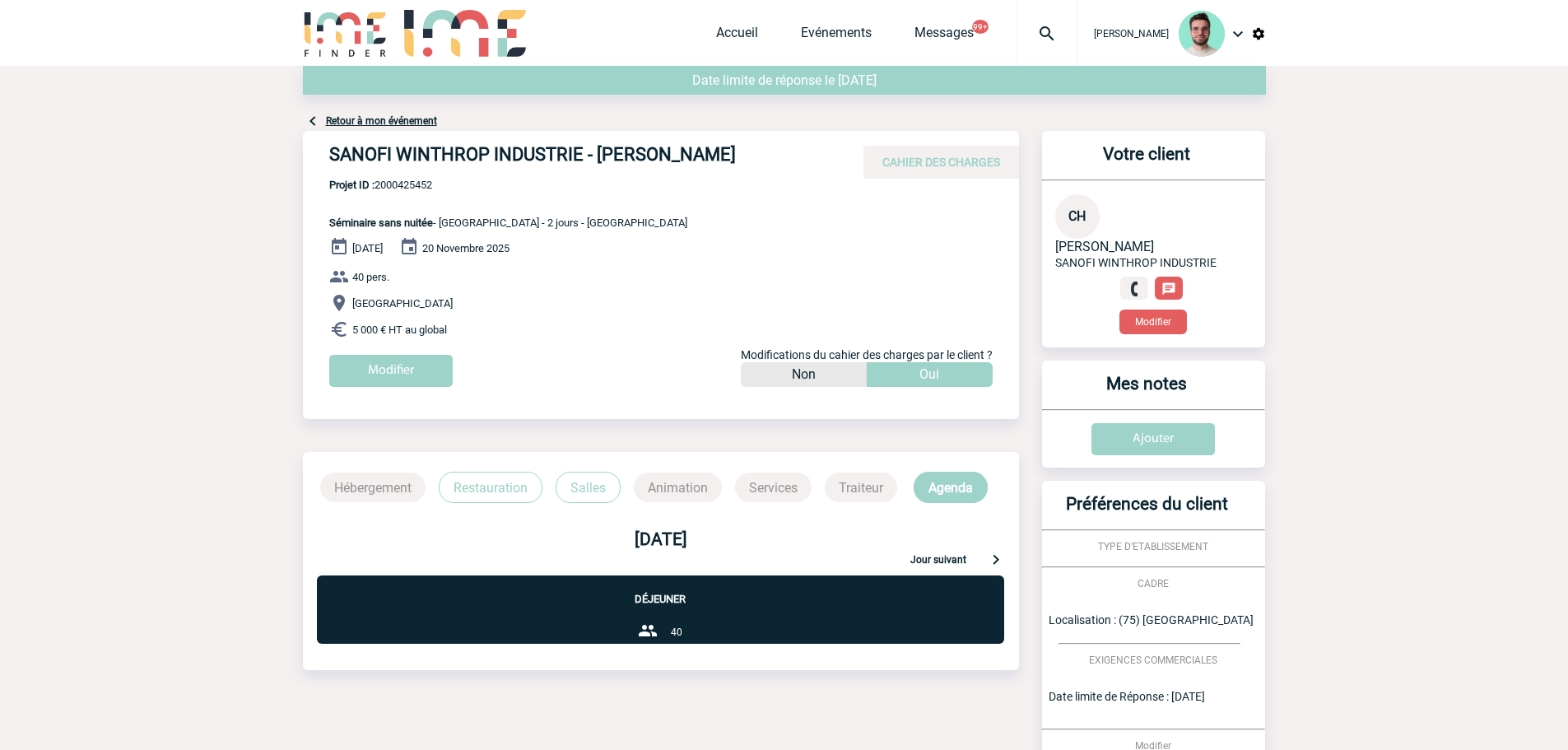
click at [402, 126] on link "Retour à mon événement" at bounding box center [381, 121] width 111 height 12
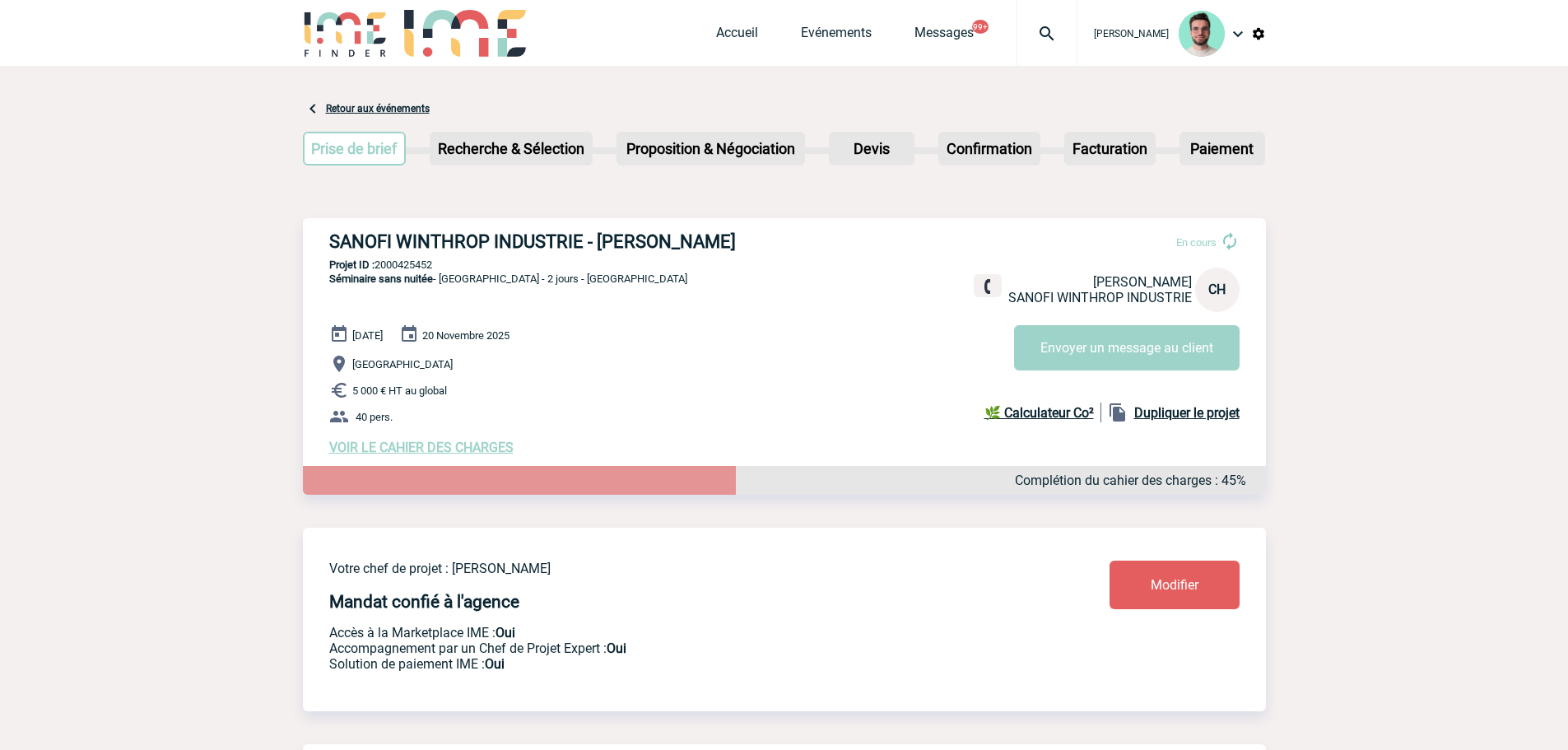
click at [728, 19] on div "Accueil Evénements Messages 99+ Projet, client Projet, client" at bounding box center [896, 33] width 362 height 66
click at [729, 31] on link "Accueil" at bounding box center [737, 36] width 42 height 23
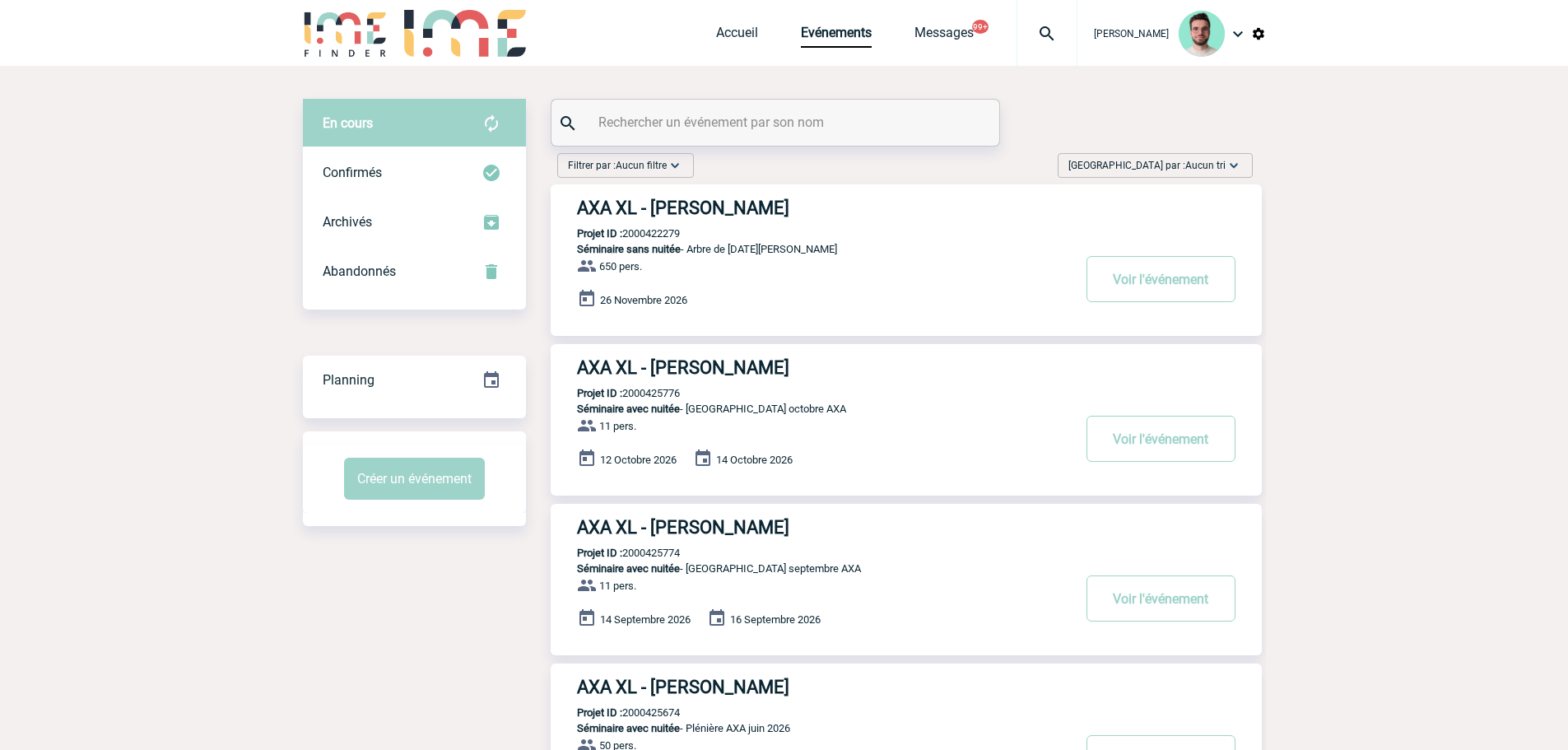
click at [766, 138] on div at bounding box center [775, 123] width 448 height 46
click at [767, 135] on div at bounding box center [775, 123] width 448 height 46
click at [774, 124] on input "text" at bounding box center [777, 122] width 367 height 24
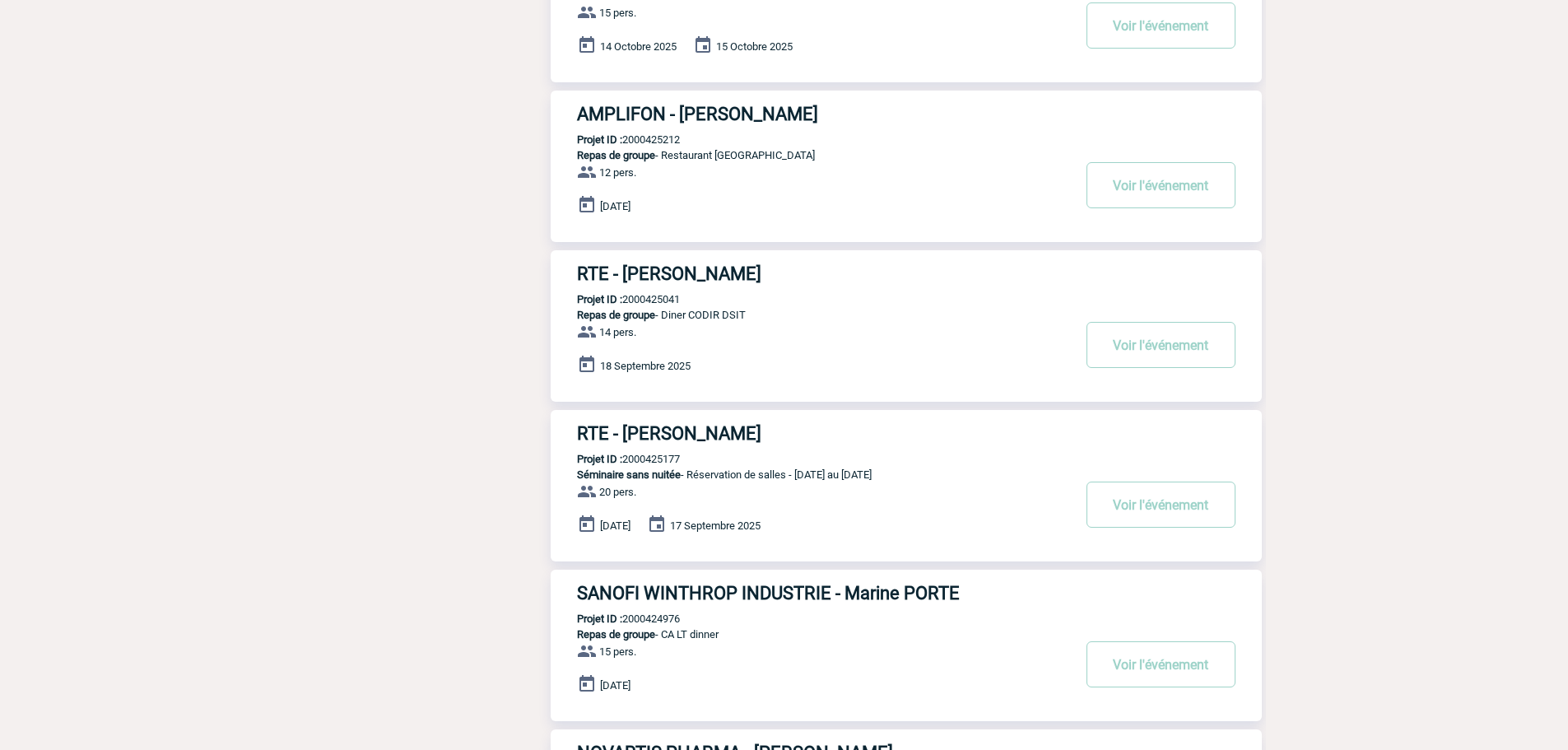
scroll to position [906, 0]
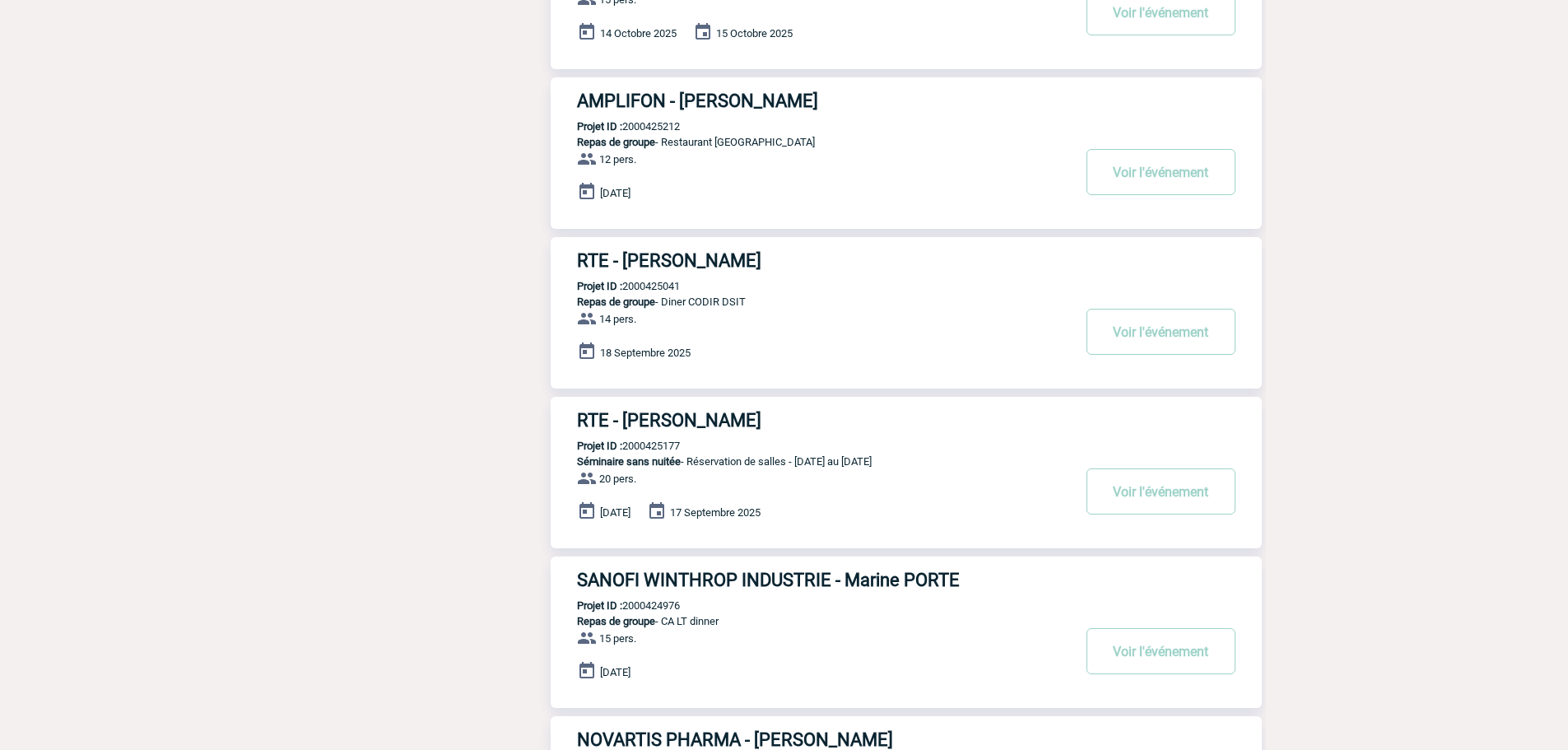
type input "rte"
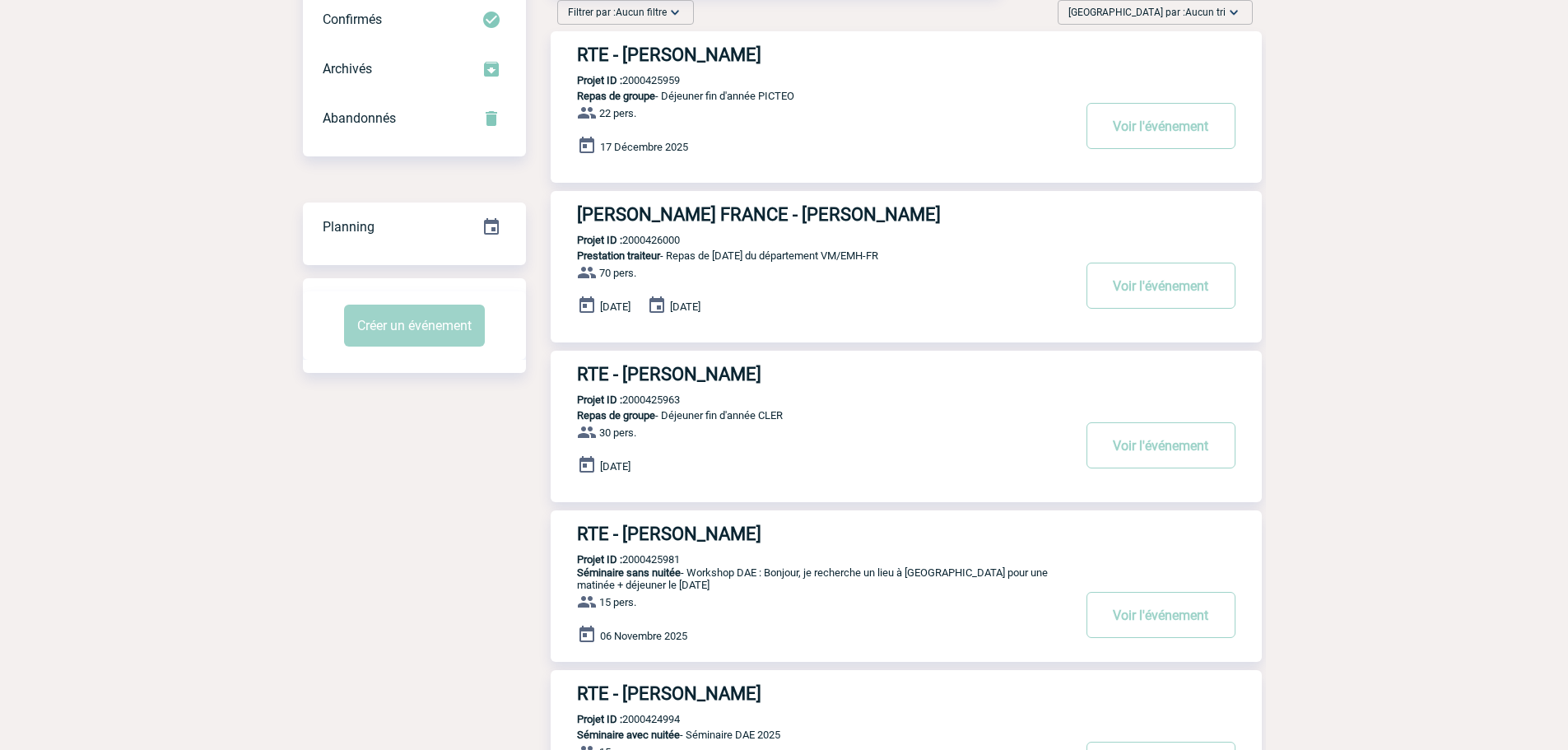
scroll to position [0, 0]
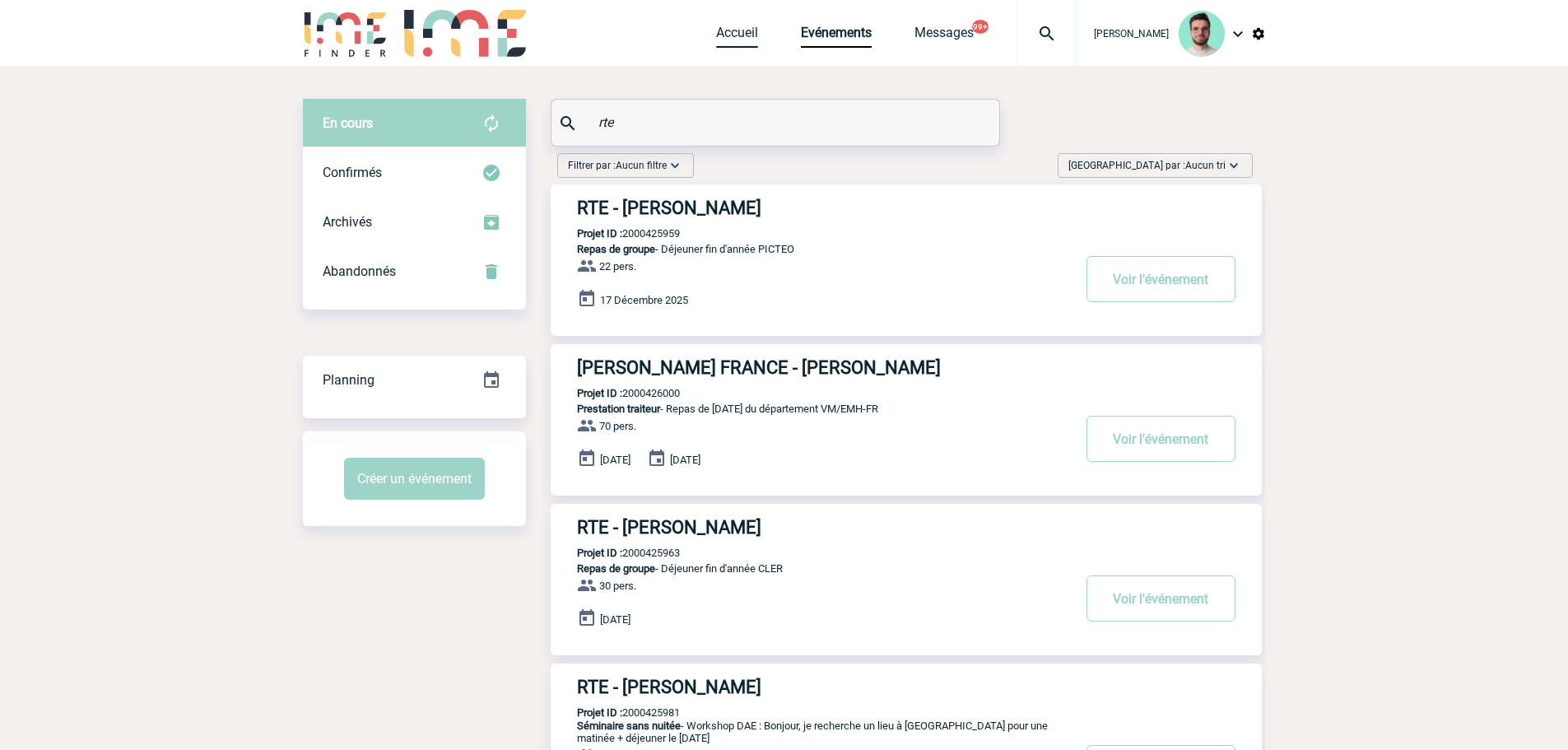
click at [734, 39] on link "Accueil" at bounding box center [737, 36] width 42 height 23
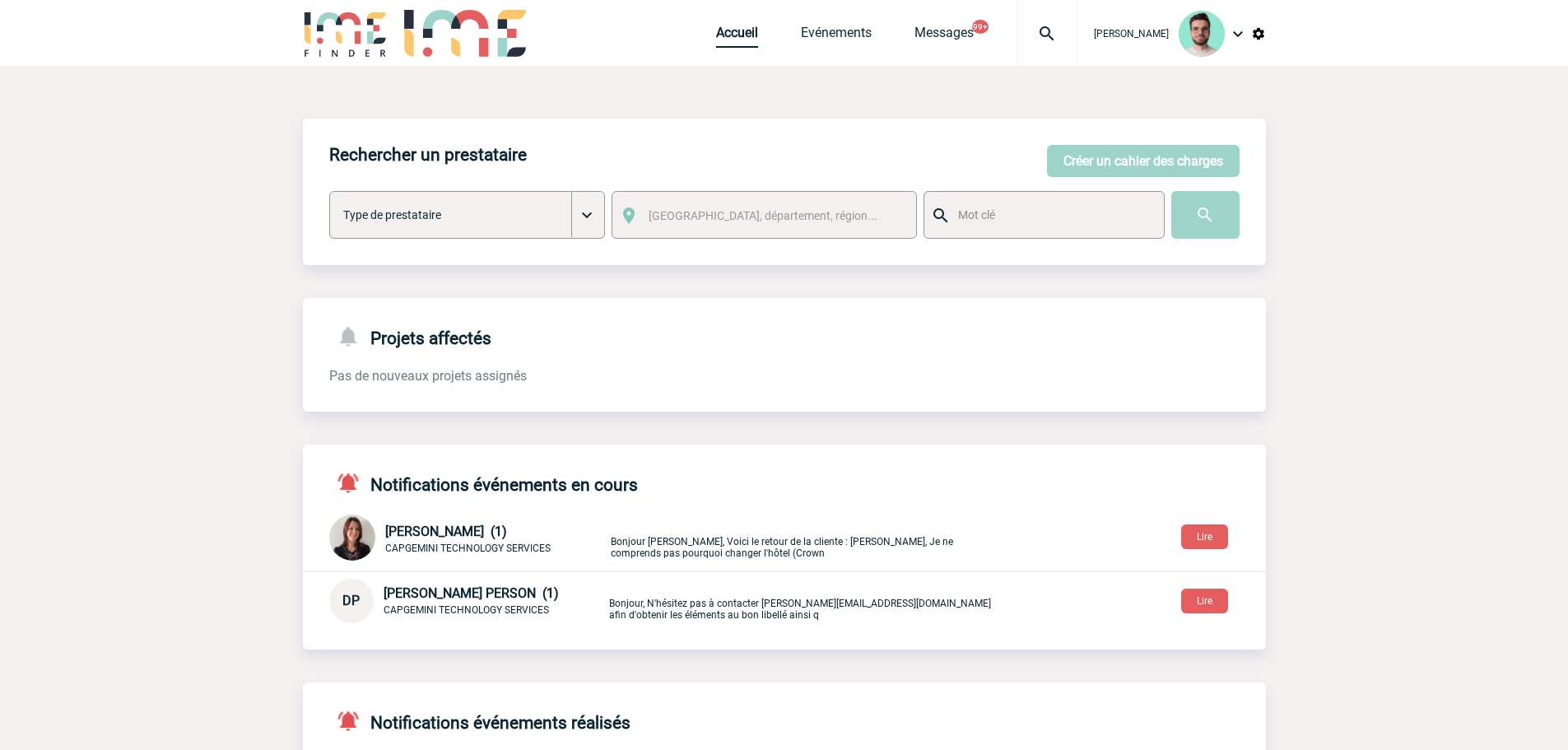
click at [735, 34] on link "Accueil" at bounding box center [737, 36] width 42 height 23
click at [1056, 50] on div at bounding box center [1047, 33] width 61 height 66
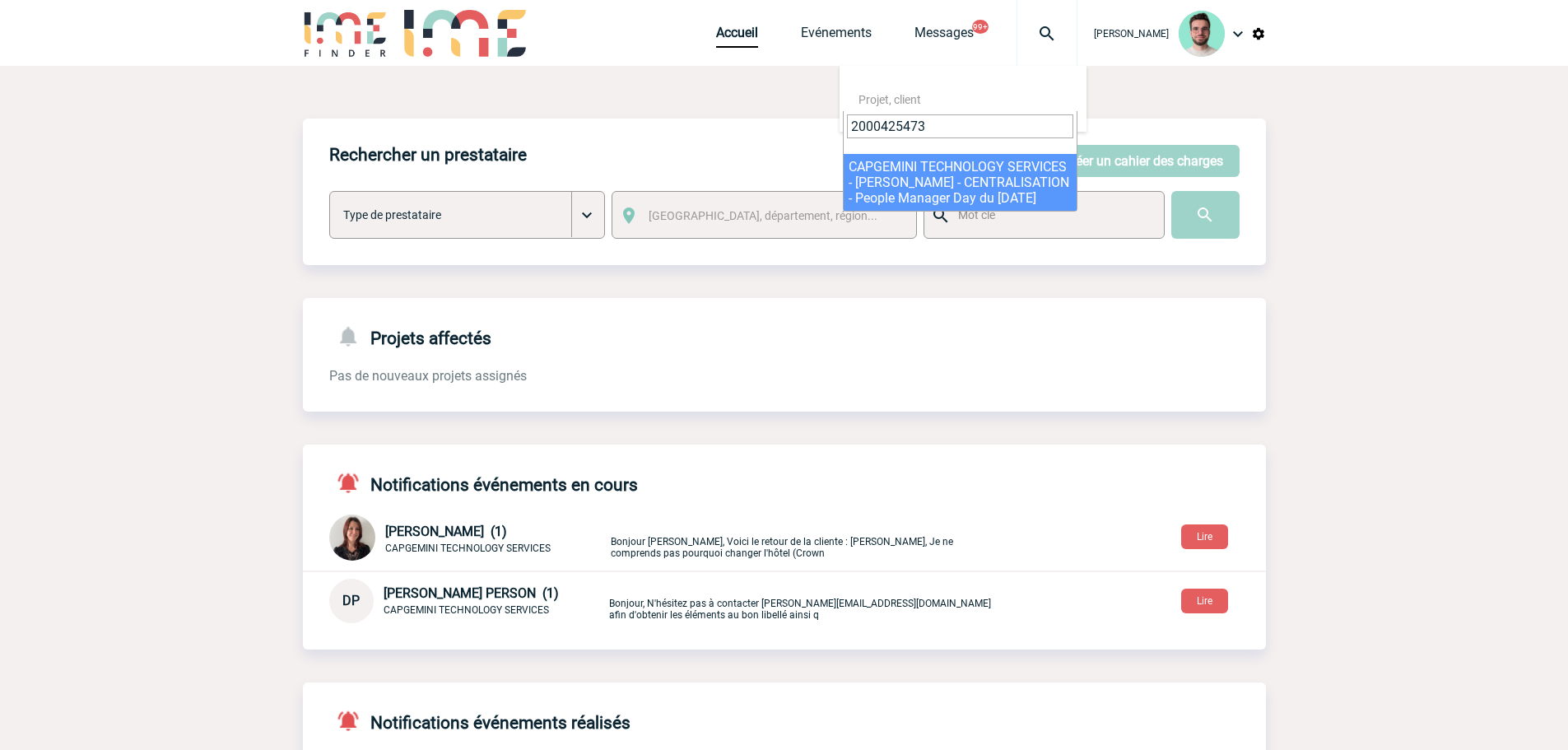
type input "2000425473"
select select "24974"
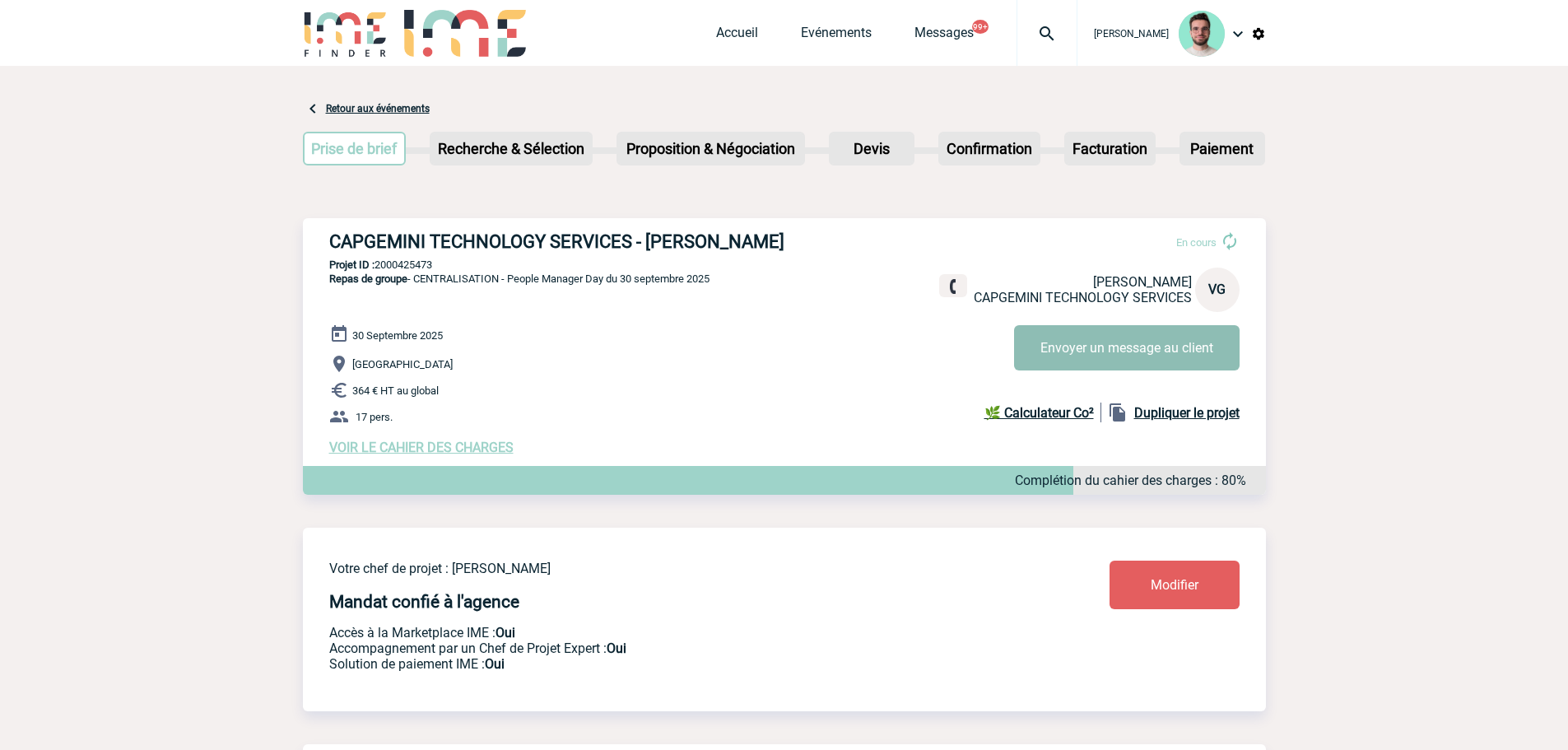
click at [1136, 345] on button "Envoyer un message au client" at bounding box center [1127, 348] width 226 height 45
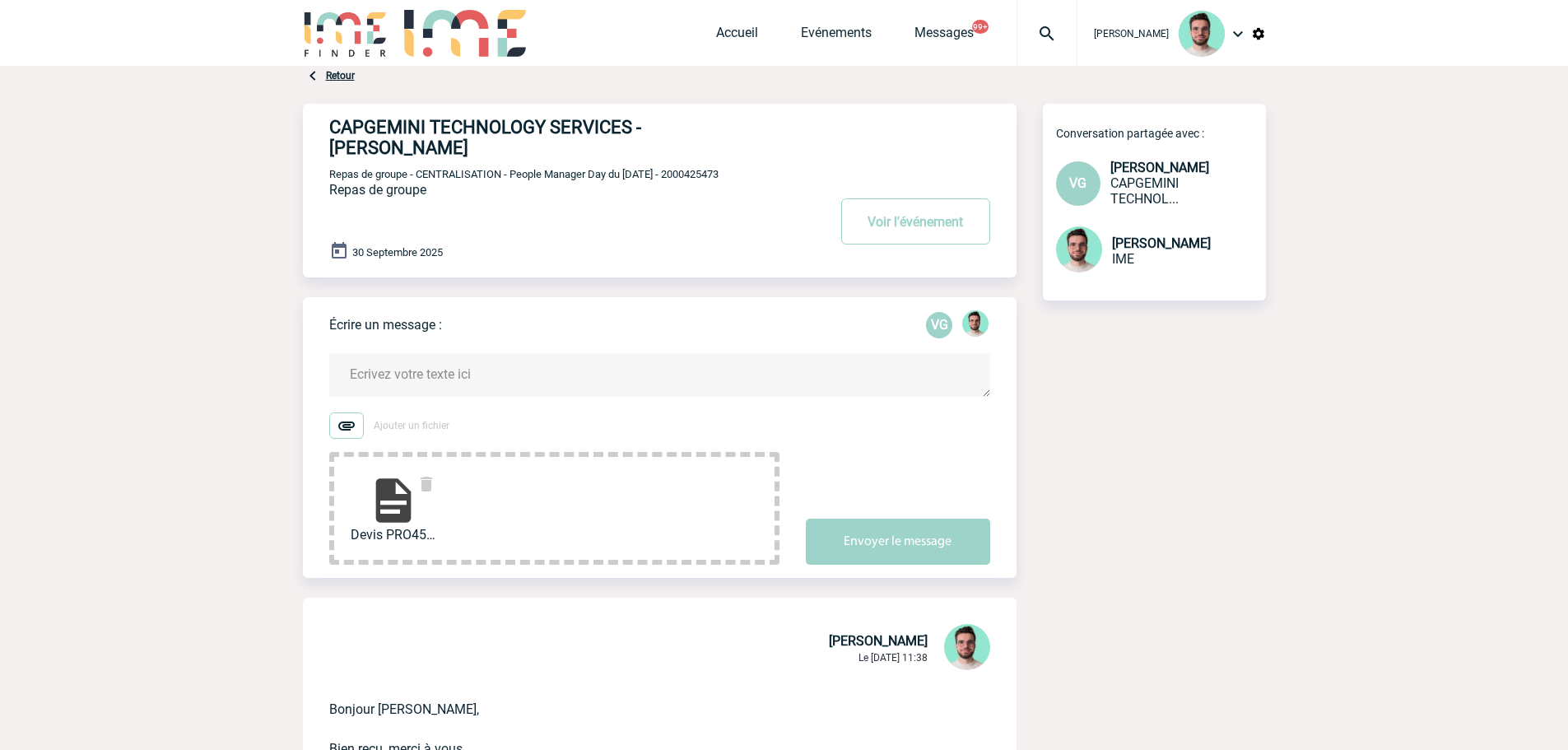
click at [540, 350] on form "Ajouter un fichier Devis PRO451416 CAPG... Envoyer le message" at bounding box center [673, 449] width 687 height 232
click at [545, 362] on textarea at bounding box center [660, 375] width 661 height 44
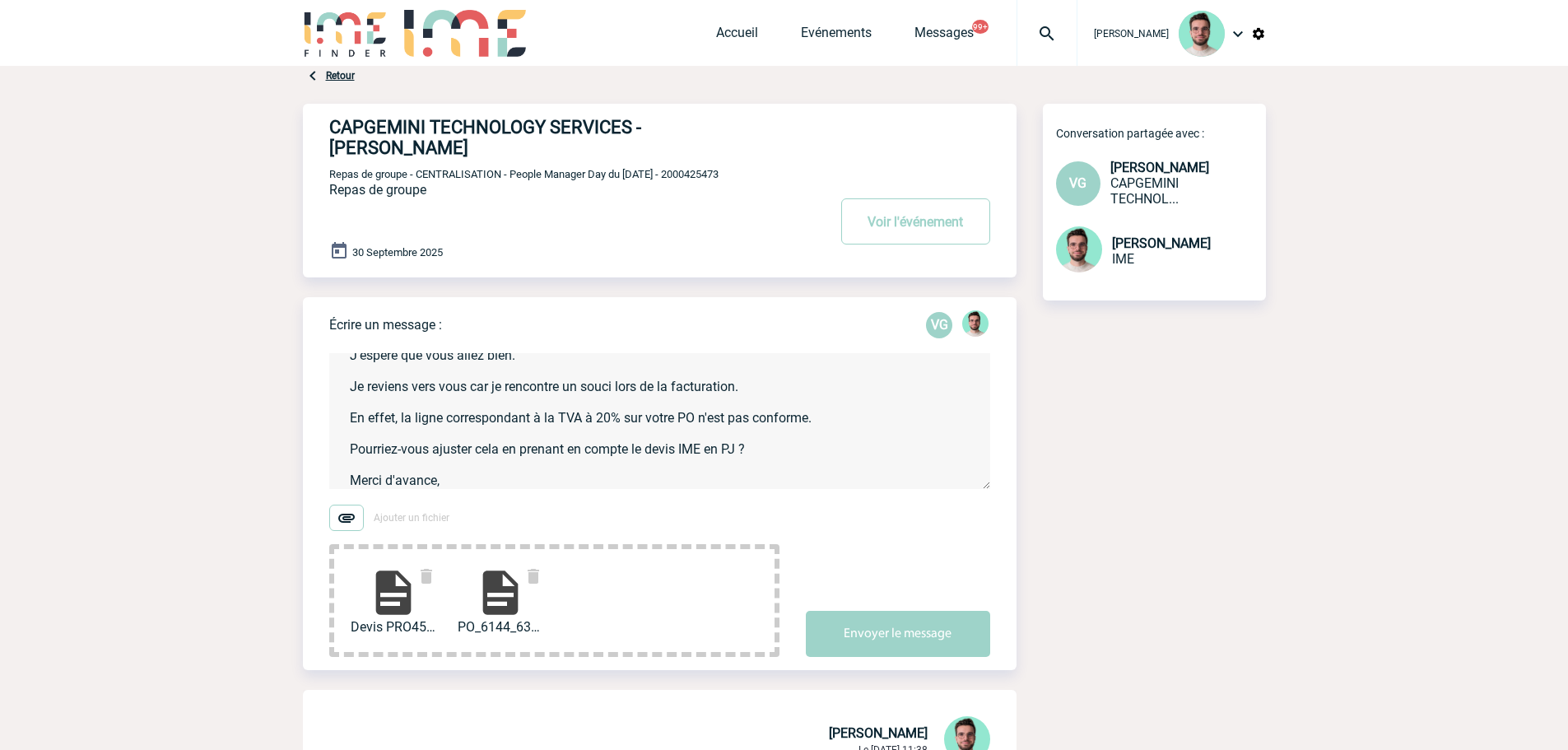
scroll to position [66, 0]
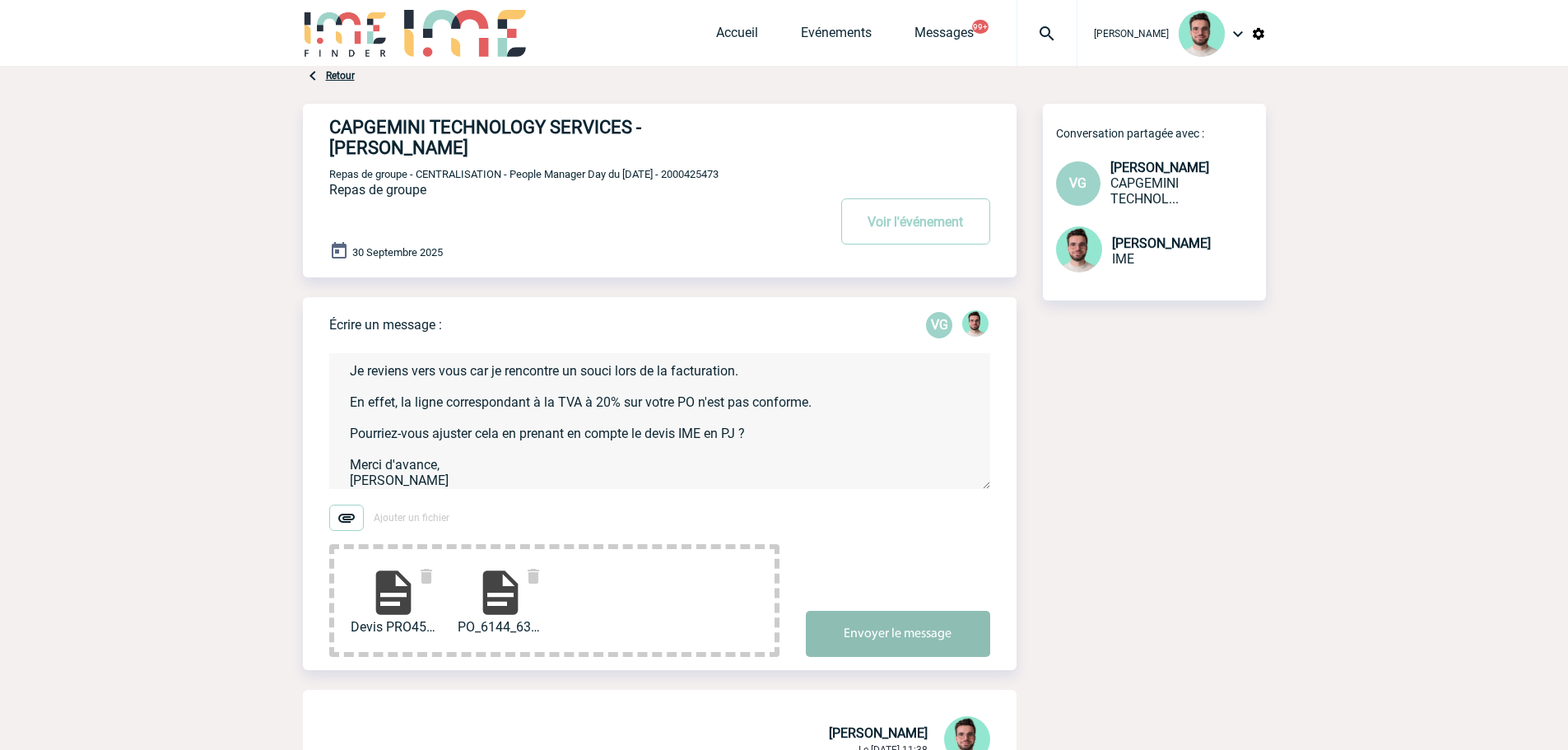
type textarea "Bonjour Valérie, J'espère que vous allez bien. Je reviens vers vous car je renc…"
click at [864, 636] on button "Envoyer le message" at bounding box center [898, 634] width 185 height 46
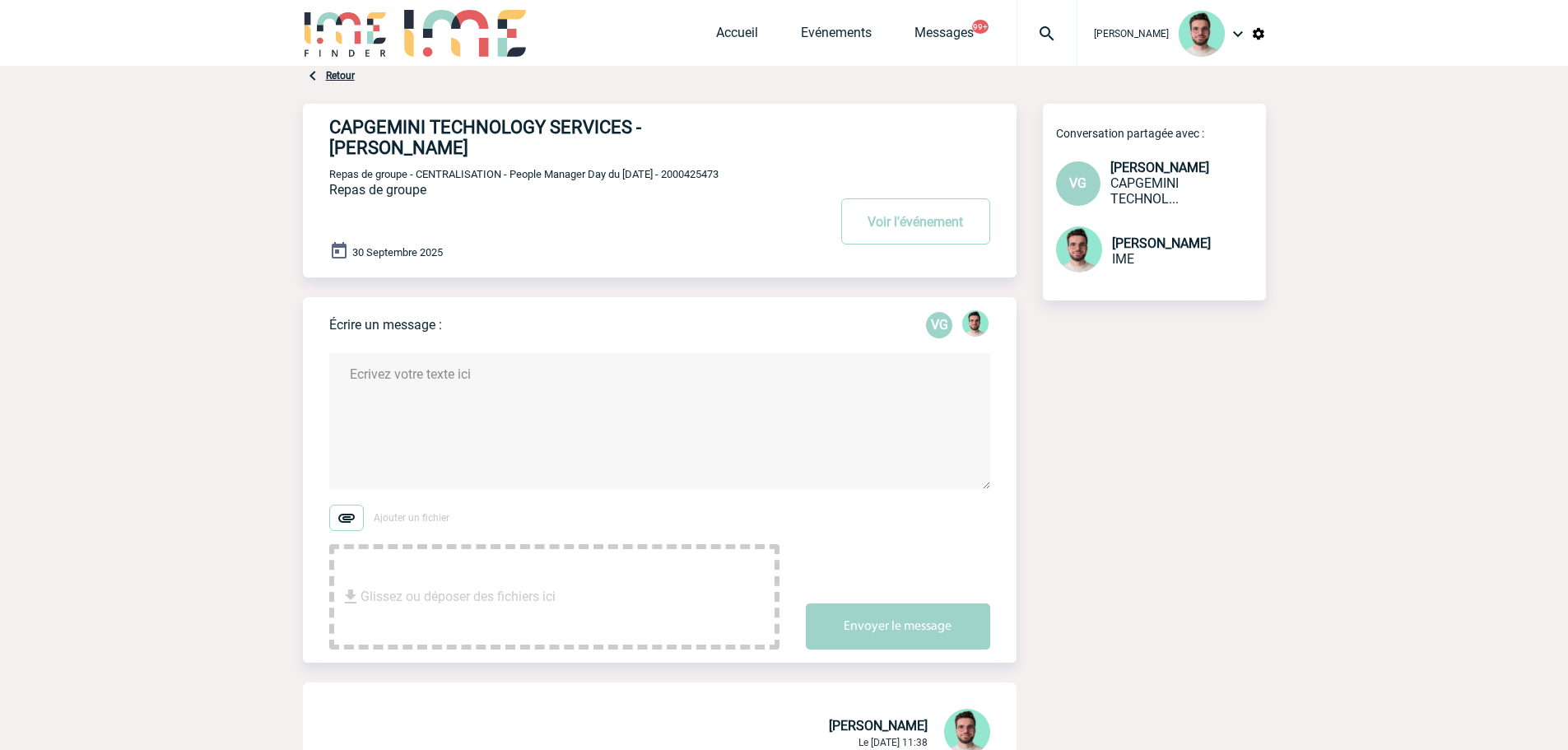
scroll to position [0, 0]
click at [915, 220] on button "Voir l'événement" at bounding box center [915, 222] width 149 height 46
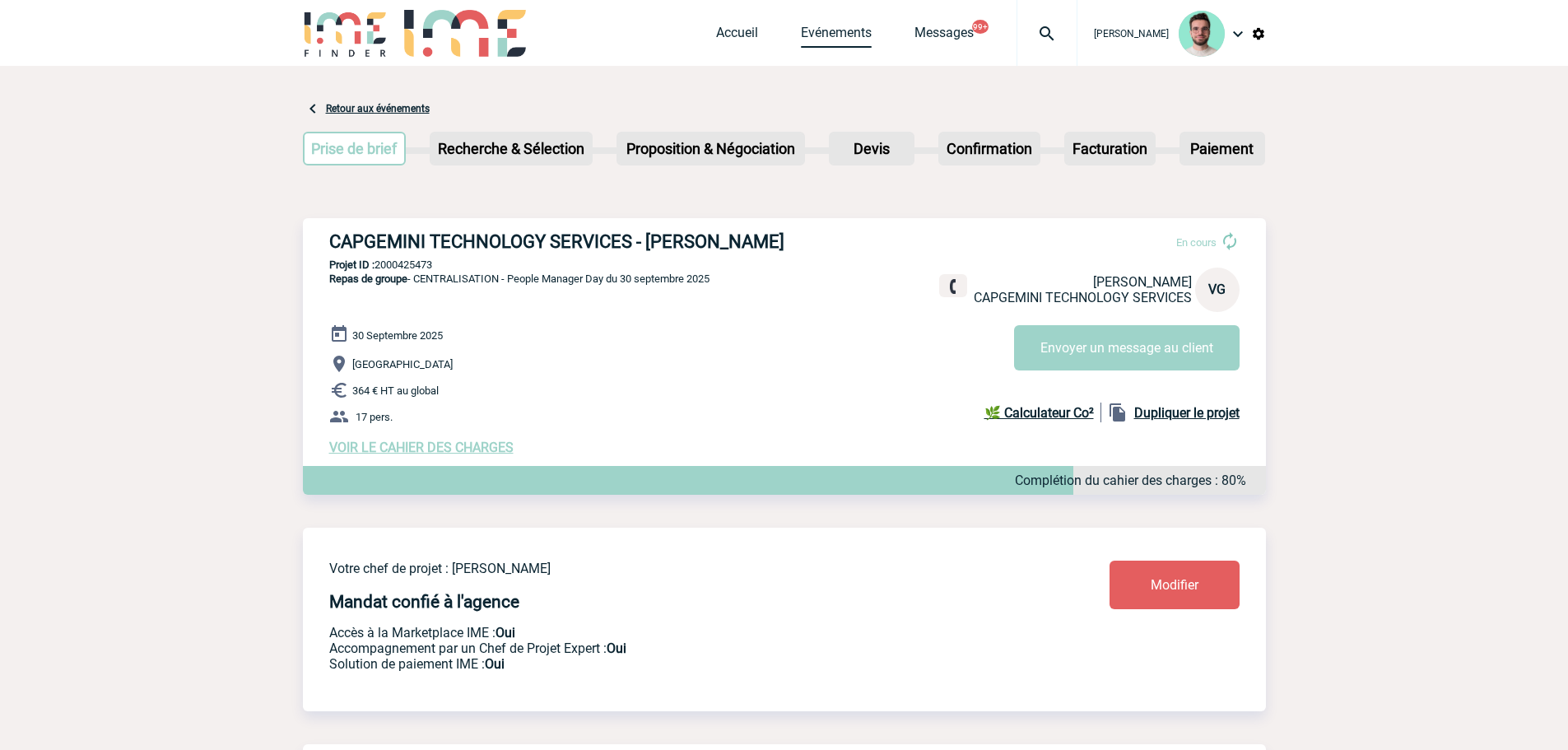
click at [826, 26] on link "Evénements" at bounding box center [836, 36] width 71 height 23
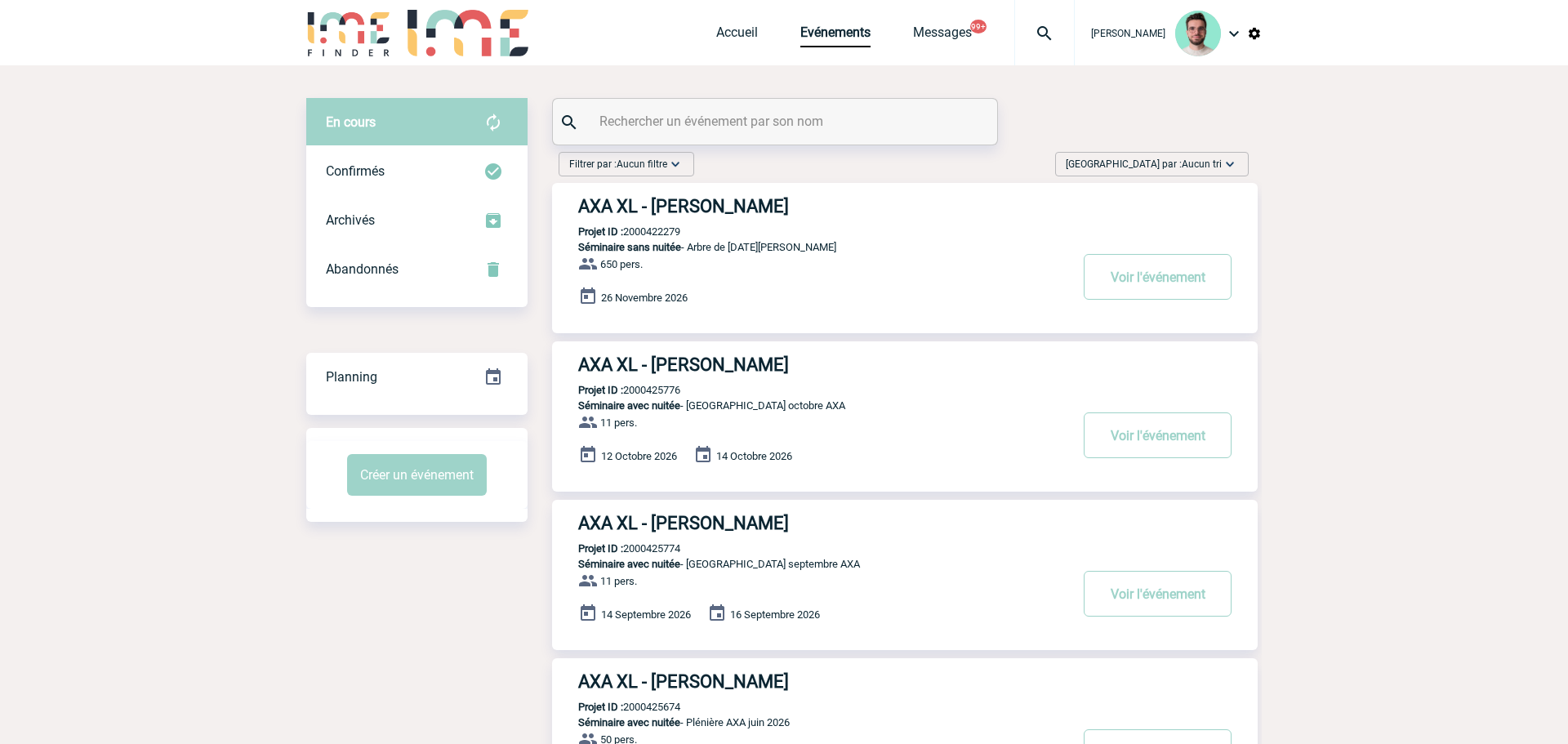
click at [658, 119] on input "text" at bounding box center [777, 121] width 364 height 24
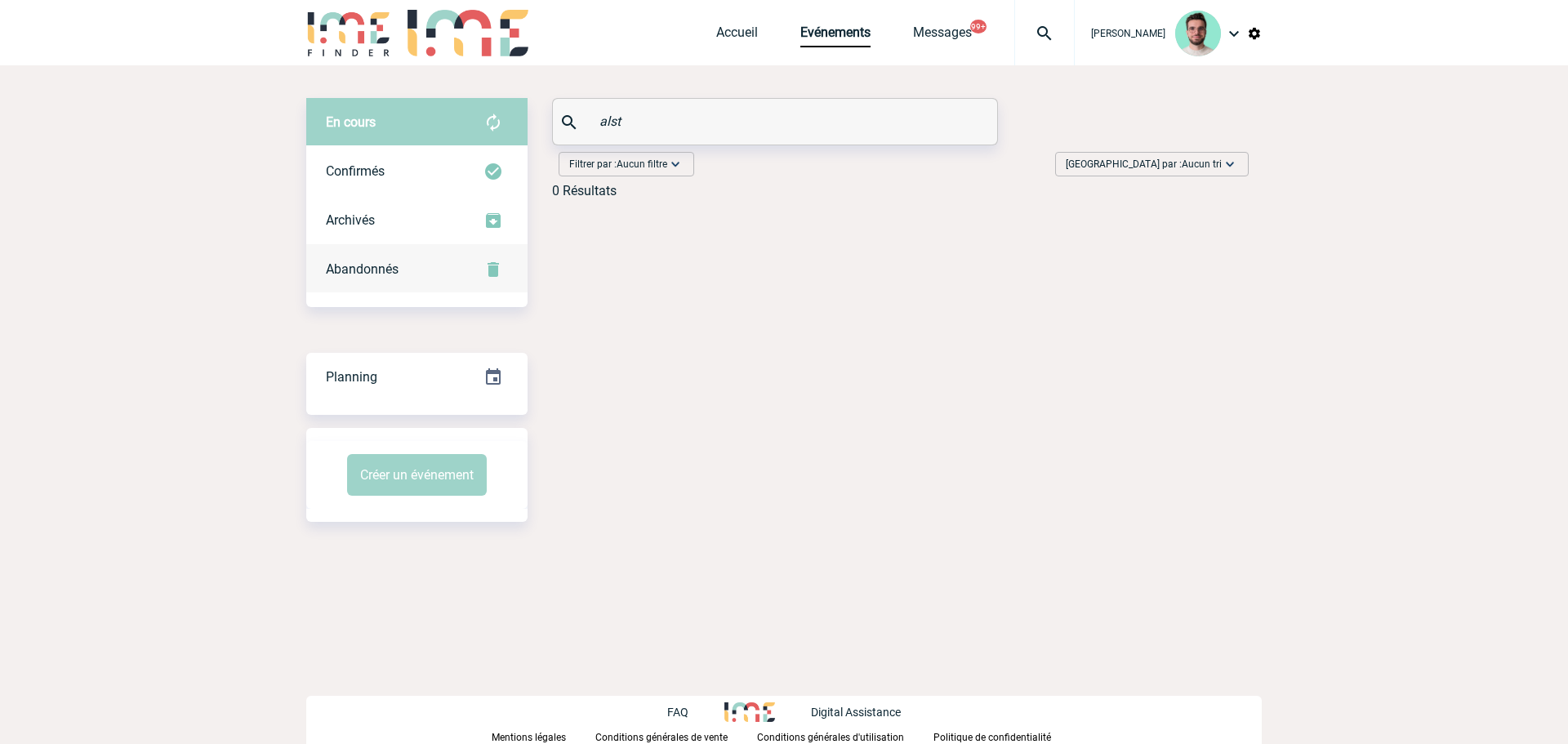
type input "alst"
click at [359, 270] on span "Abandonnés" at bounding box center [362, 269] width 73 height 16
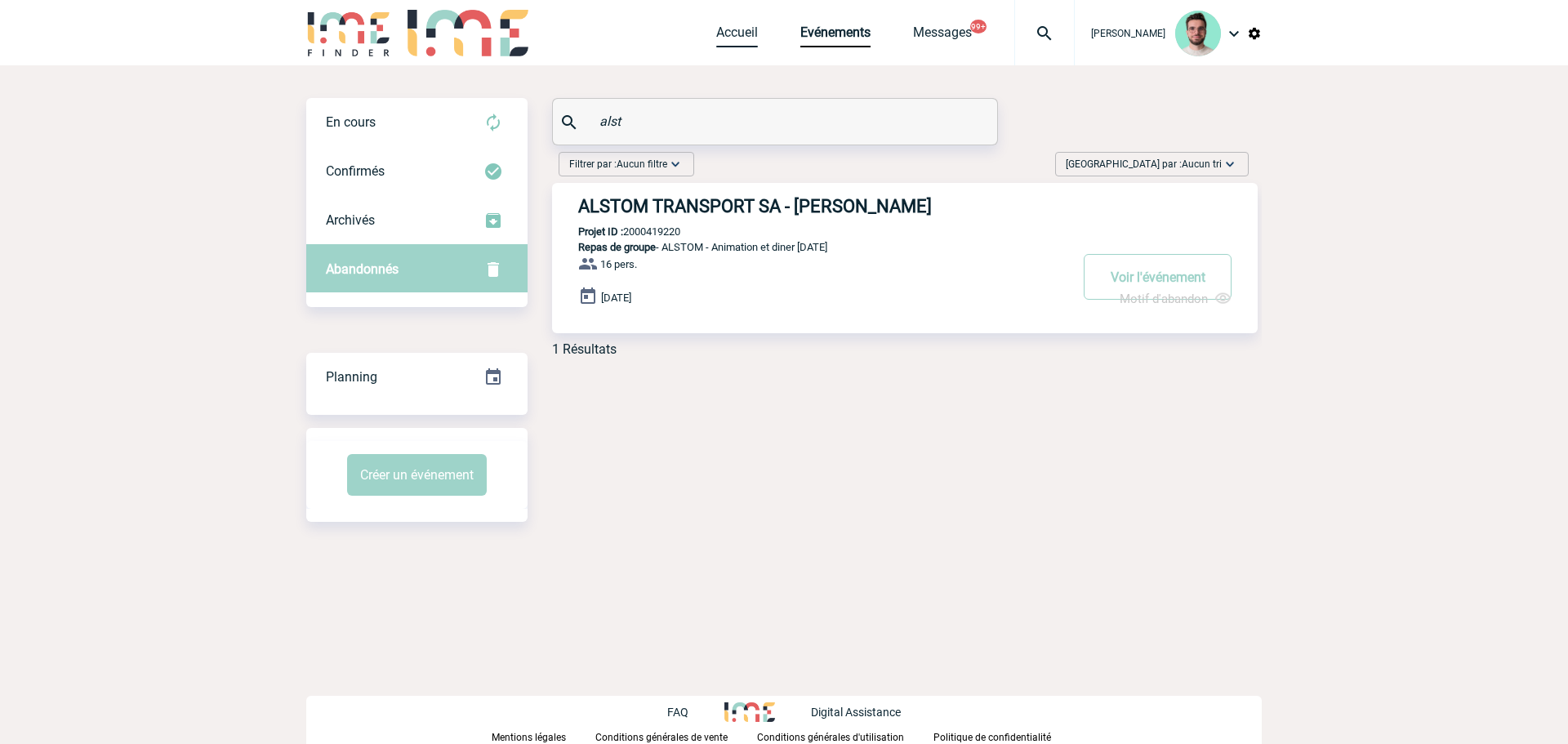
click at [739, 37] on link "Accueil" at bounding box center [737, 36] width 42 height 23
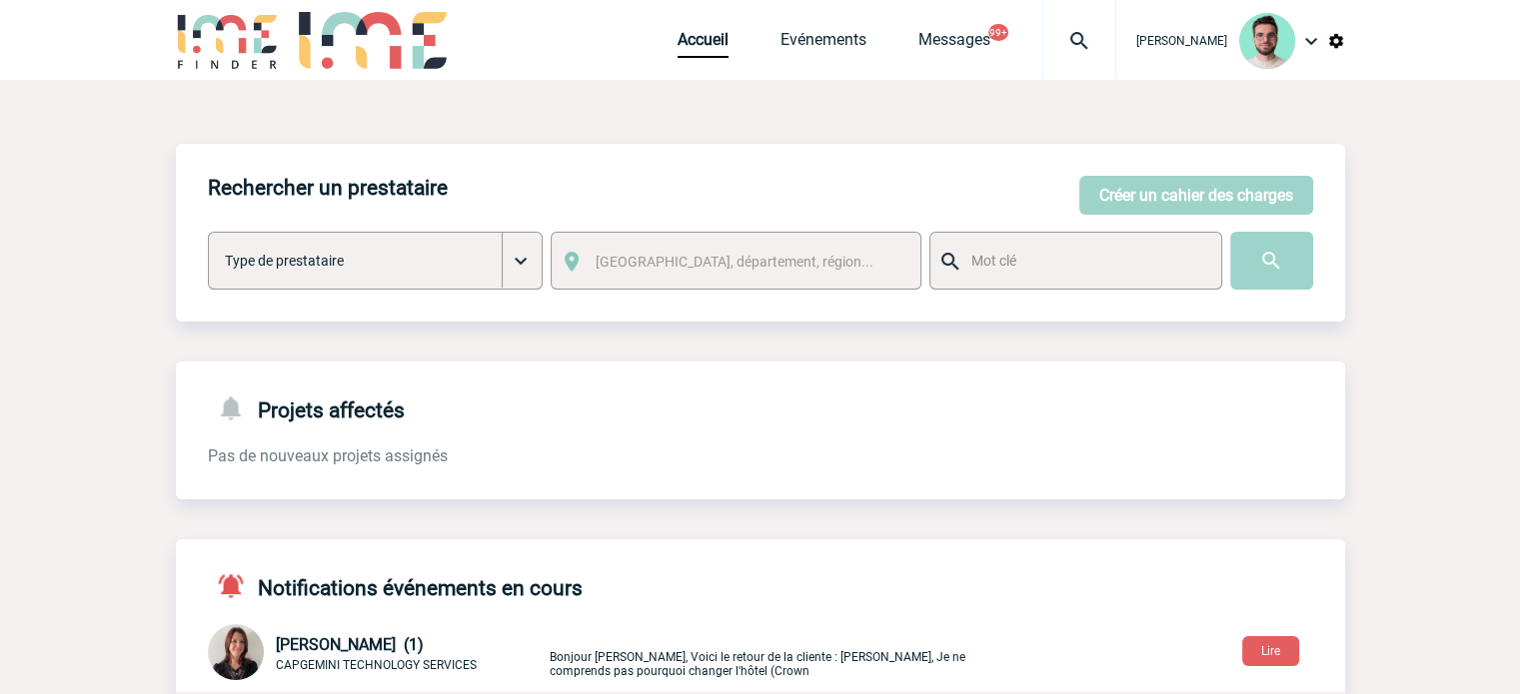
click at [159, 261] on body "Benjamin ROLAND Accueil Evénements 99+" at bounding box center [760, 647] width 1520 height 1295
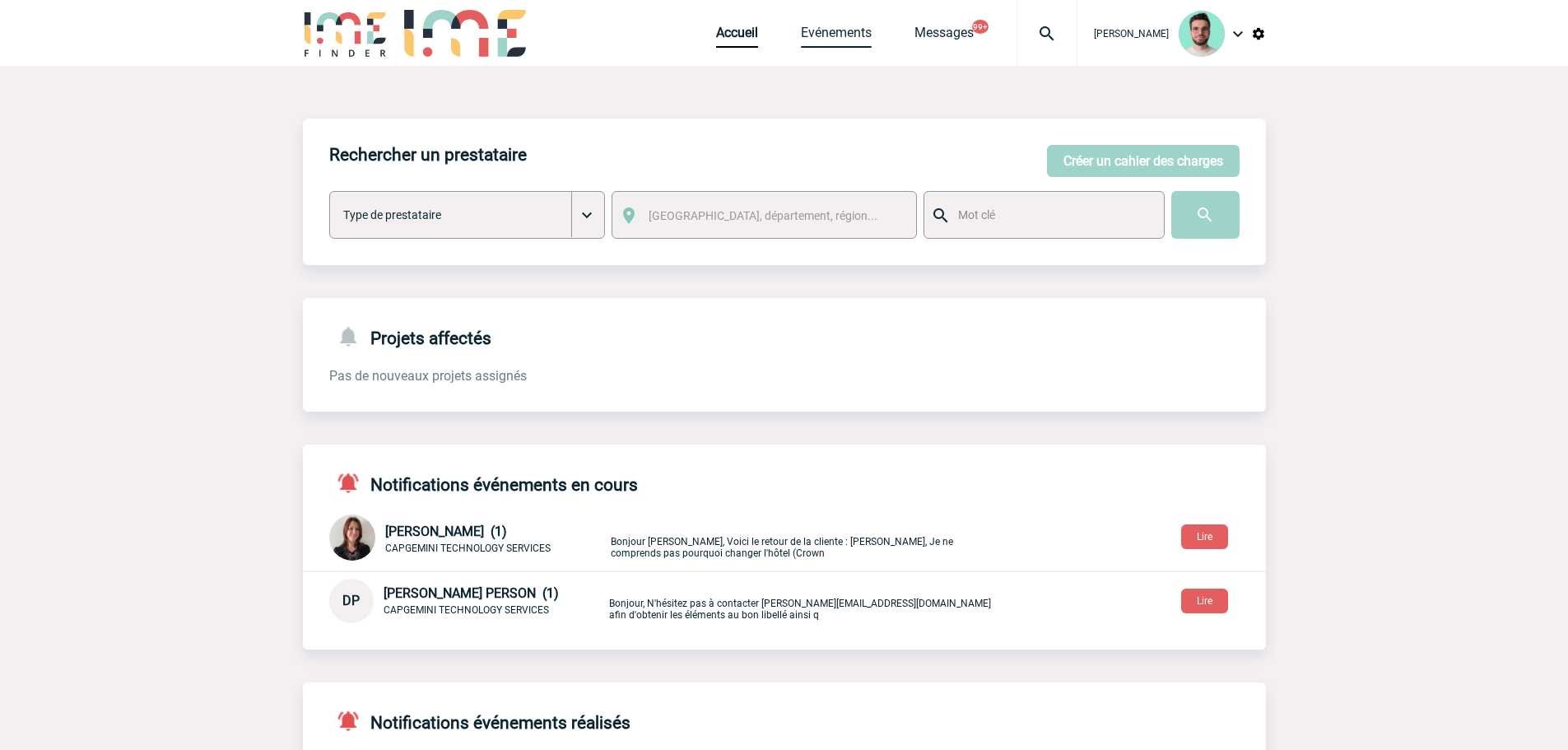
click at [835, 37] on link "Evénements" at bounding box center [836, 36] width 71 height 23
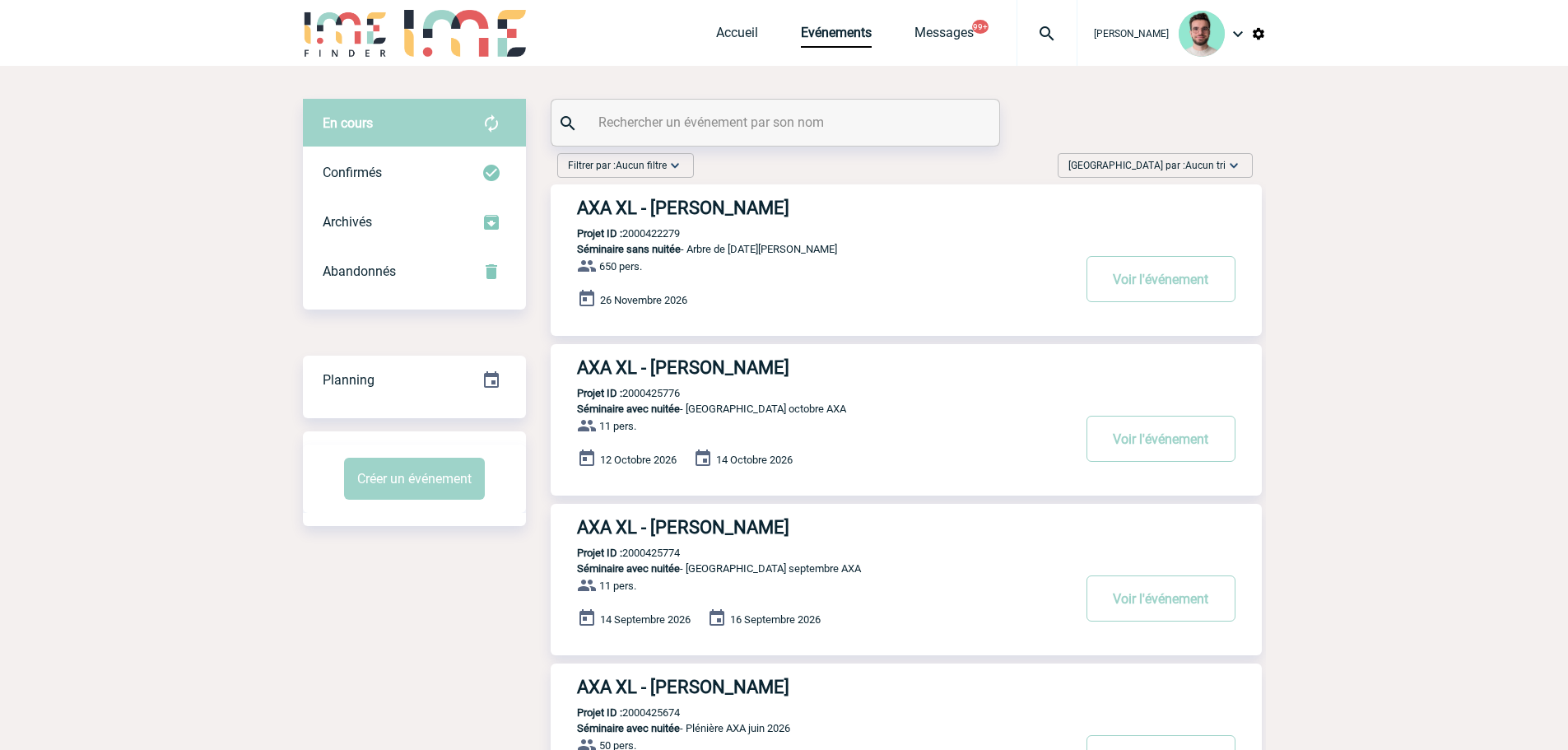
click at [704, 116] on input "text" at bounding box center [777, 122] width 367 height 24
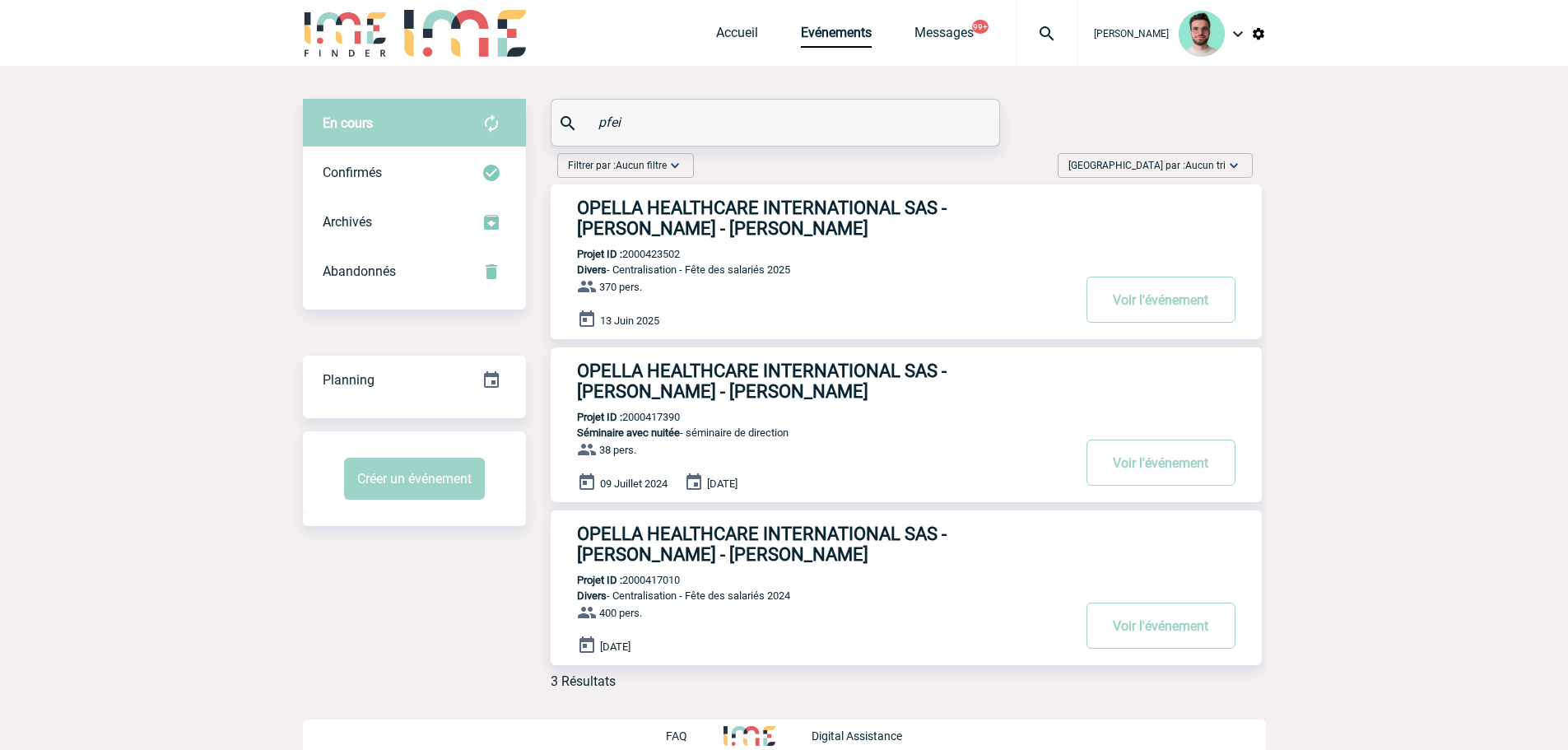
type input "pfei"
click at [717, 34] on link "Accueil" at bounding box center [737, 36] width 42 height 23
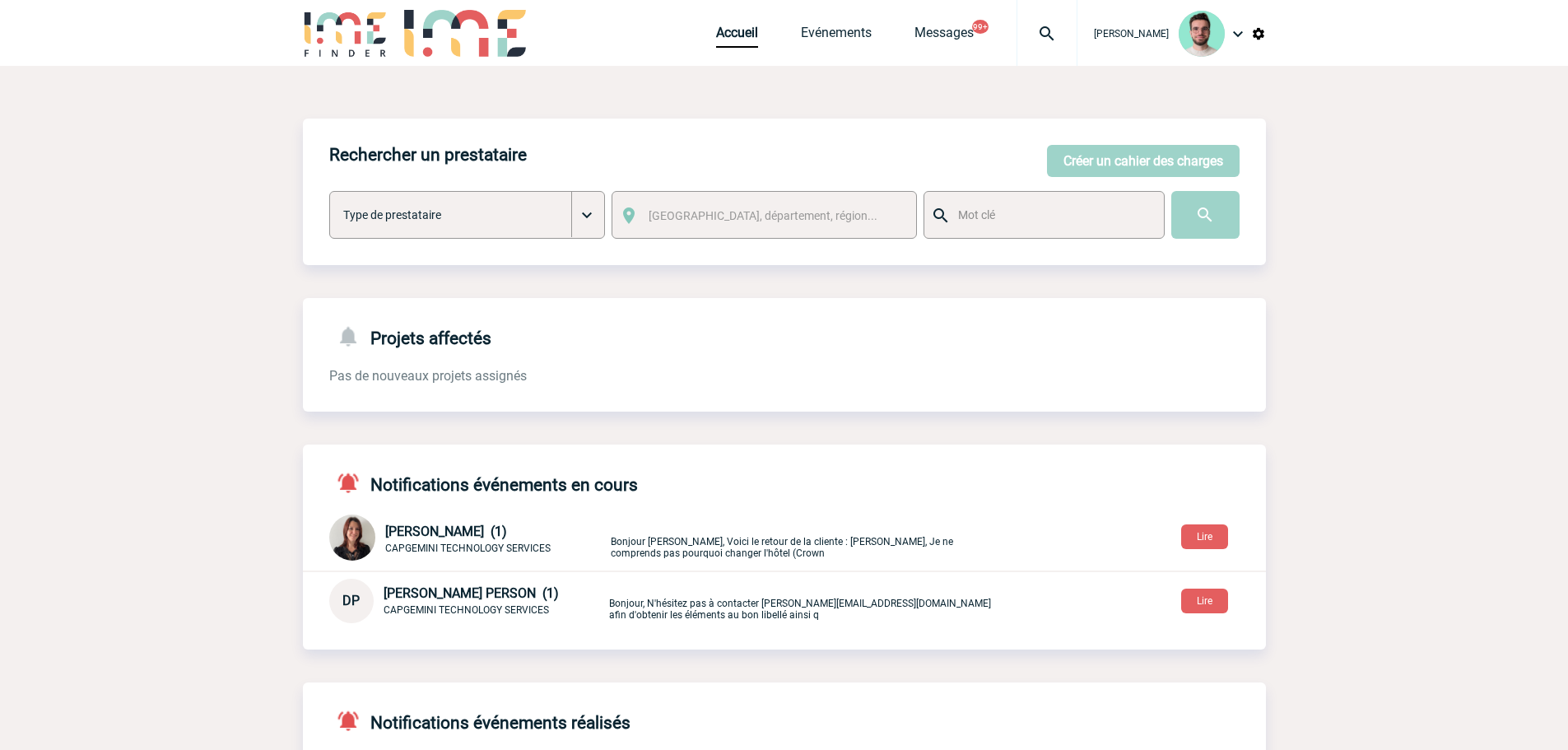
click at [1048, 38] on img at bounding box center [1047, 34] width 59 height 20
type input "v"
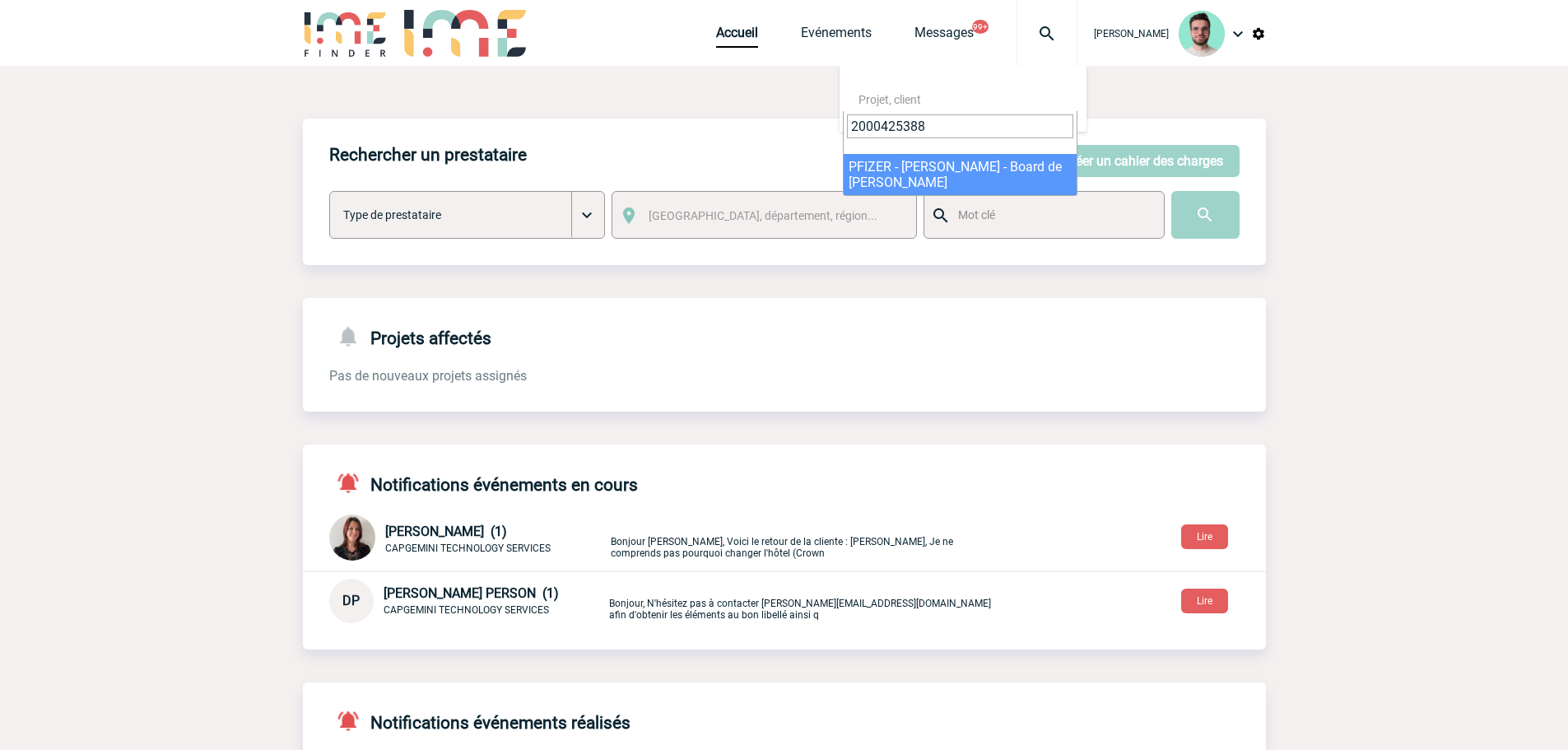
type input "2000425388"
select select "24889"
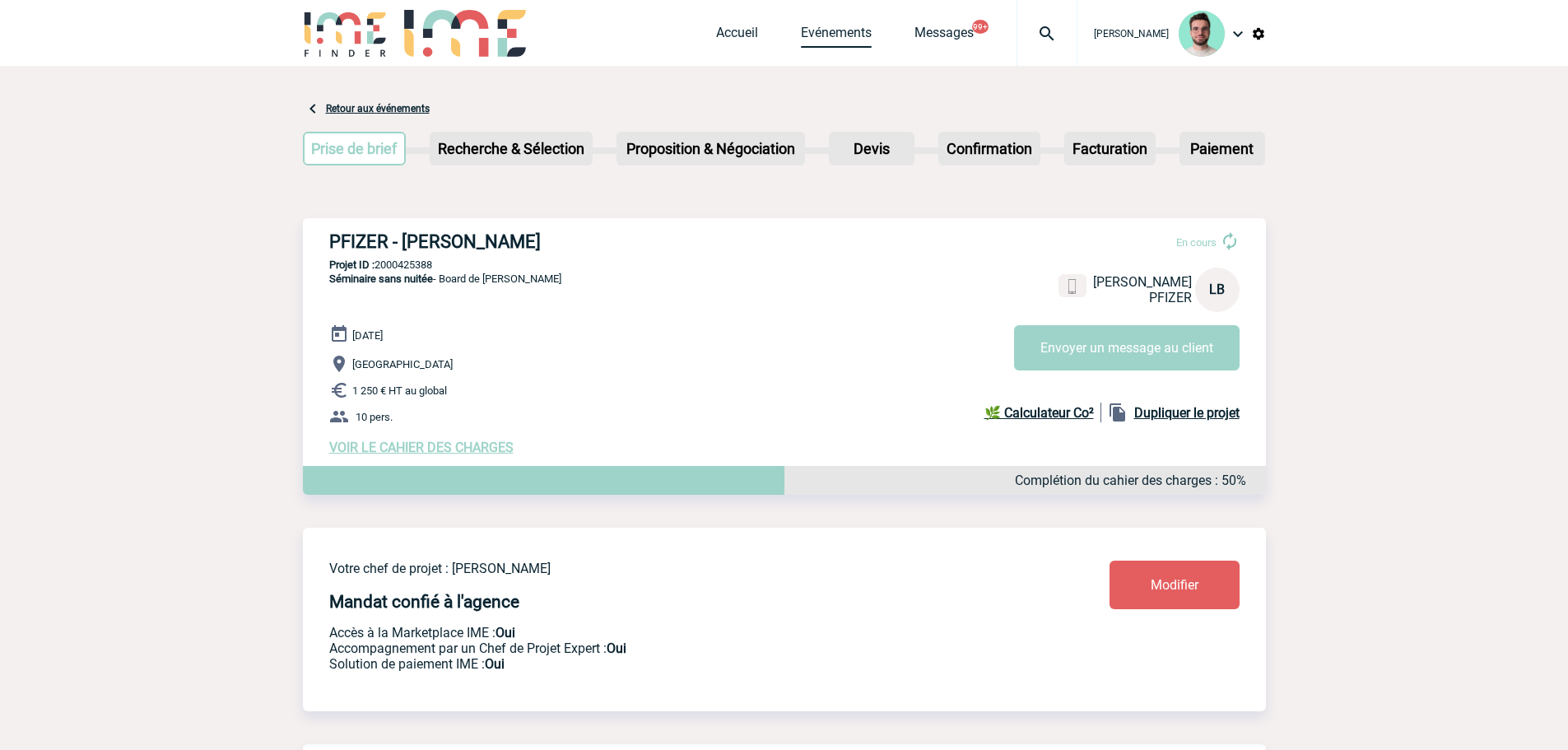
click at [817, 25] on link "Evénements" at bounding box center [836, 36] width 71 height 23
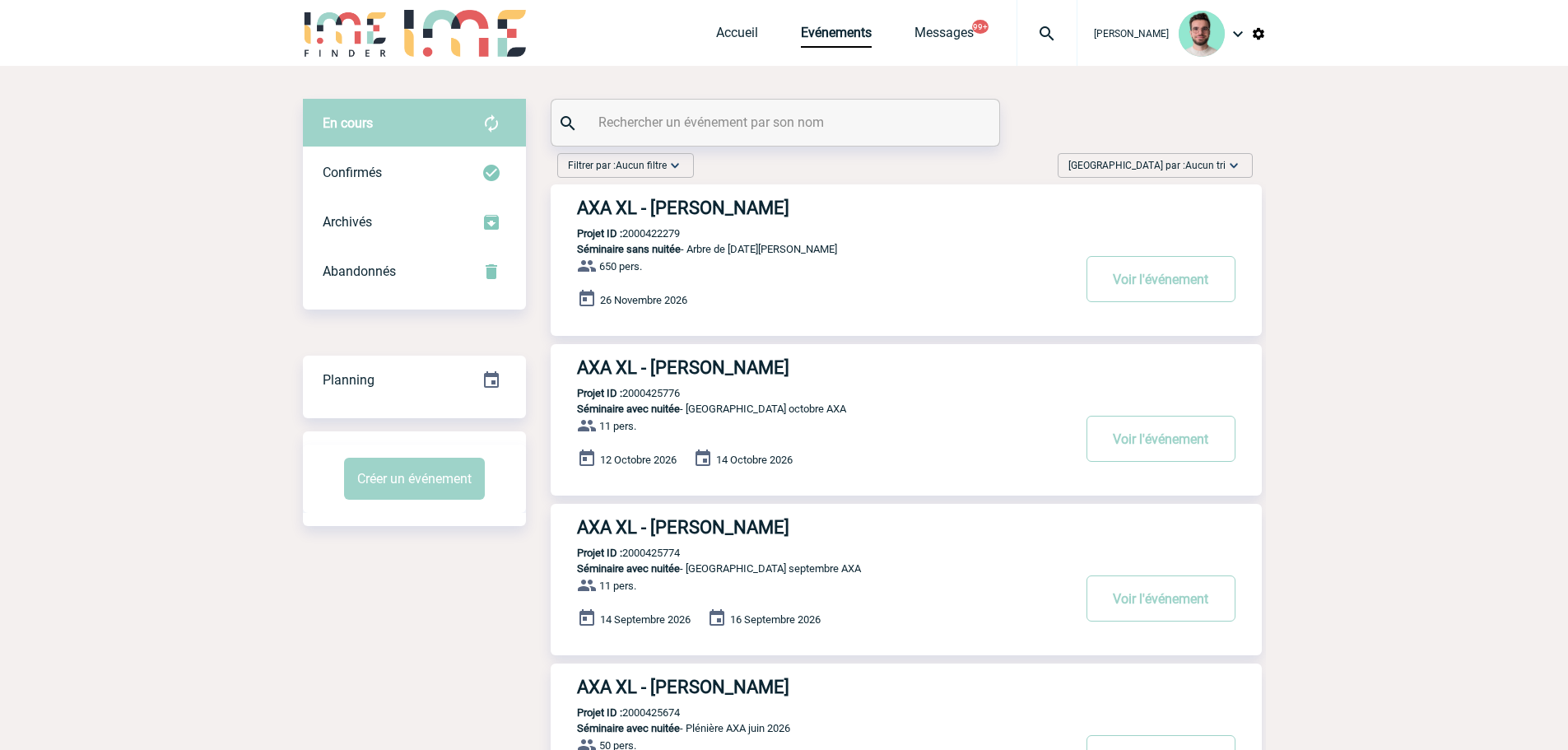
click at [406, 454] on div "Créer un événement" at bounding box center [414, 479] width 223 height 68
click at [407, 463] on button "Créer un événement" at bounding box center [414, 479] width 141 height 42
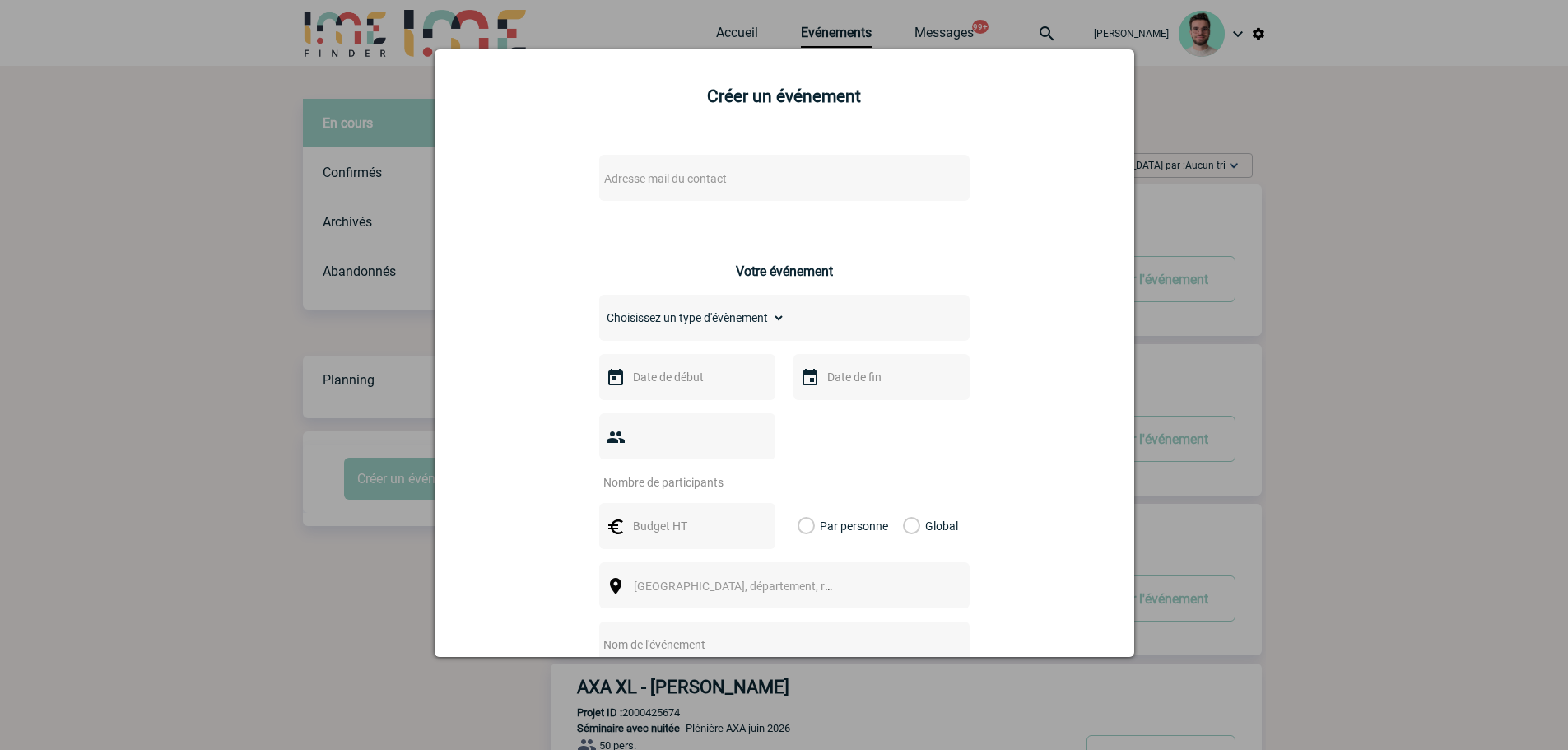
click at [644, 201] on div "Adresse mail du contact" at bounding box center [784, 178] width 371 height 46
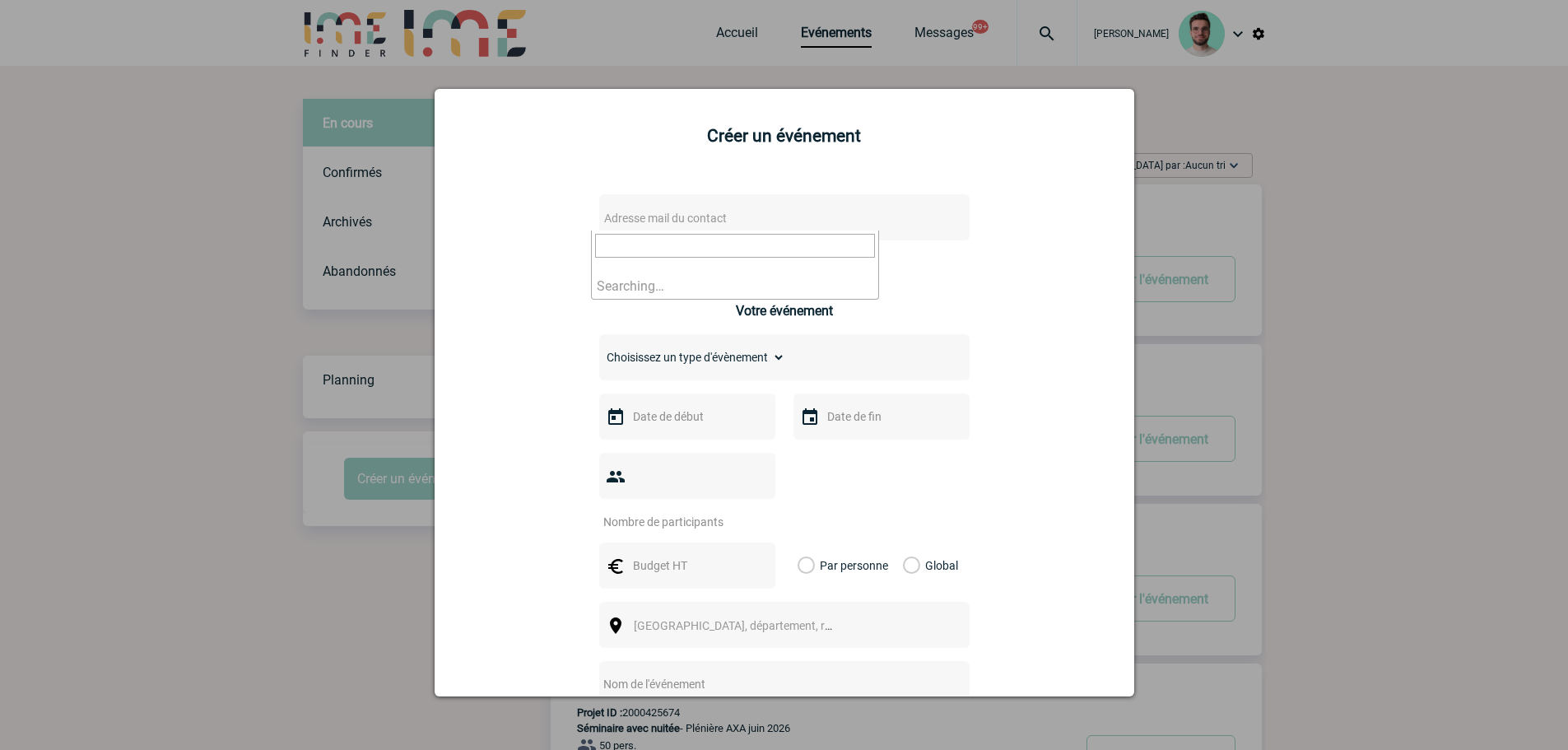
click at [646, 209] on span "Adresse mail du contact" at bounding box center [742, 218] width 288 height 23
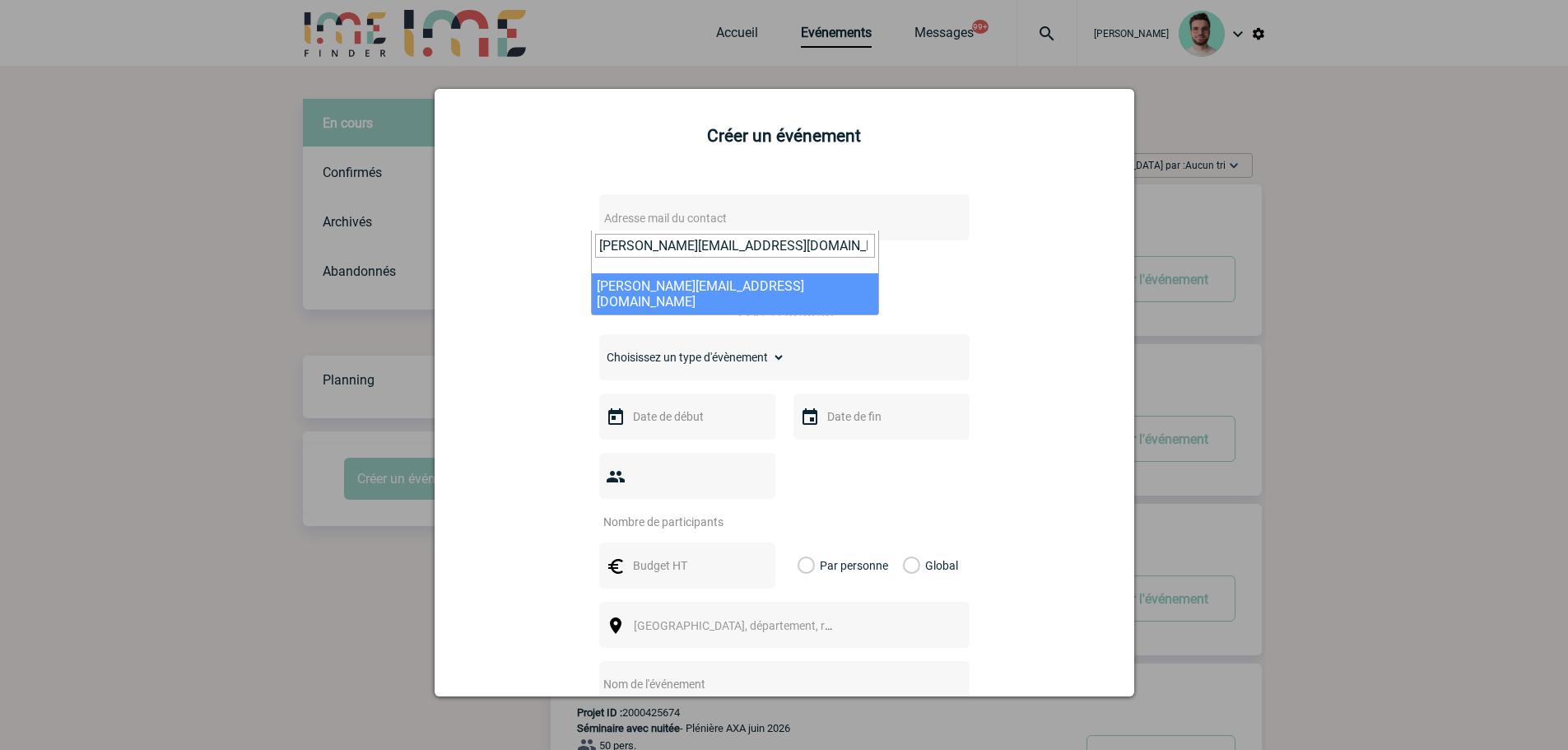
type input "nadia.mechenane@alstomgroup.com"
select select "104559"
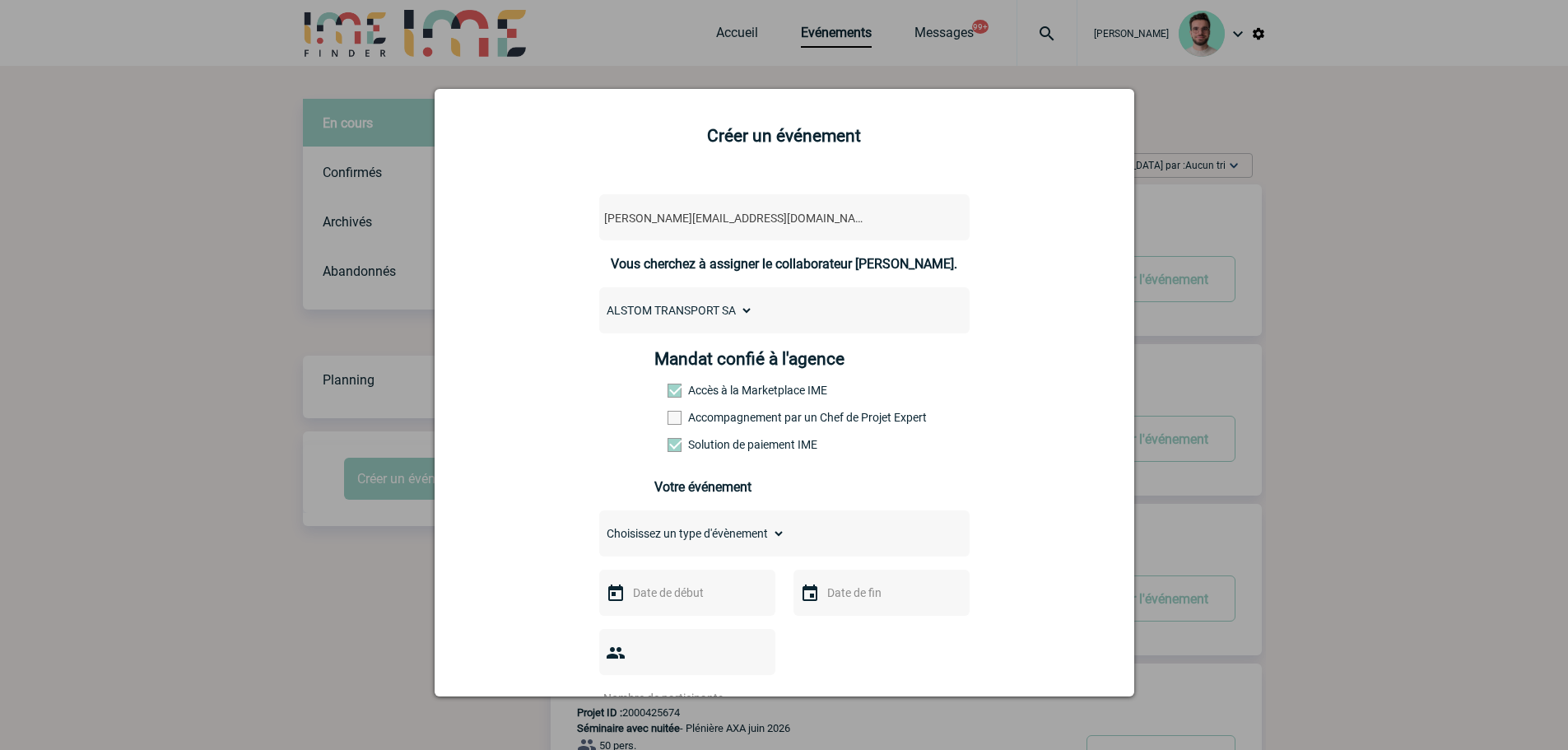
click at [667, 429] on div "Mandat confié à l'agence Accès à la Marketplace IME Accompagnement par un Chef …" at bounding box center [784, 406] width 260 height 115
click at [667, 423] on span at bounding box center [674, 418] width 14 height 14
click at [0, 0] on input "Accompagnement par un Chef de Projet Expert" at bounding box center [0, 0] width 0 height 0
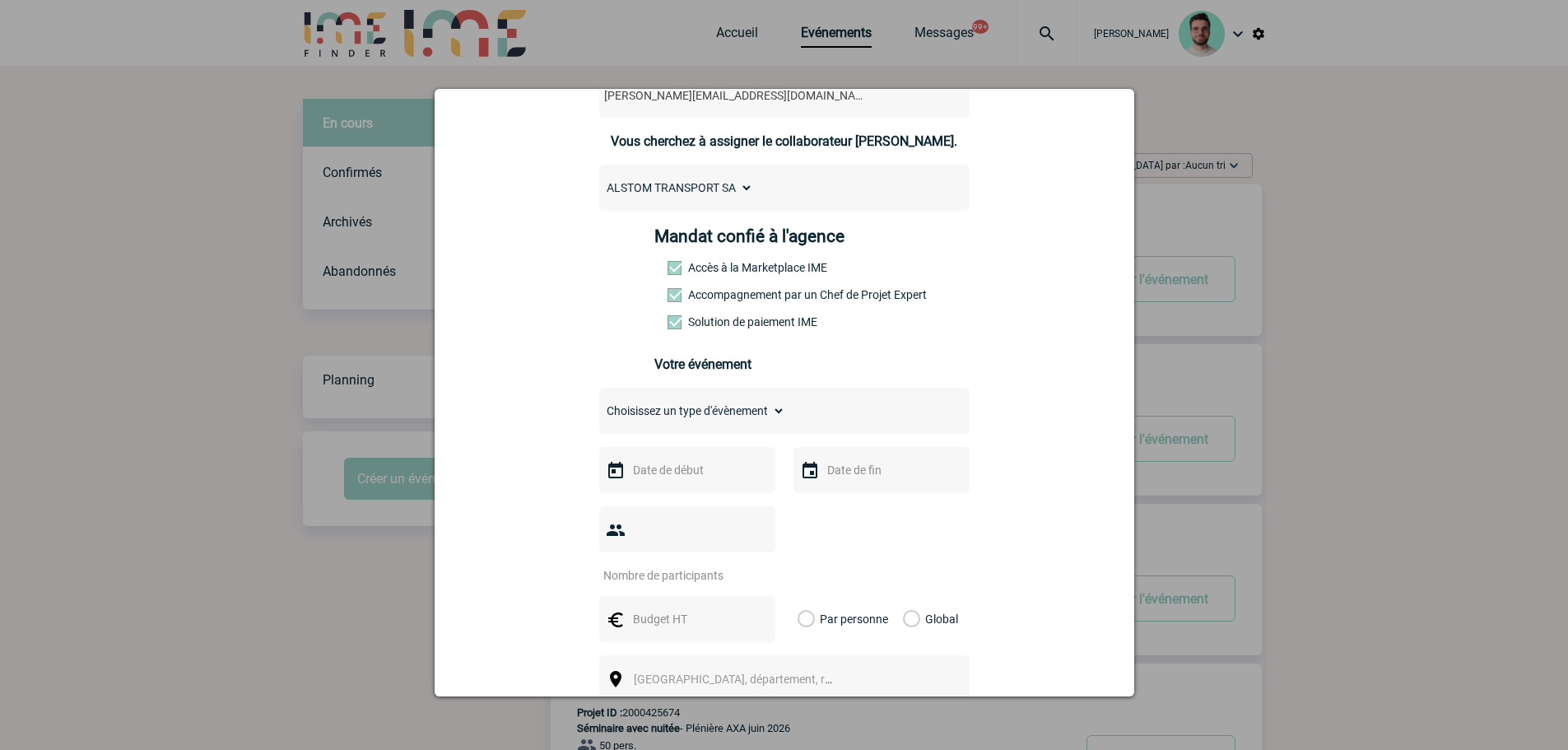
scroll to position [247, 0]
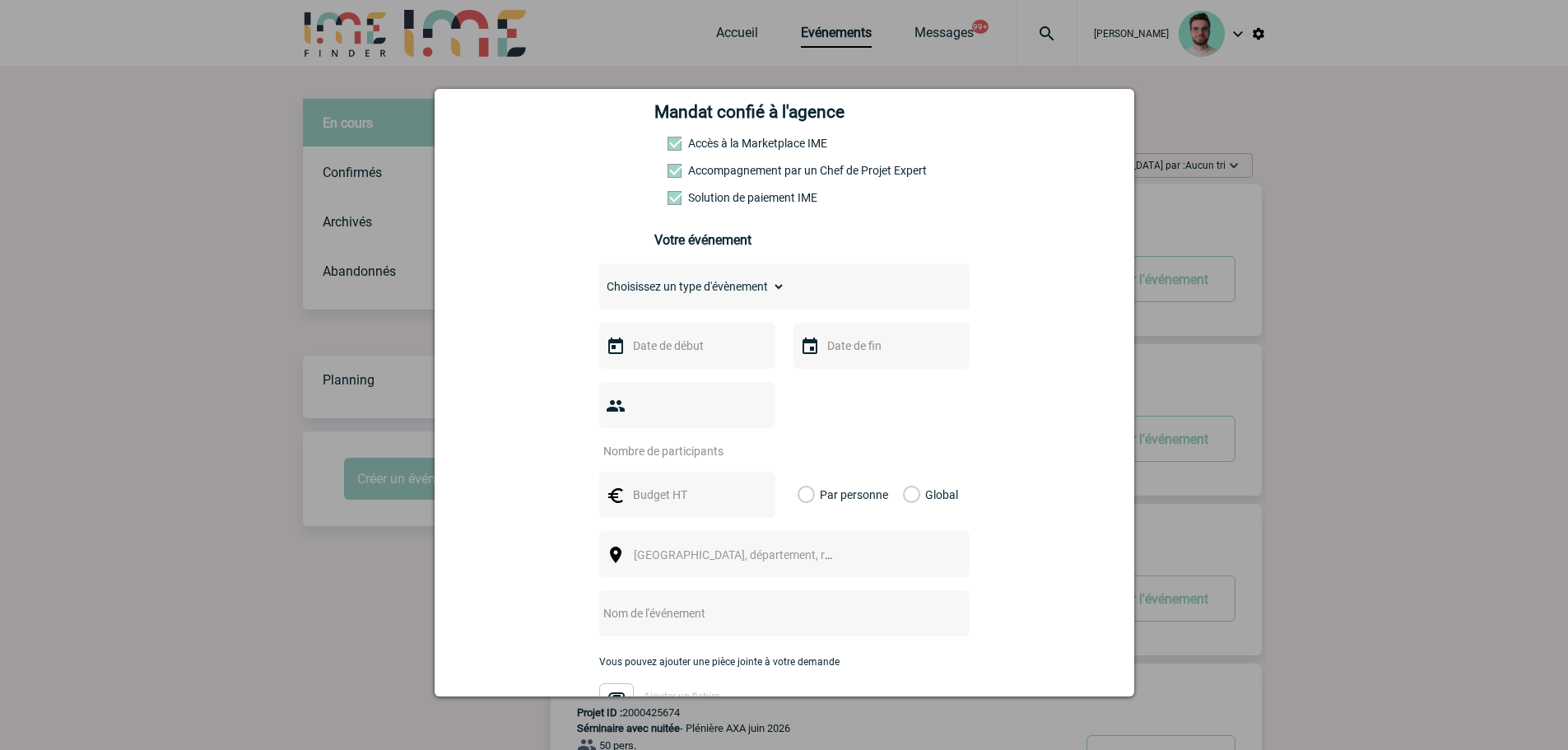
click at [653, 288] on select "Choisissez un type d'évènement Séminaire avec nuitée Séminaire sans nuitée Repa…" at bounding box center [692, 287] width 186 height 23
click at [683, 298] on select "Choisissez un type d'évènement Séminaire avec nuitée Séminaire sans nuitée Repa…" at bounding box center [692, 287] width 186 height 23
select select "3"
click at [599, 279] on select "Choisissez un type d'évènement Séminaire avec nuitée Séminaire sans nuitée Repa…" at bounding box center [692, 287] width 186 height 23
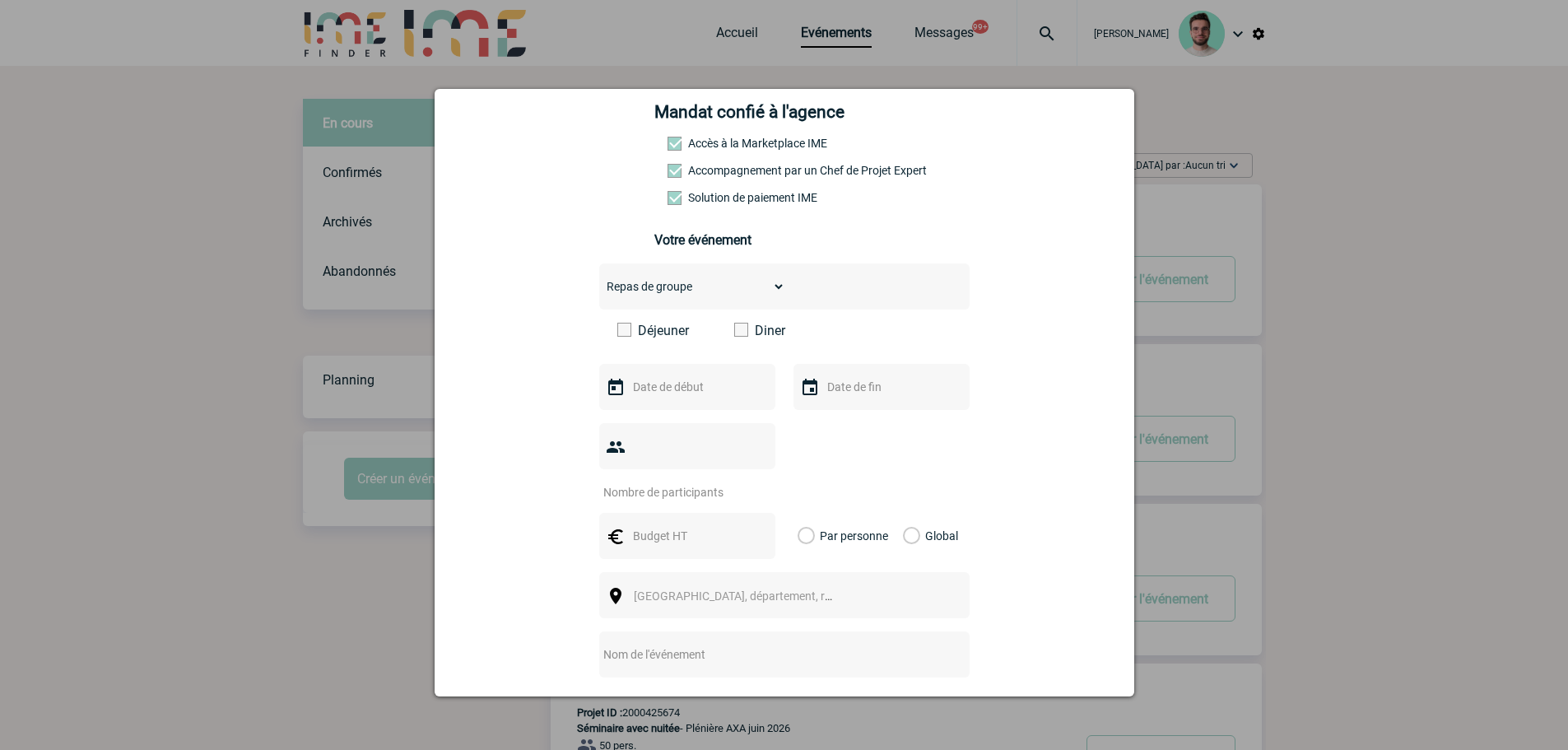
click at [734, 330] on span at bounding box center [741, 330] width 14 height 14
click at [0, 0] on input "Diner" at bounding box center [0, 0] width 0 height 0
click at [669, 376] on div at bounding box center [687, 387] width 176 height 46
click at [672, 388] on input "text" at bounding box center [686, 387] width 114 height 21
click at [831, 418] on span "Suivant" at bounding box center [836, 420] width 13 height 13
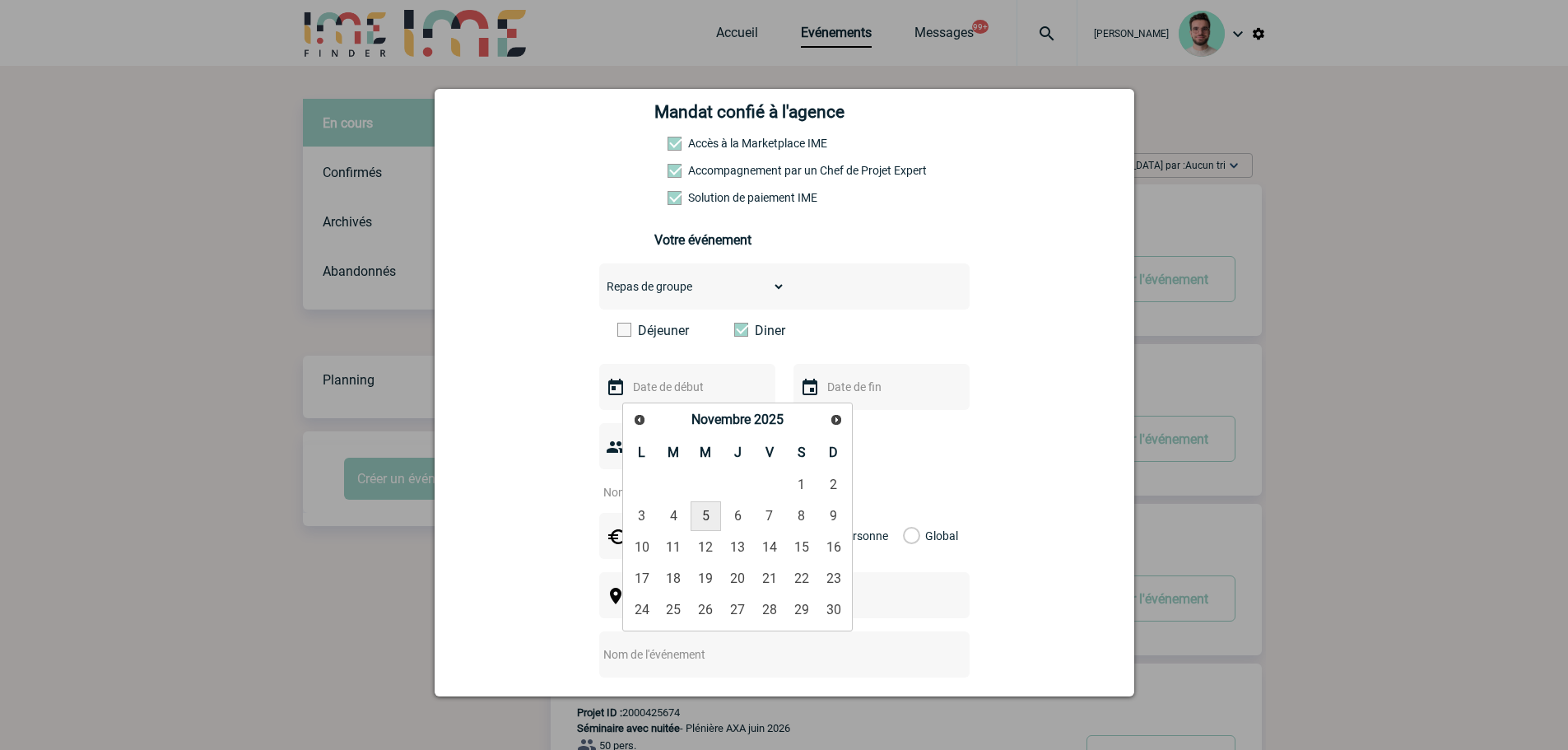
click at [716, 521] on link "5" at bounding box center [705, 516] width 30 height 30
type input "05-11-2025"
click at [875, 398] on input "text" at bounding box center [880, 387] width 114 height 21
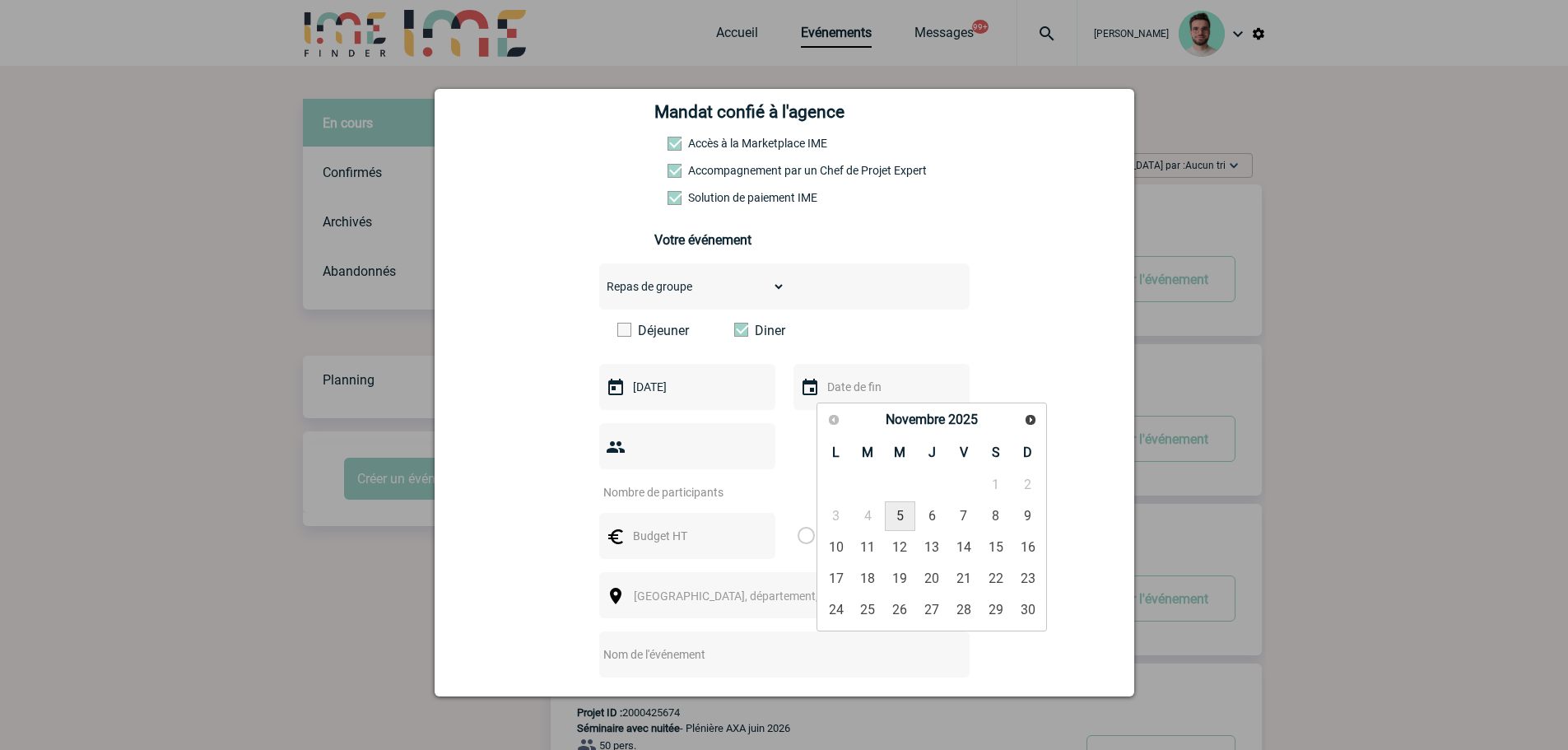
click at [907, 516] on link "5" at bounding box center [900, 516] width 30 height 30
type input "05-11-2025"
click at [634, 482] on input "number" at bounding box center [676, 493] width 155 height 21
click at [658, 482] on input "number" at bounding box center [676, 493] width 155 height 21
type input "20"
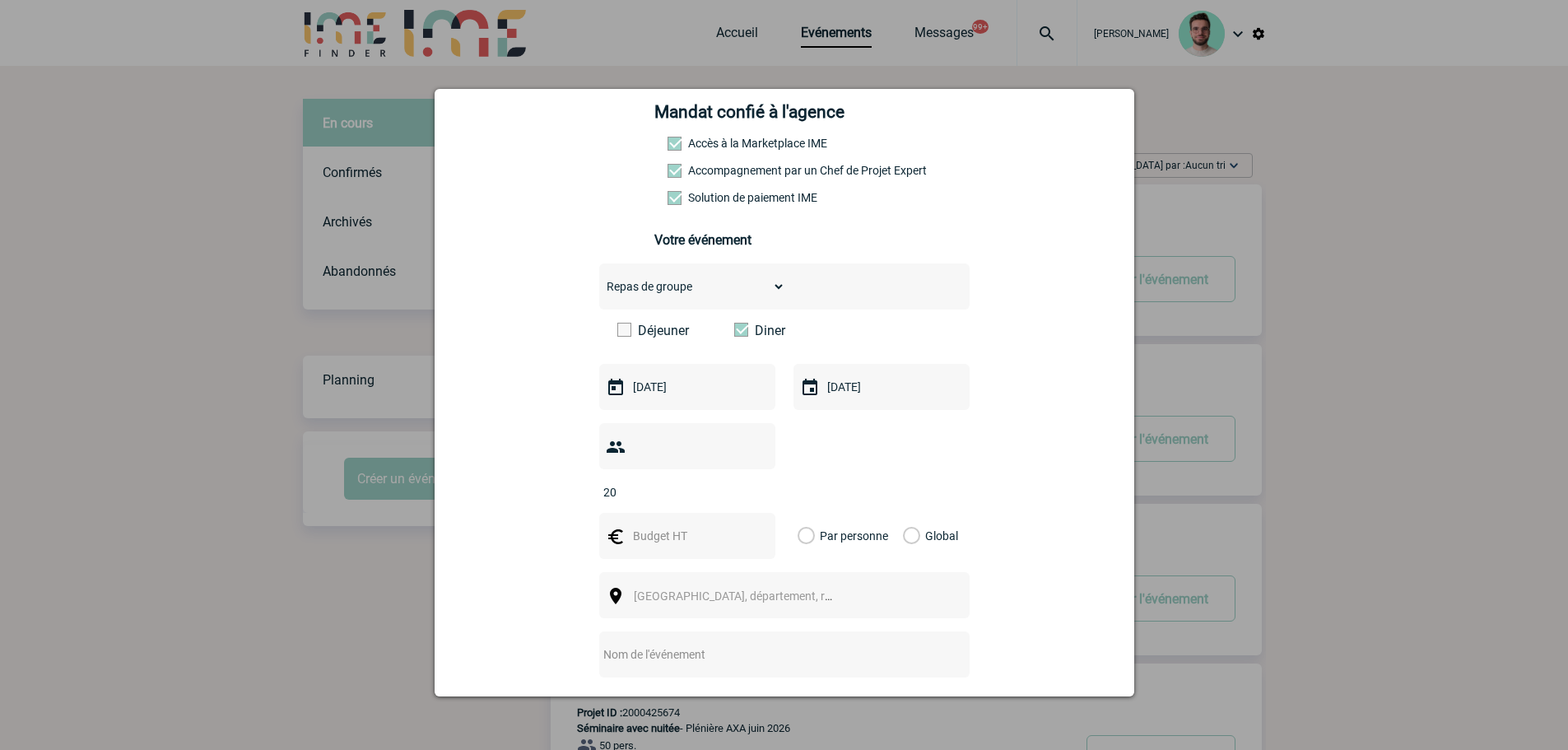
click at [655, 525] on input "text" at bounding box center [686, 536] width 114 height 21
type input "1100"
click at [915, 513] on div "Global" at bounding box center [928, 536] width 55 height 46
click at [903, 515] on label "Global" at bounding box center [908, 536] width 11 height 46
click at [0, 0] on input "Global" at bounding box center [0, 0] width 0 height 0
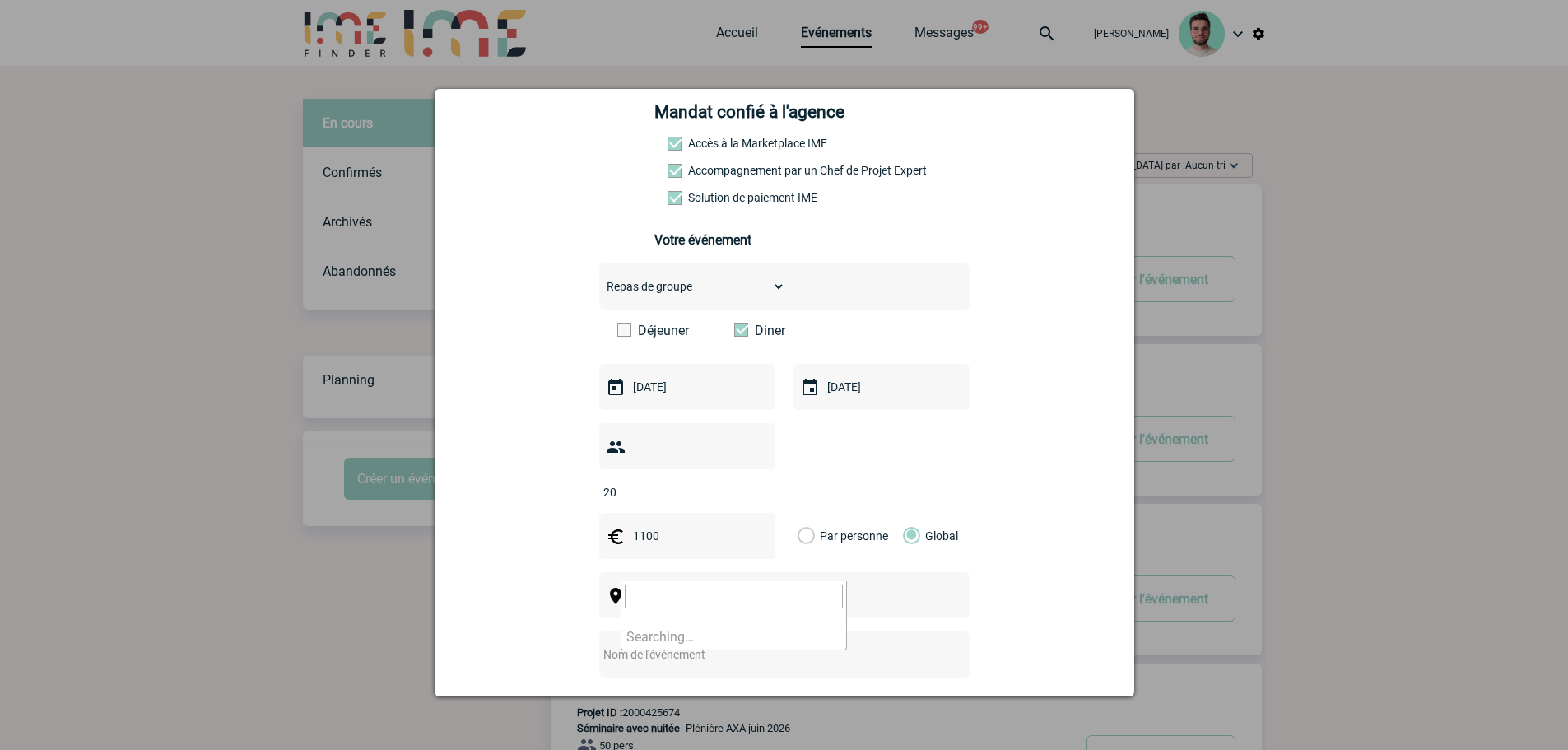
click at [708, 589] on span "[GEOGRAPHIC_DATA], département, région..." at bounding box center [748, 596] width 229 height 13
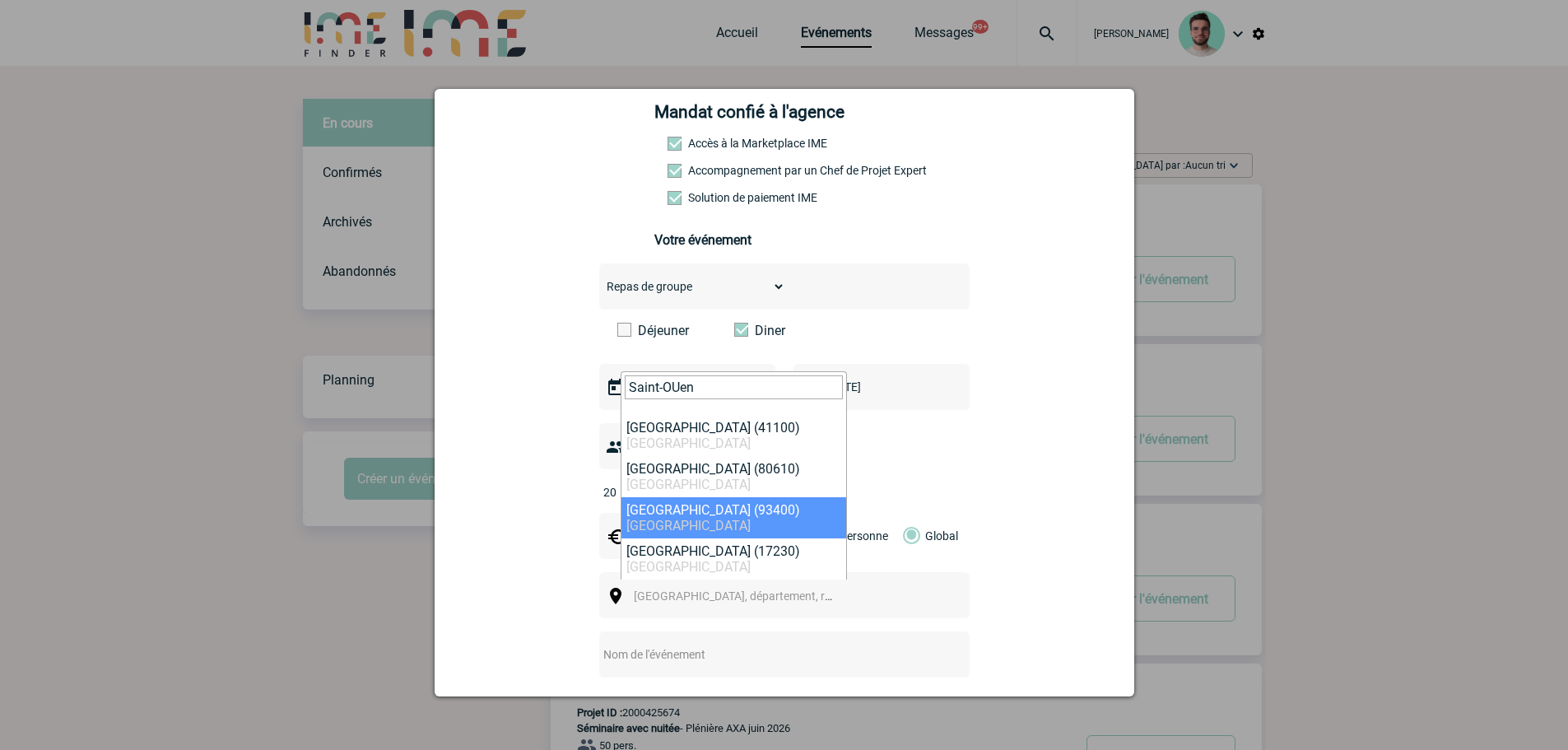
type input "Saint-OUen"
select select "1072"
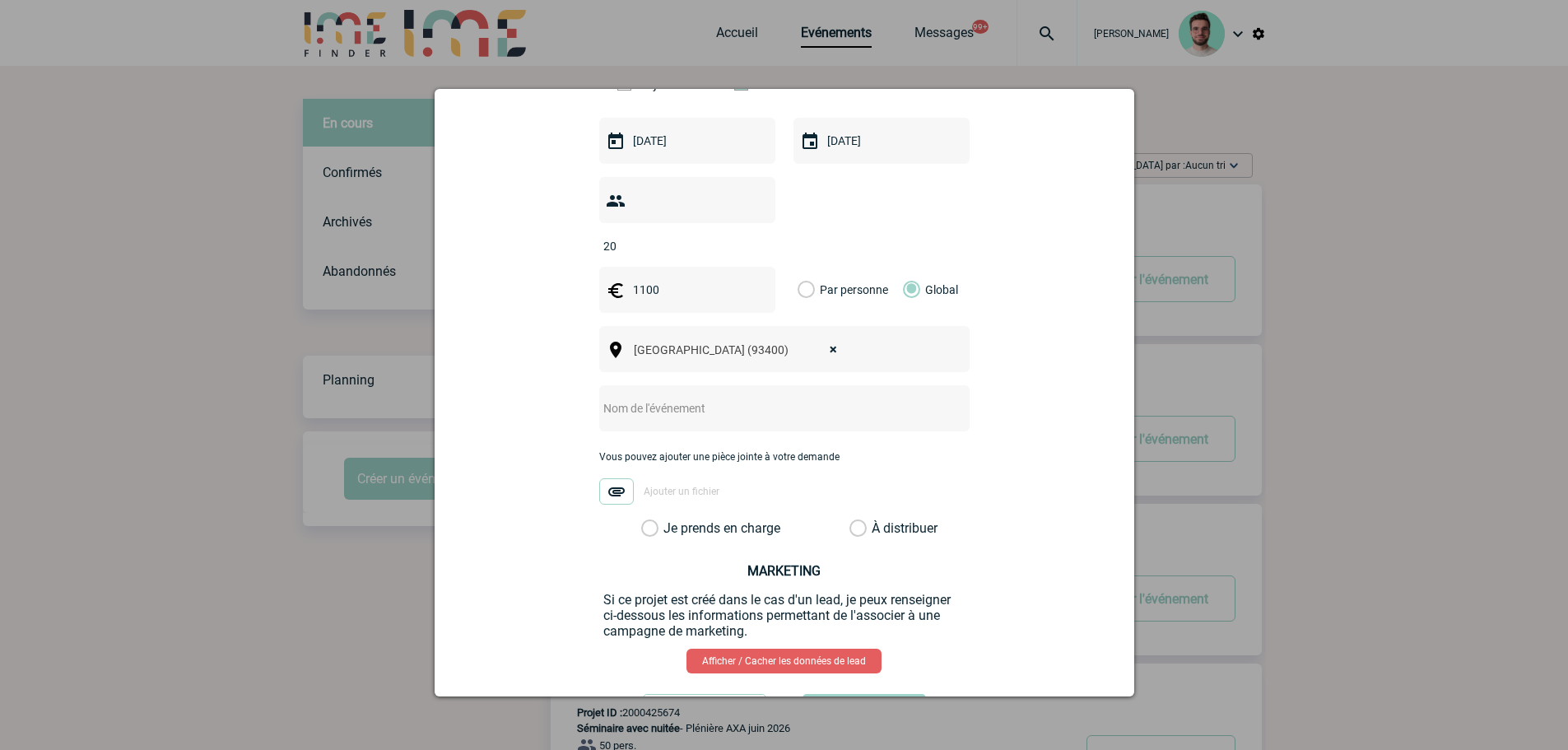
scroll to position [495, 0]
click at [677, 397] on input "text" at bounding box center [762, 408] width 327 height 21
type input "Diner d'équipe - ALSTOM"
click at [669, 519] on label "Je prends en charge" at bounding box center [655, 527] width 28 height 16
click at [0, 0] on input "Je prends en charge" at bounding box center [0, 0] width 0 height 0
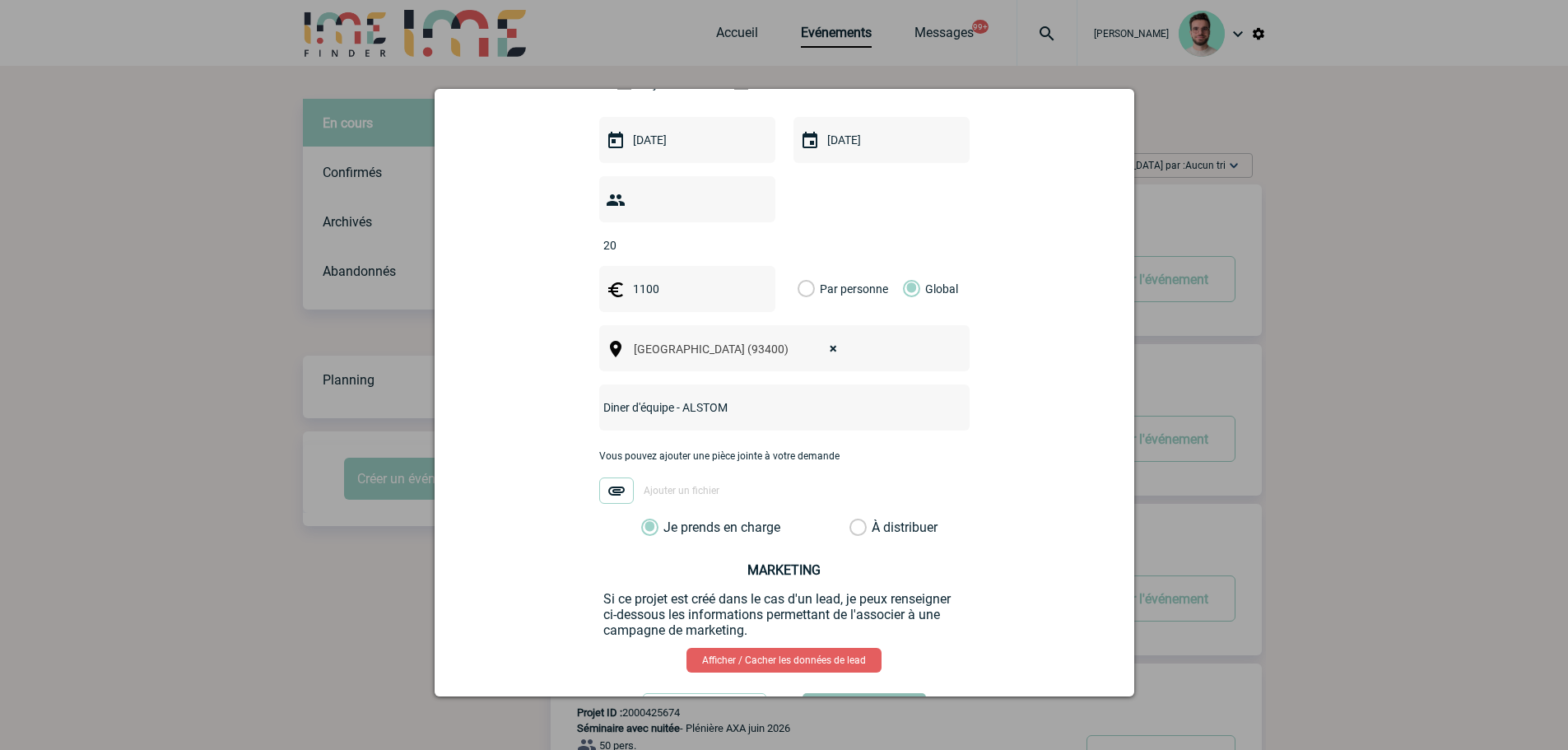
click at [860, 693] on button "Valider" at bounding box center [864, 716] width 124 height 46
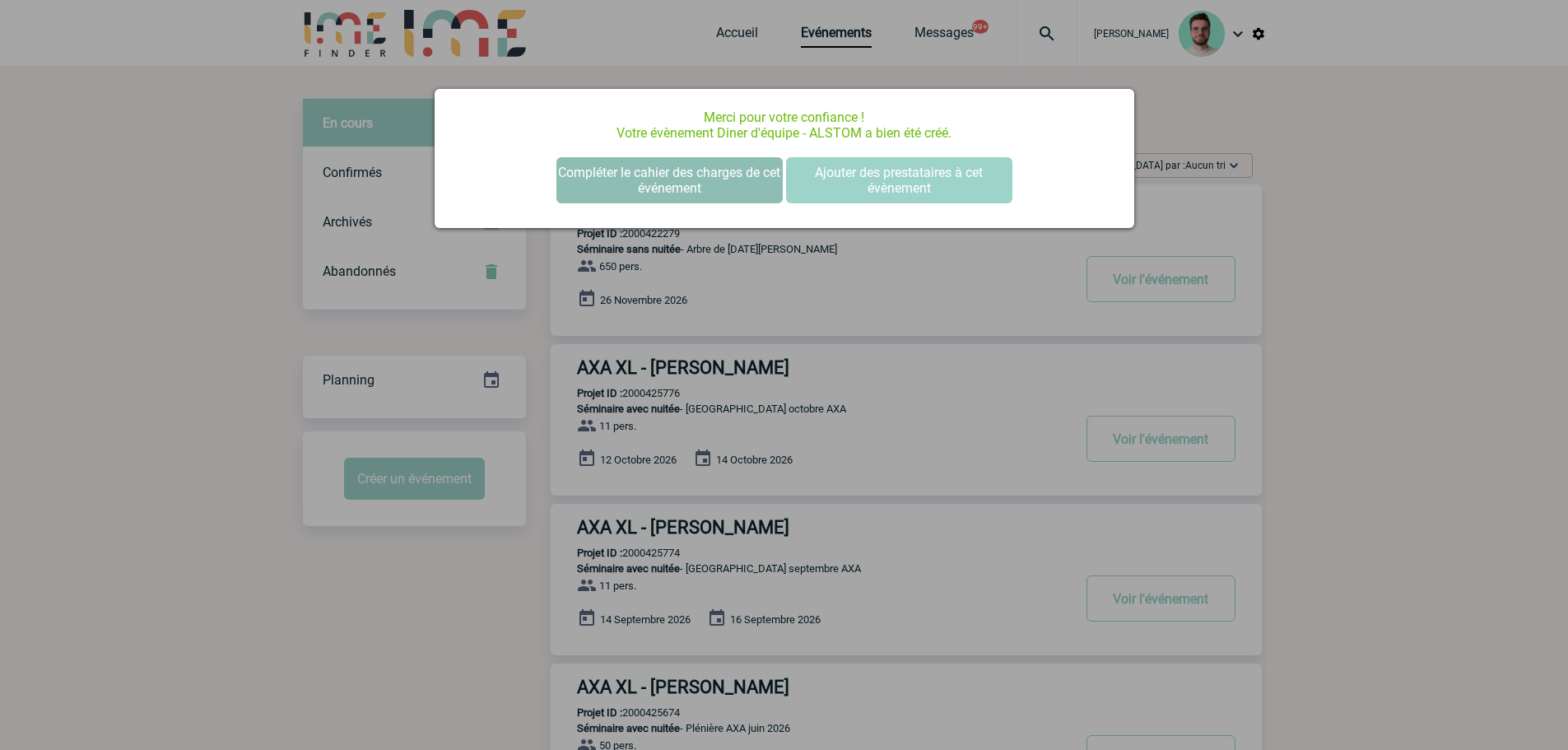
click at [588, 171] on button "Compléter le cahier des charges de cet événement" at bounding box center [669, 180] width 227 height 46
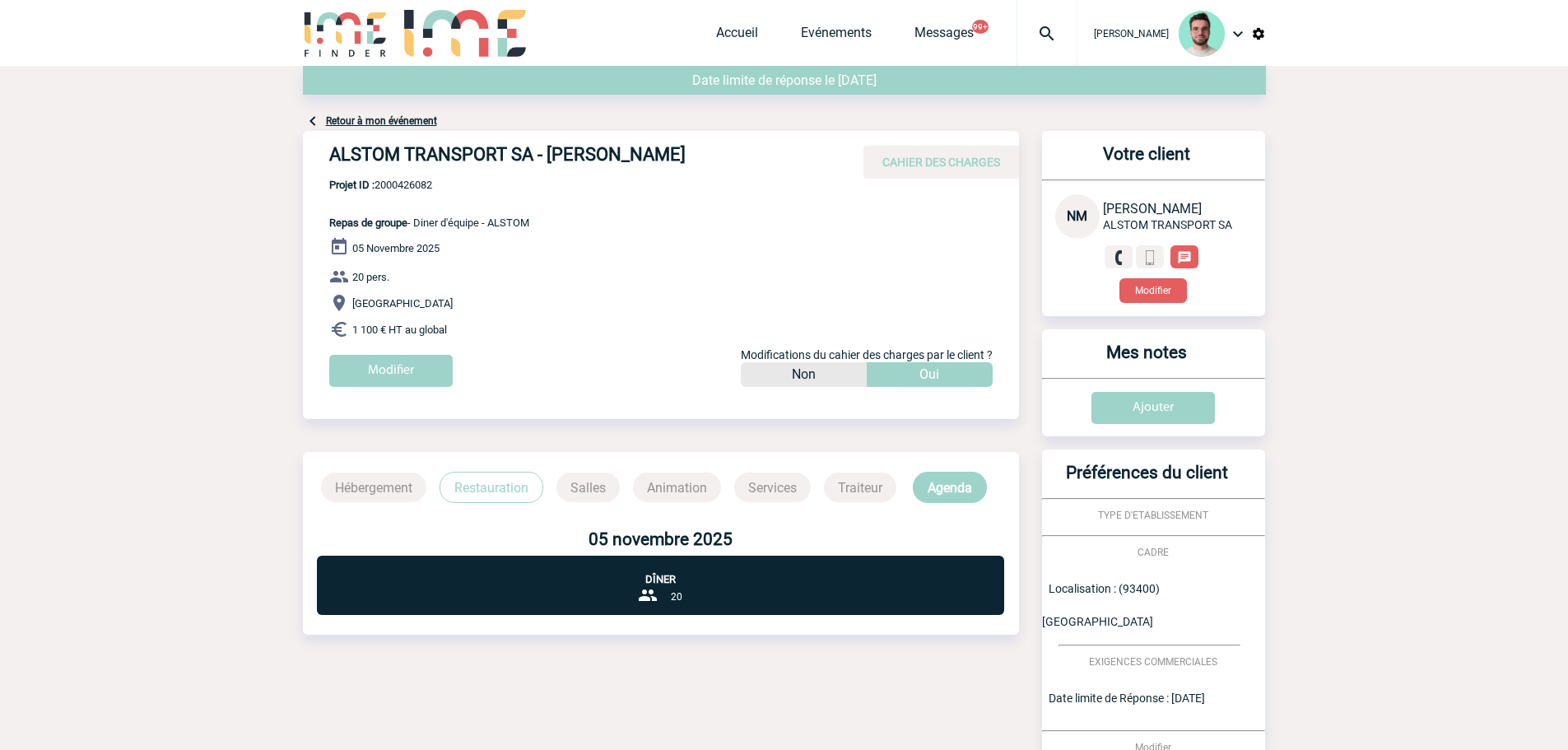
click at [411, 120] on link "Retour à mon événement" at bounding box center [381, 121] width 111 height 12
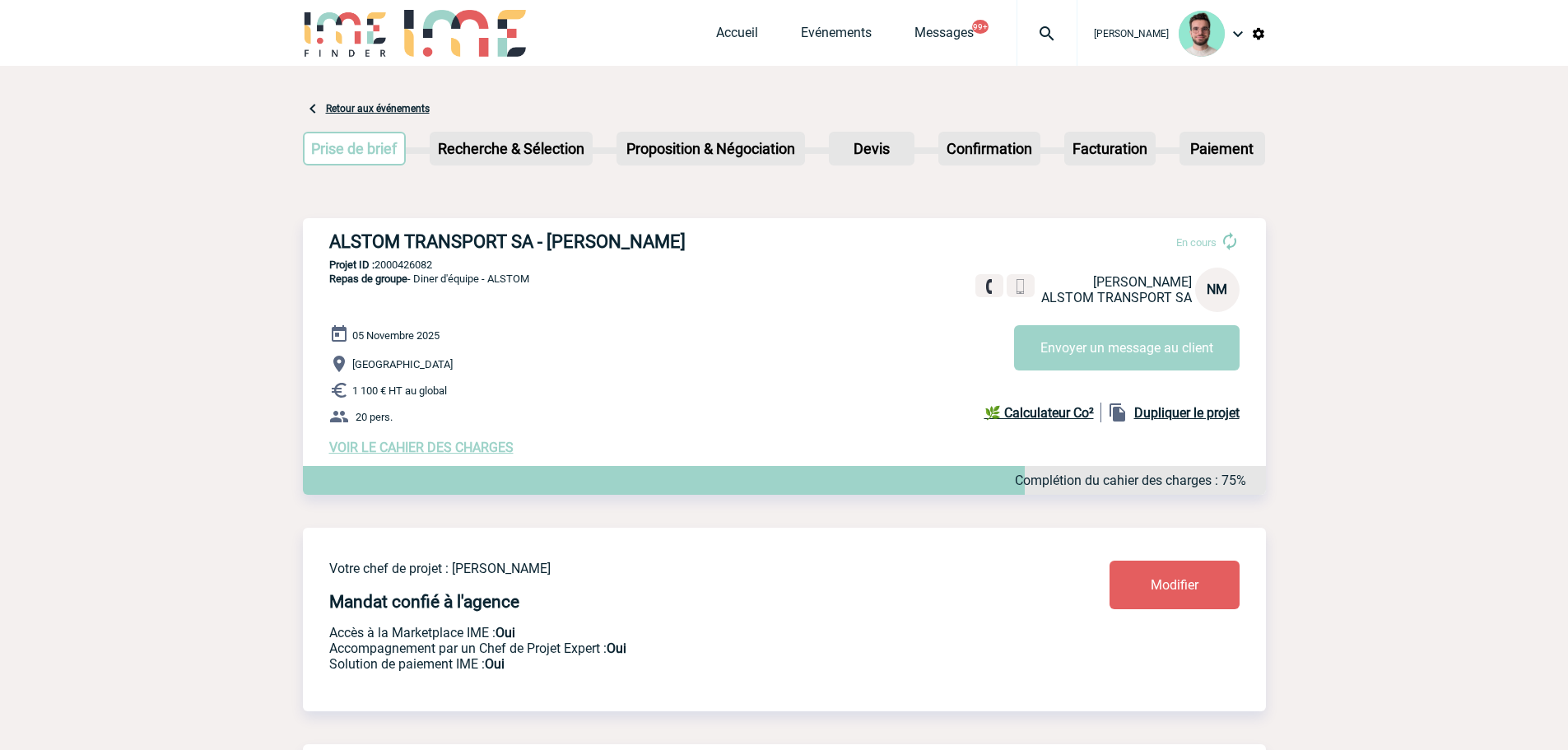
click at [423, 263] on p "Projet ID : 2000426082" at bounding box center [784, 265] width 963 height 12
copy p "2000426082"
click at [644, 241] on h3 "ALSTOM TRANSPORT SA - [PERSON_NAME]" at bounding box center [577, 241] width 494 height 21
click at [641, 242] on h3 "ALSTOM TRANSPORT SA - [PERSON_NAME]" at bounding box center [577, 241] width 494 height 21
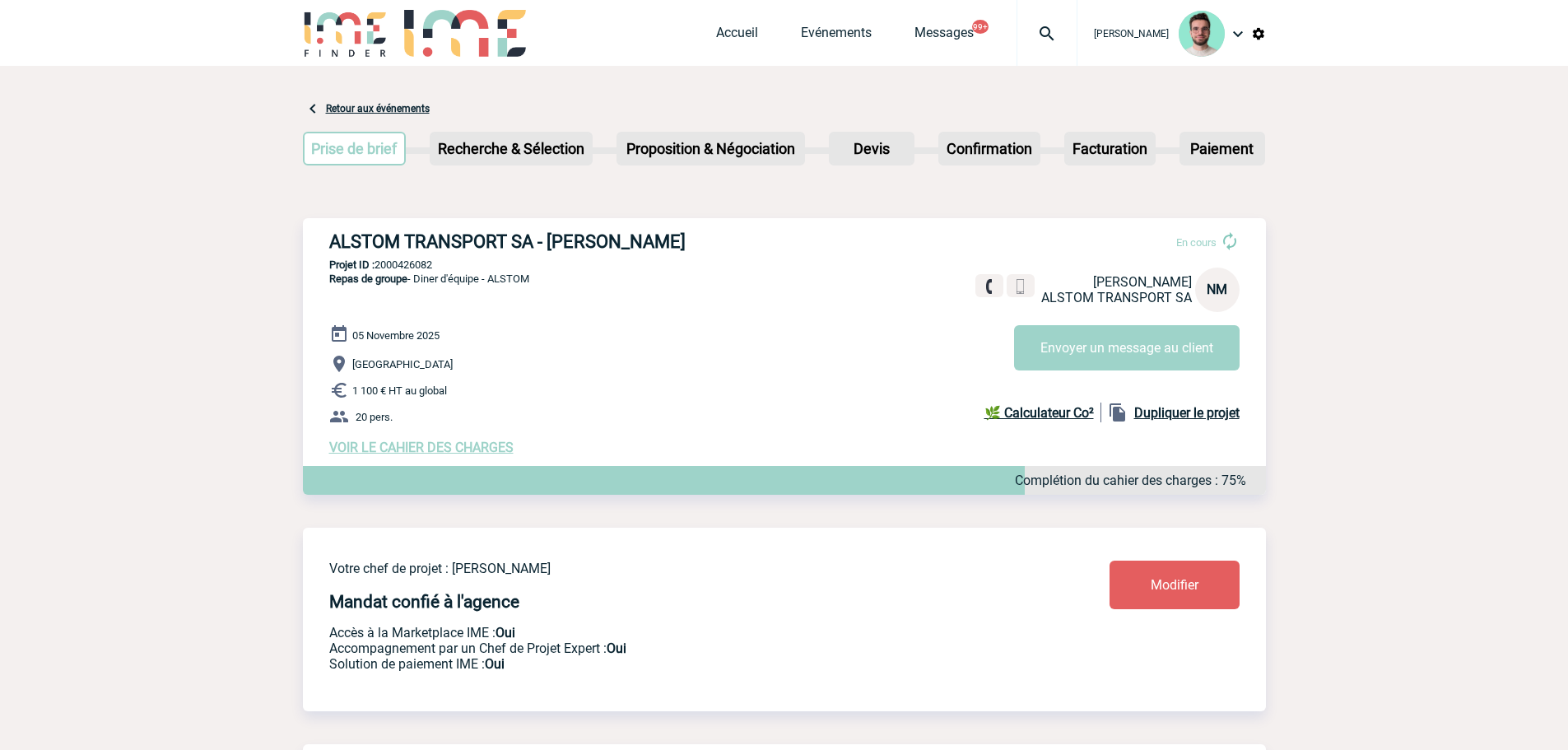
click at [641, 242] on h3 "ALSTOM TRANSPORT SA - [PERSON_NAME]" at bounding box center [577, 241] width 494 height 21
click at [641, 242] on h3 "ALSTOM TRANSPORT SA - Nadia MÉCHENANE" at bounding box center [577, 241] width 494 height 21
click at [422, 268] on p "Projet ID : 2000426082" at bounding box center [784, 265] width 963 height 12
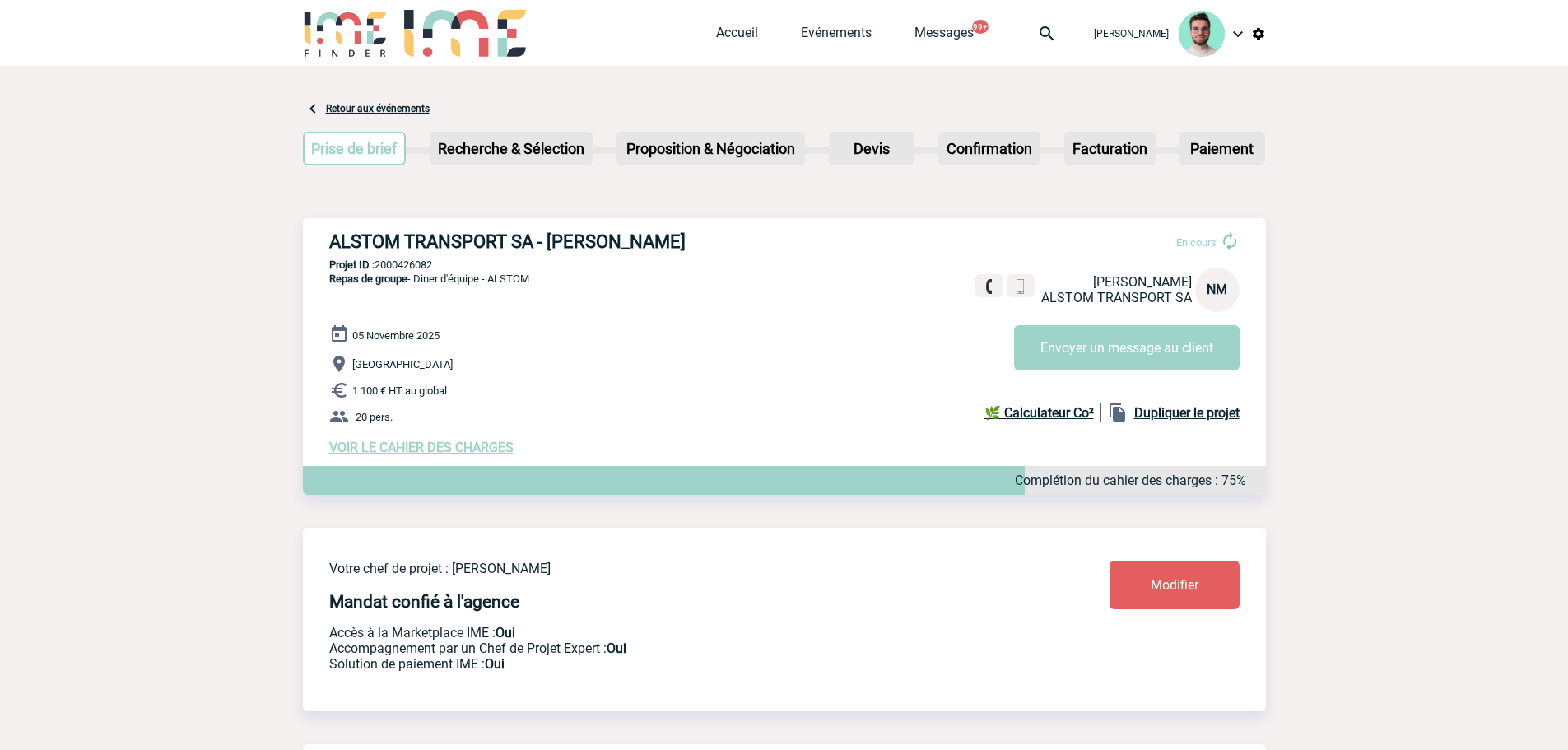
click at [422, 268] on p "Projet ID : 2000426082" at bounding box center [784, 265] width 963 height 12
copy p "2000426082"
click at [716, 26] on link "Accueil" at bounding box center [737, 36] width 42 height 23
click at [423, 235] on h3 "CRITEO - [PERSON_NAME]" at bounding box center [577, 241] width 494 height 21
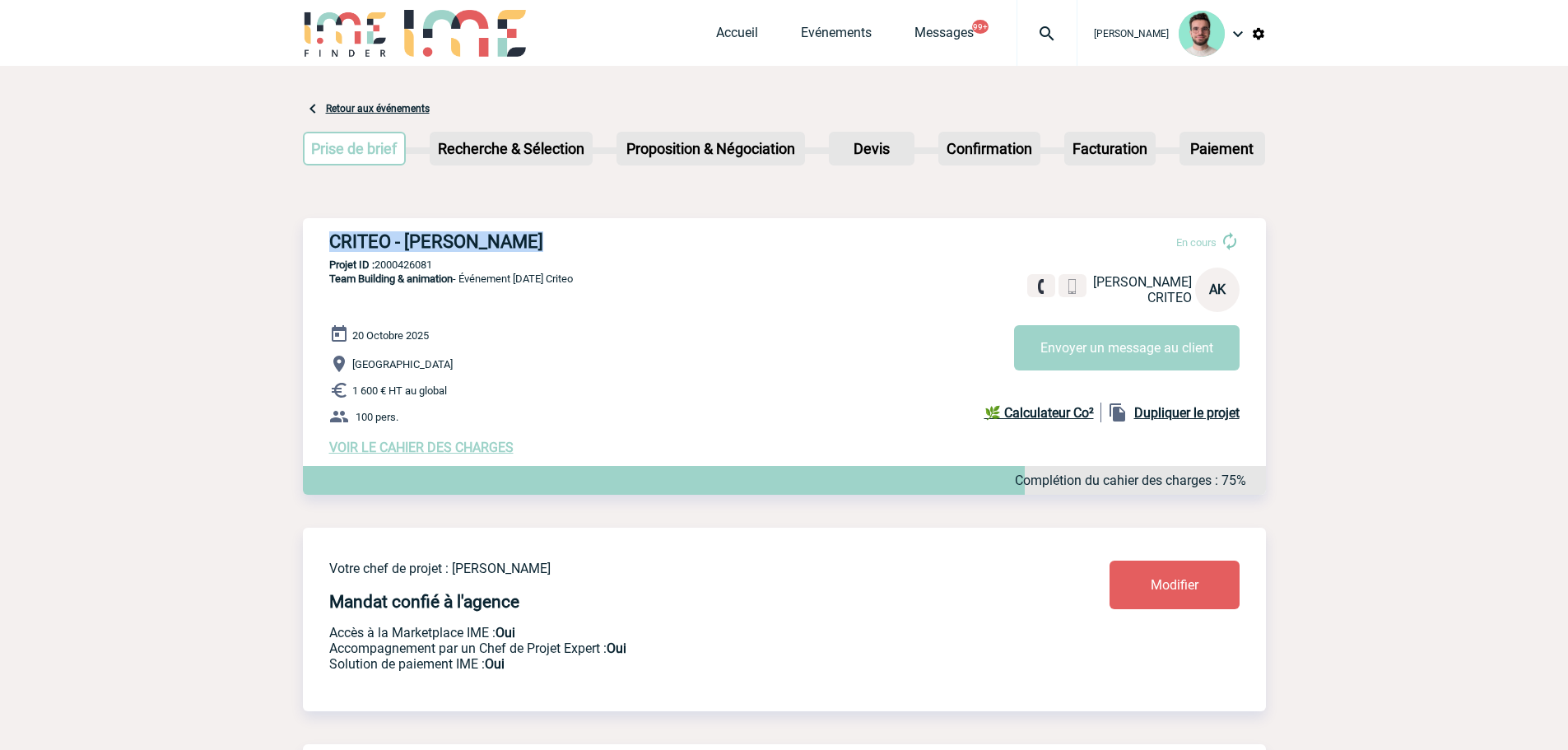
click at [423, 235] on h3 "CRITEO - Amy KOITA" at bounding box center [577, 241] width 494 height 21
copy div "CRITEO - Amy KOITA"
click at [414, 264] on p "Projet ID : 2000426081" at bounding box center [784, 265] width 963 height 12
copy p "2000426081"
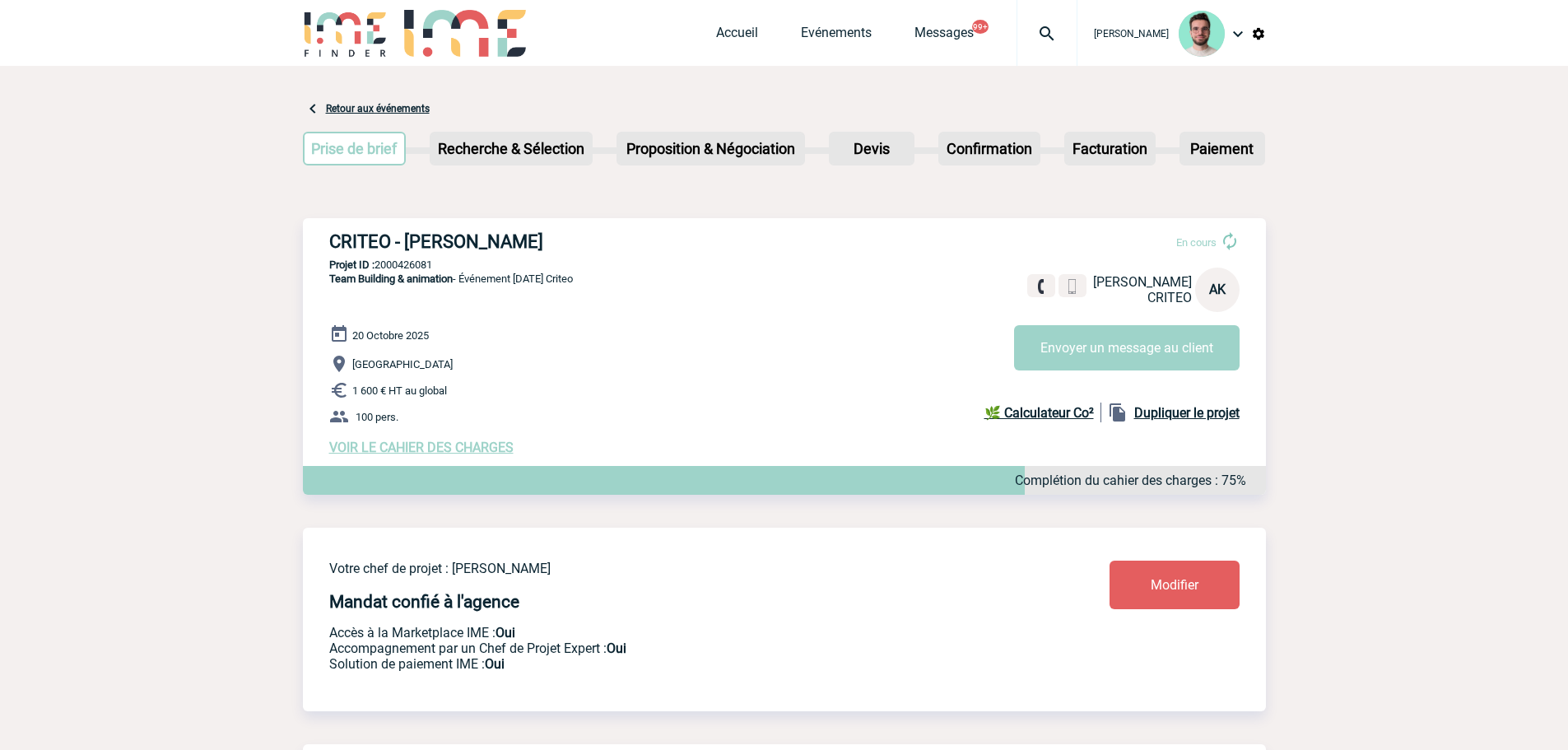
copy p "2000426081"
click at [1048, 49] on div at bounding box center [1047, 33] width 61 height 66
type input "2000425542"
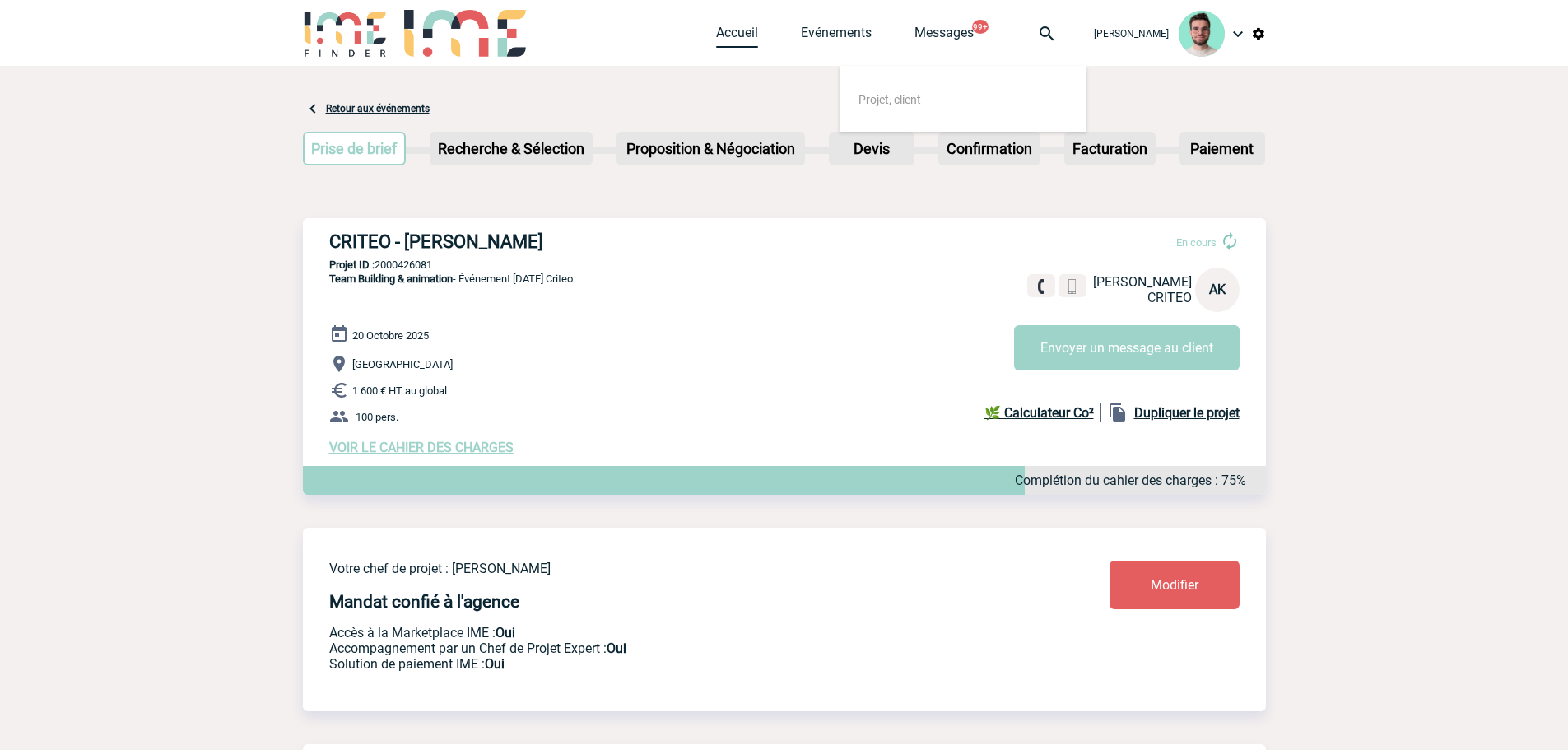
click at [721, 39] on link "Accueil" at bounding box center [737, 36] width 42 height 23
